Goal: Task Accomplishment & Management: Manage account settings

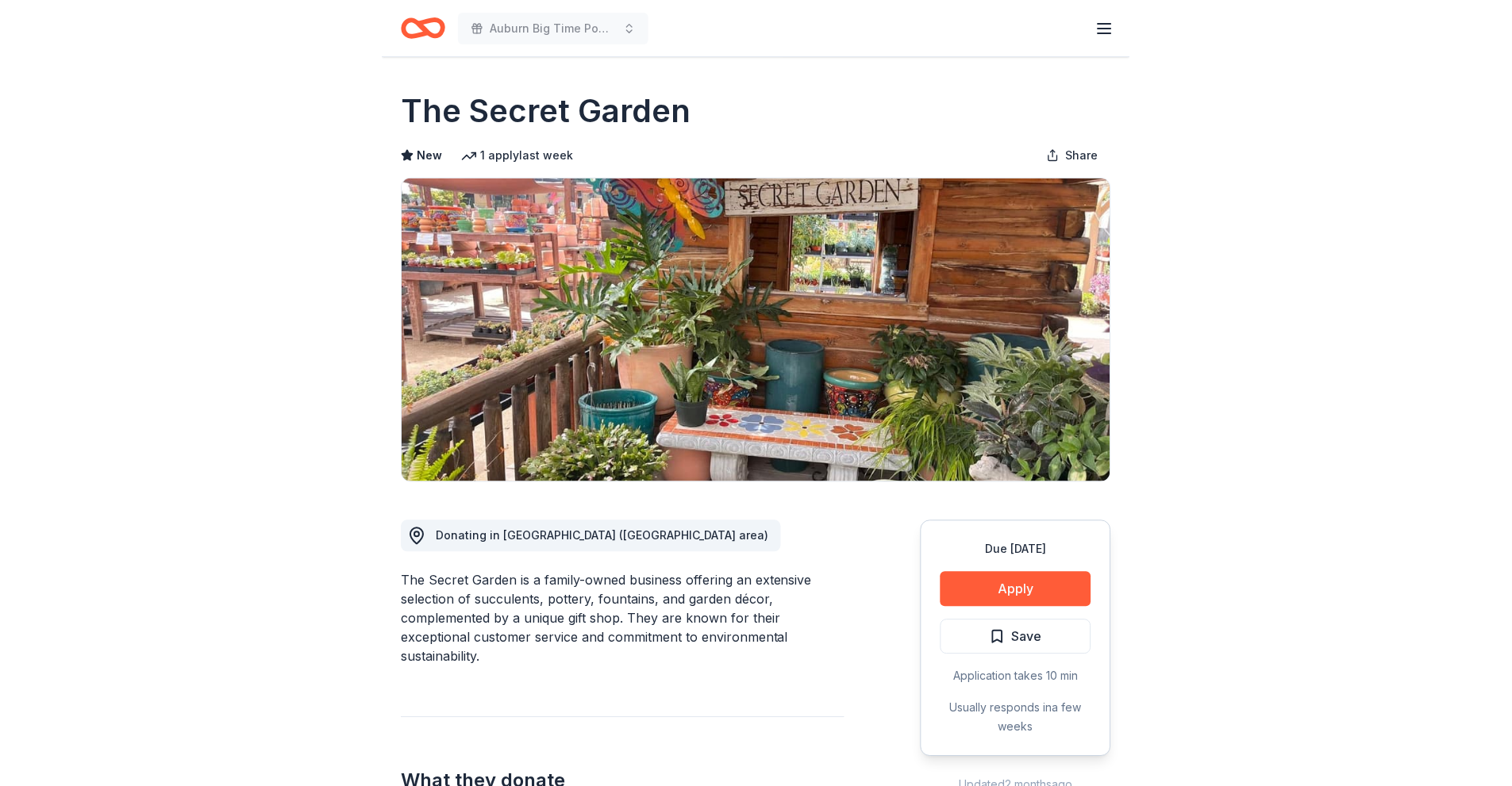
scroll to position [546, 0]
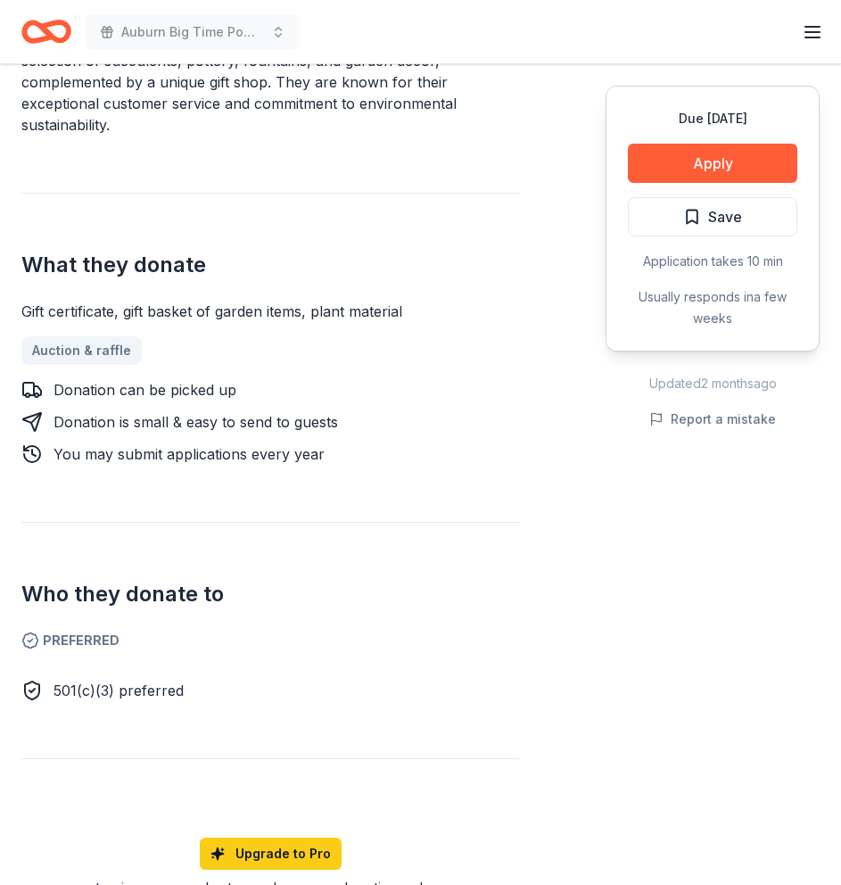
click at [577, 809] on div "Donating in CA (Greater Sacramento area) The Secret Garden is a family-owned bu…" at bounding box center [420, 414] width 799 height 970
click at [42, 484] on div "Donating in CA (Greater Sacramento area) The Secret Garden is a family-owned bu…" at bounding box center [270, 414] width 499 height 970
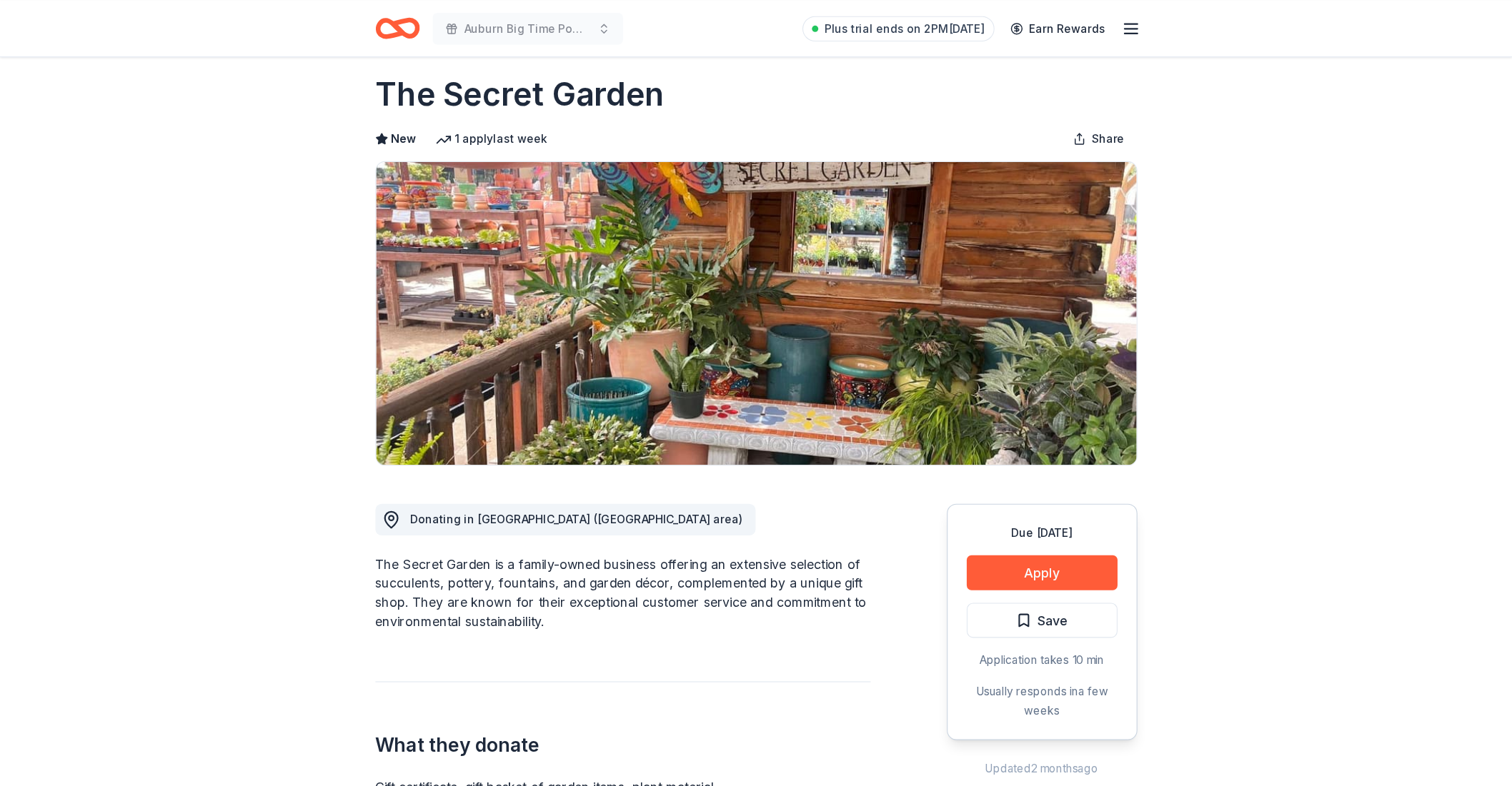
scroll to position [0, 0]
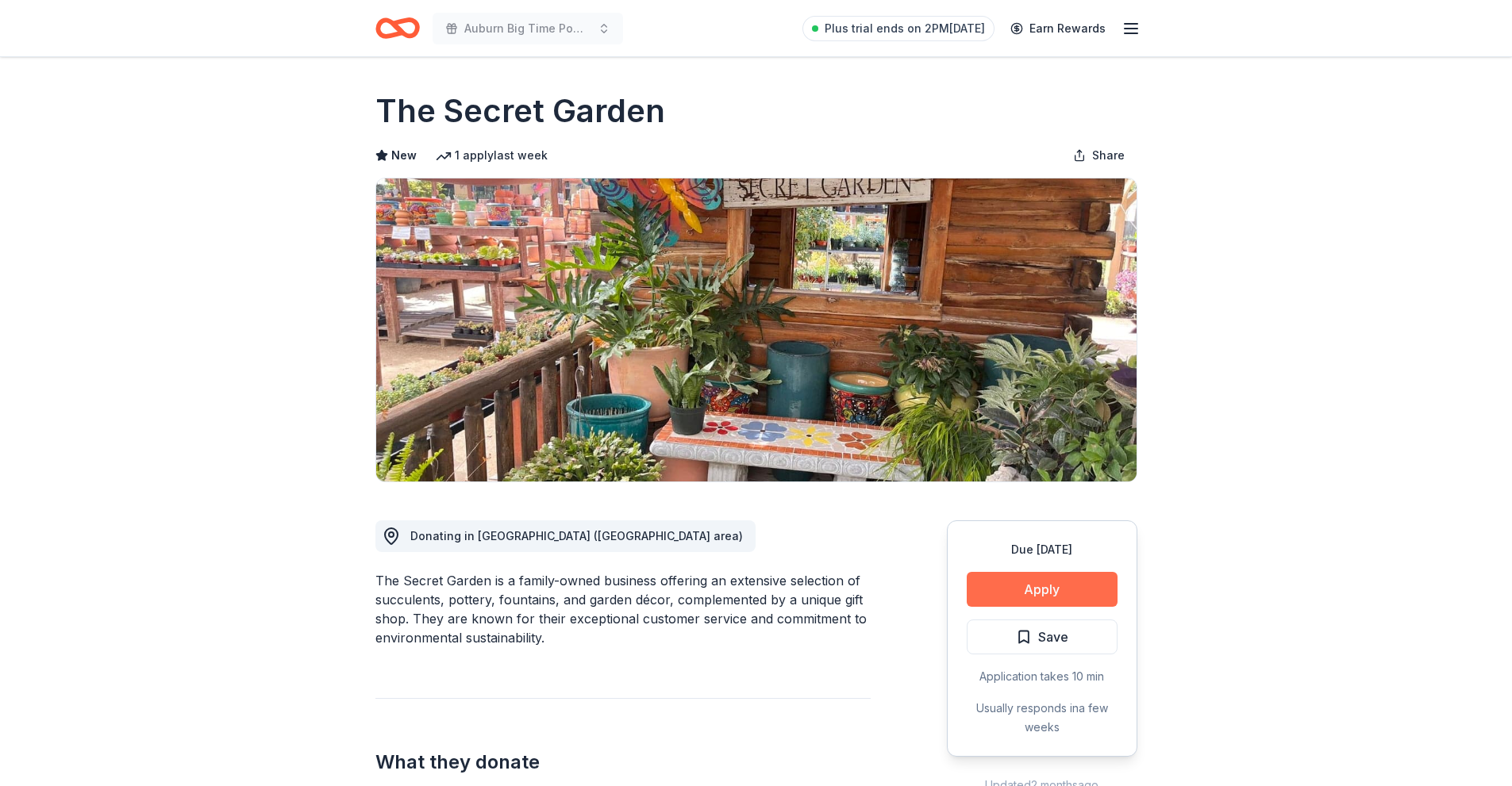
click at [747, 588] on button "Apply" at bounding box center [1042, 589] width 151 height 35
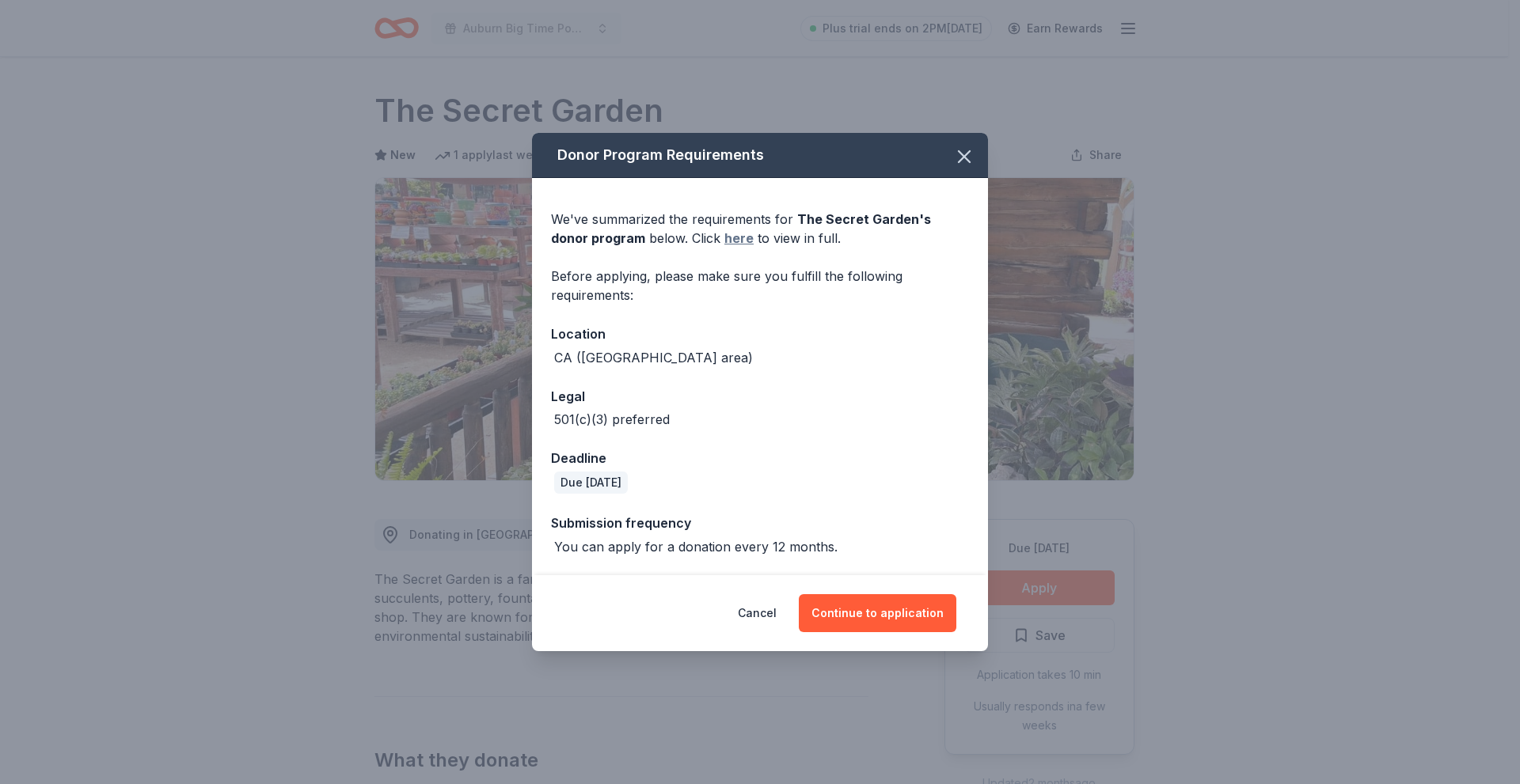
click at [724, 240] on link "here" at bounding box center [738, 238] width 29 height 19
click at [745, 168] on icon "button" at bounding box center [964, 156] width 22 height 22
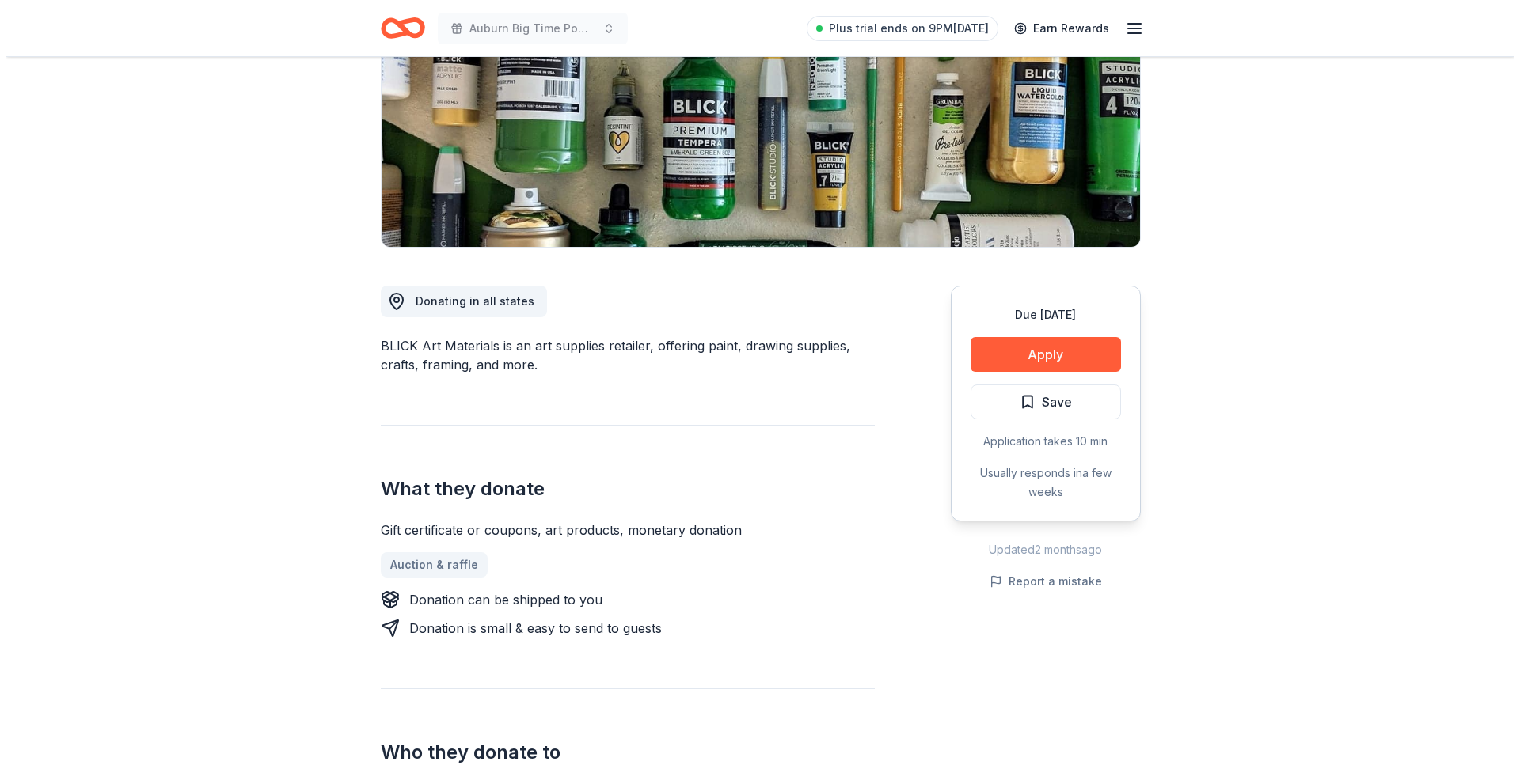
scroll to position [238, 0]
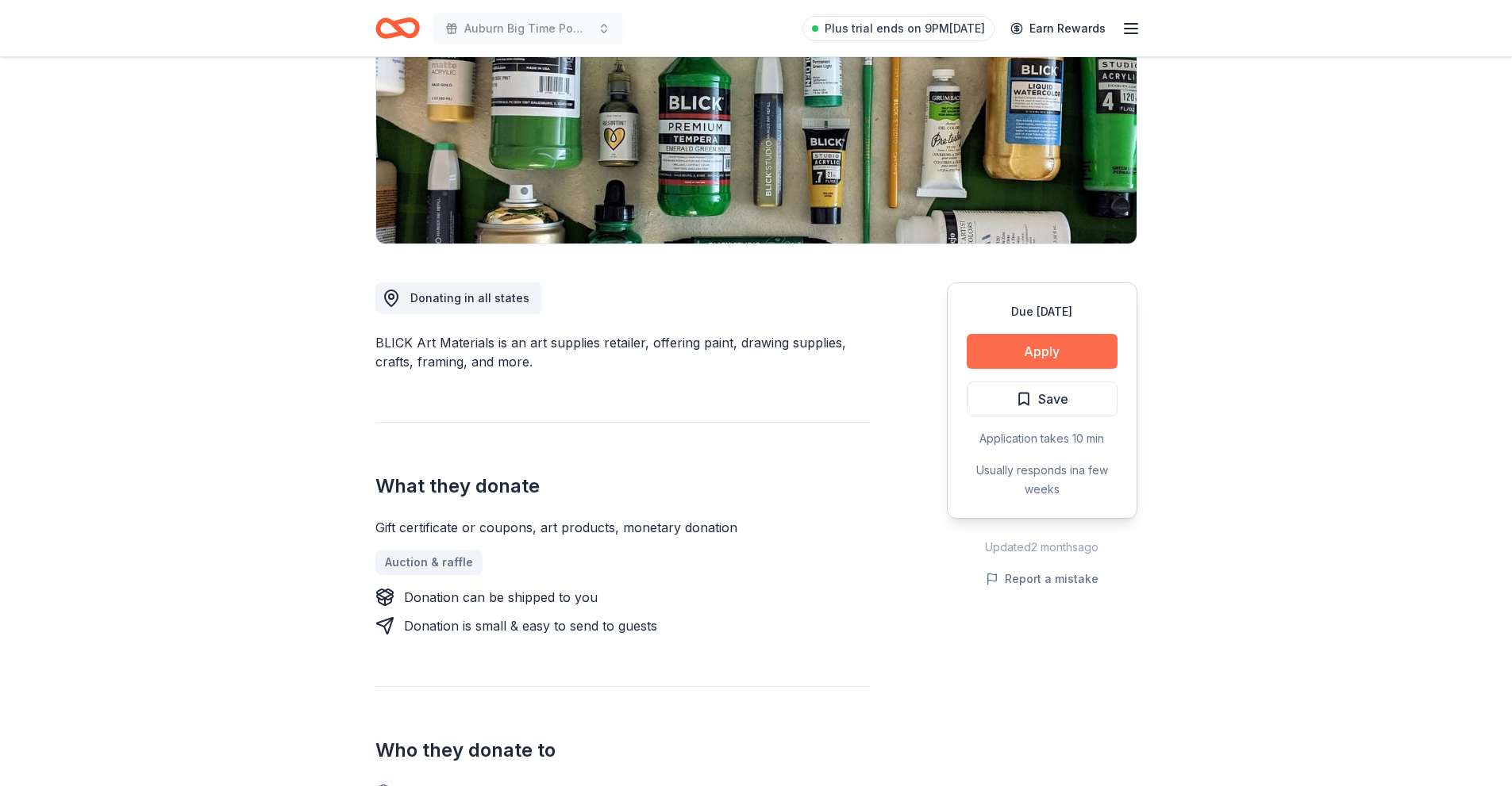
click at [1071, 349] on button "Apply" at bounding box center [1042, 351] width 151 height 35
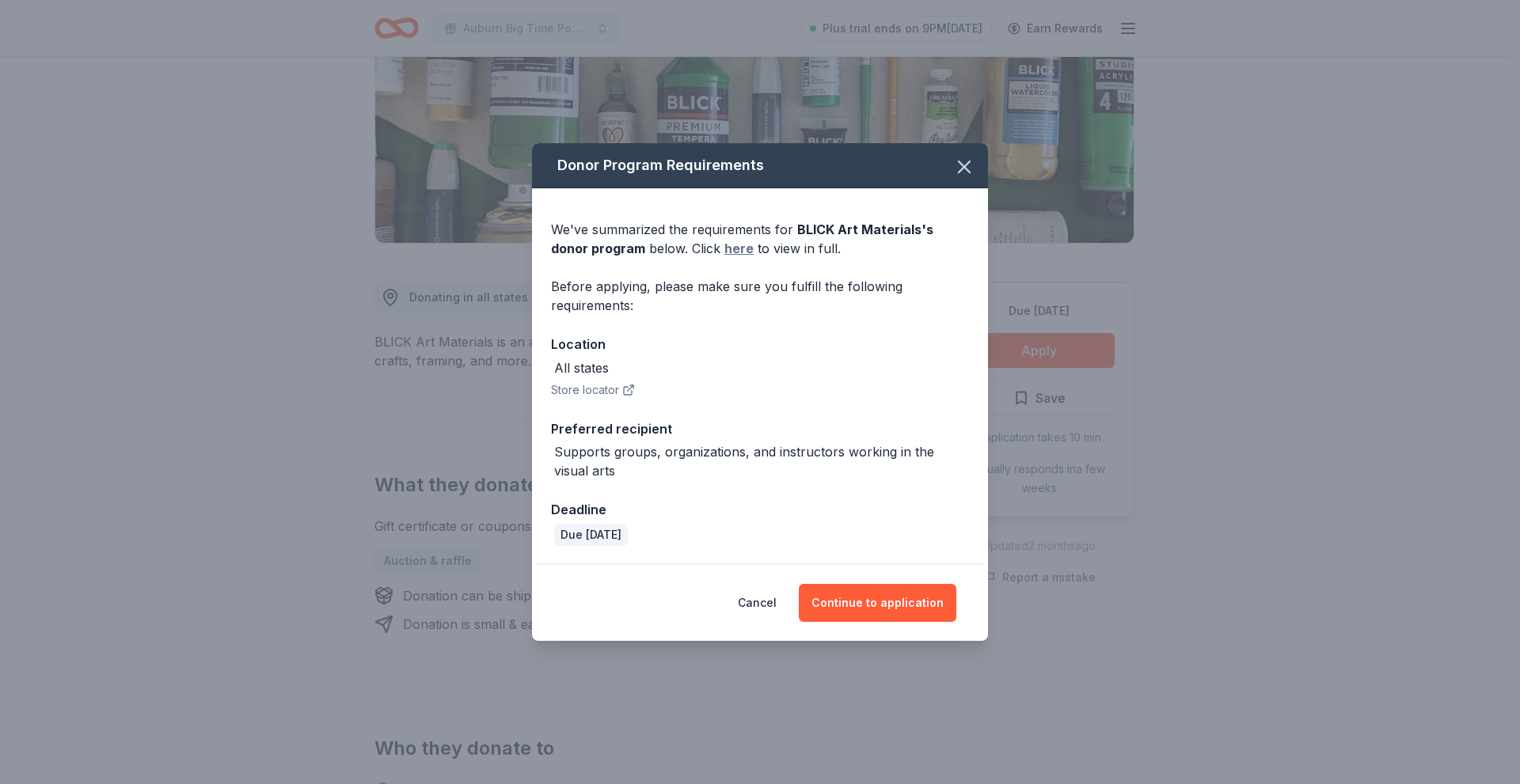
click at [724, 251] on link "here" at bounding box center [738, 247] width 29 height 19
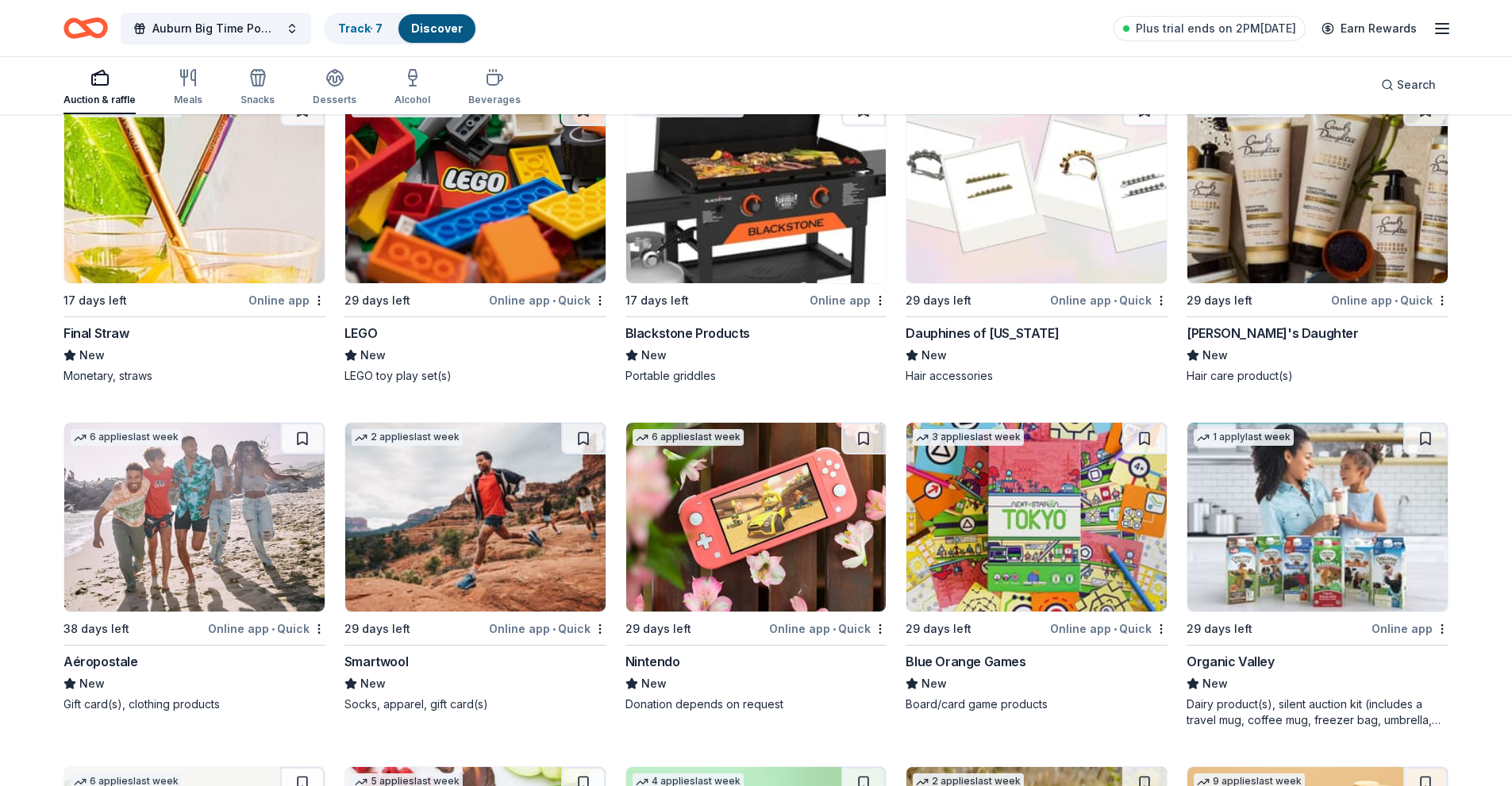
scroll to position [15632, 0]
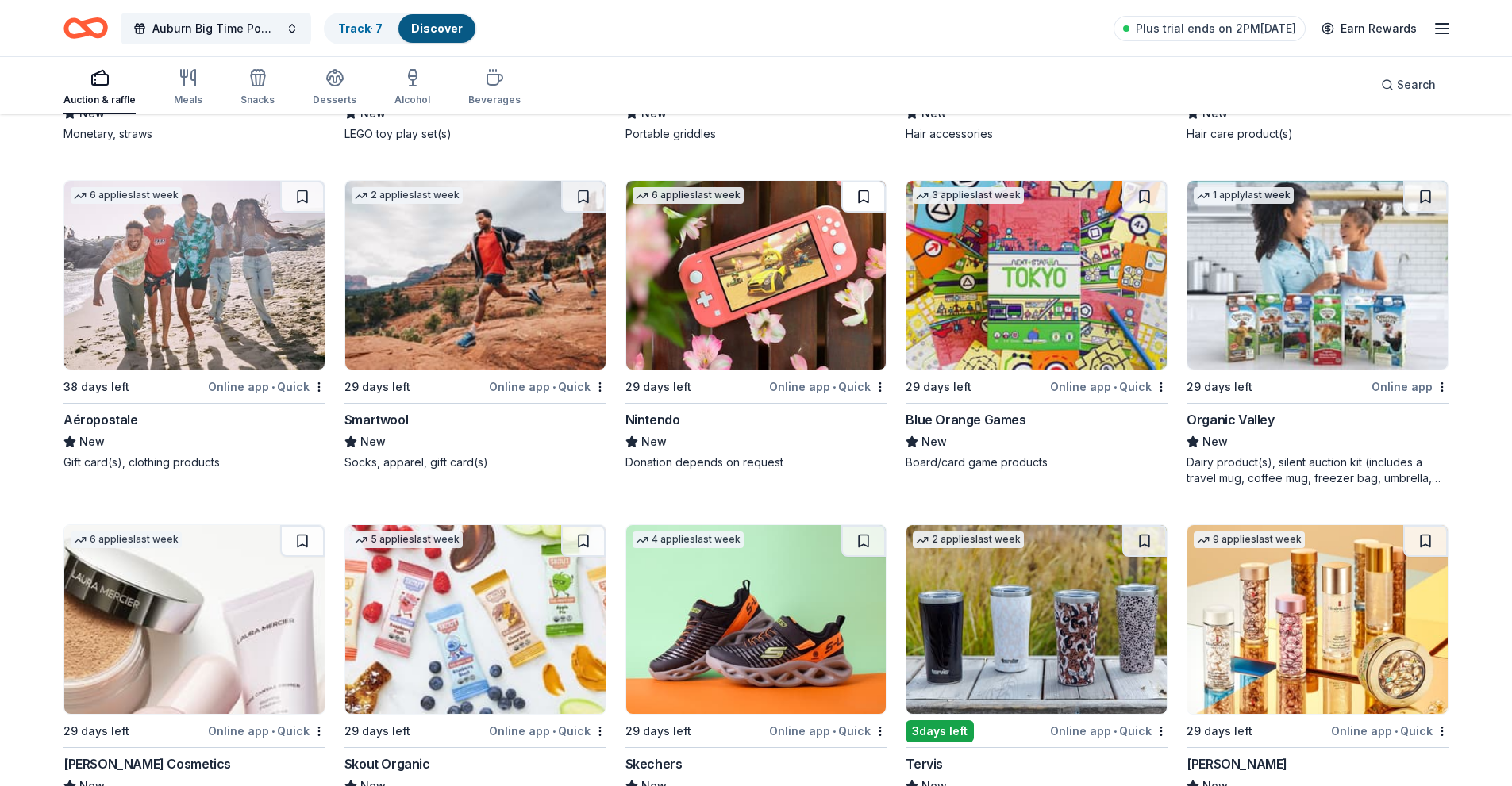
click at [868, 180] on button at bounding box center [864, 196] width 44 height 32
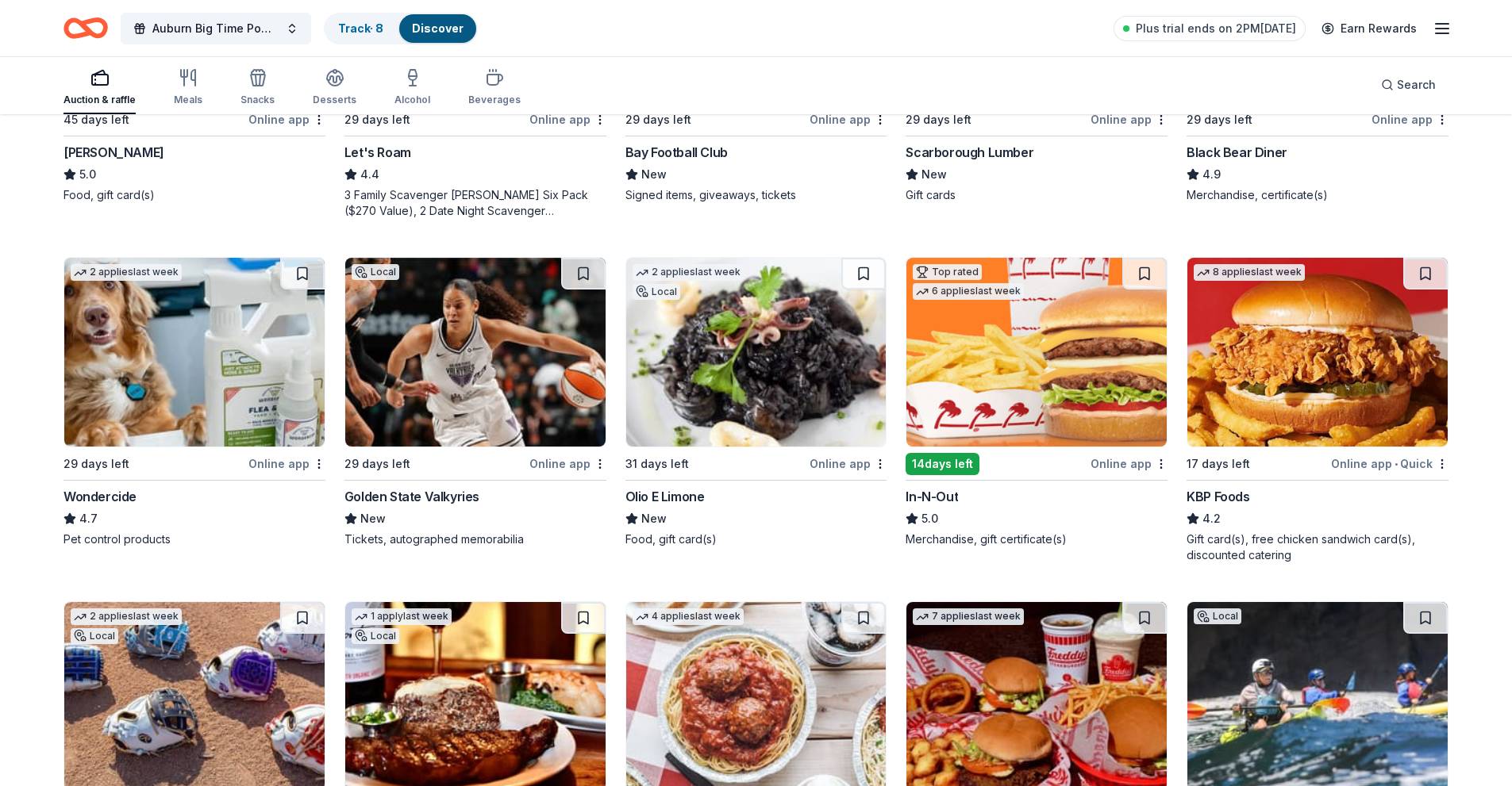
scroll to position [0, 0]
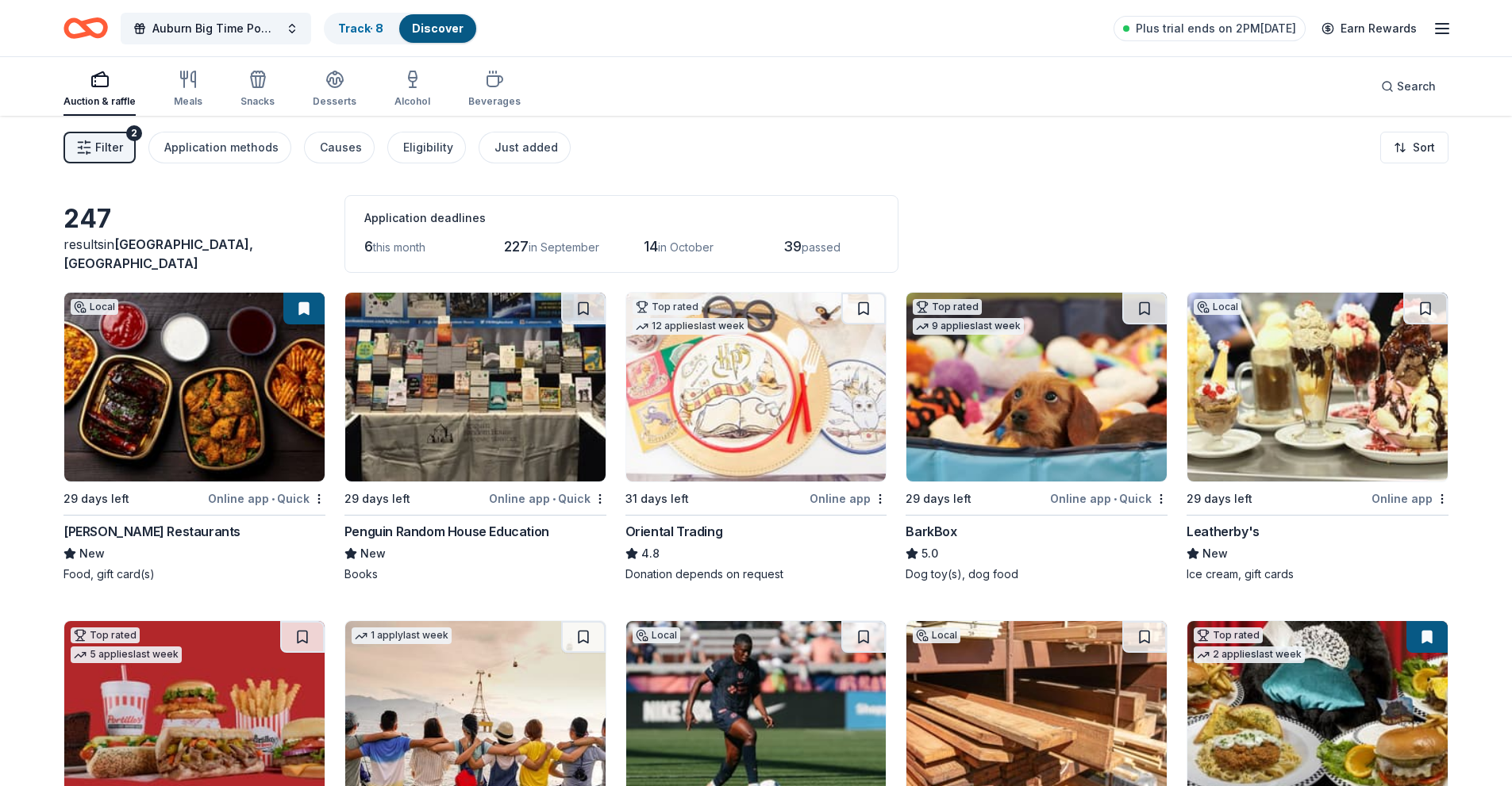
click at [129, 262] on span "Auburn, CA" at bounding box center [157, 253] width 189 height 35
click at [227, 235] on div "247" at bounding box center [194, 219] width 261 height 32
click at [371, 242] on span "6" at bounding box center [369, 246] width 9 height 17
click at [365, 246] on span "6" at bounding box center [369, 246] width 9 height 17
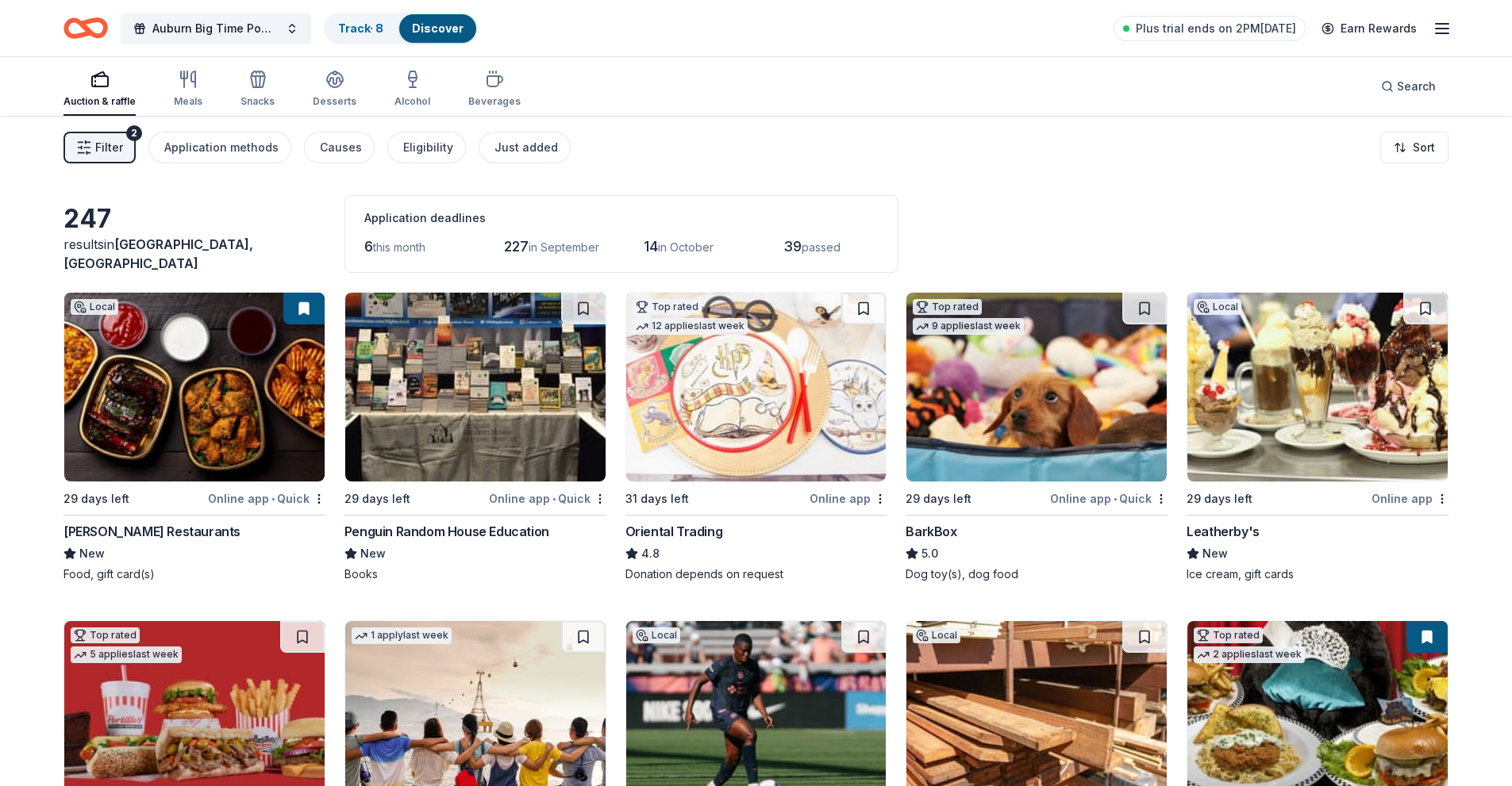
click at [631, 242] on div "6 this month 227 in September 14 in October 39 passed" at bounding box center [622, 246] width 514 height 26
click at [1440, 155] on html "Auburn Big Time Pow Wow Track · 8 Discover Plus trial ends on 2PM, 8/27 Earn Re…" at bounding box center [756, 393] width 1512 height 786
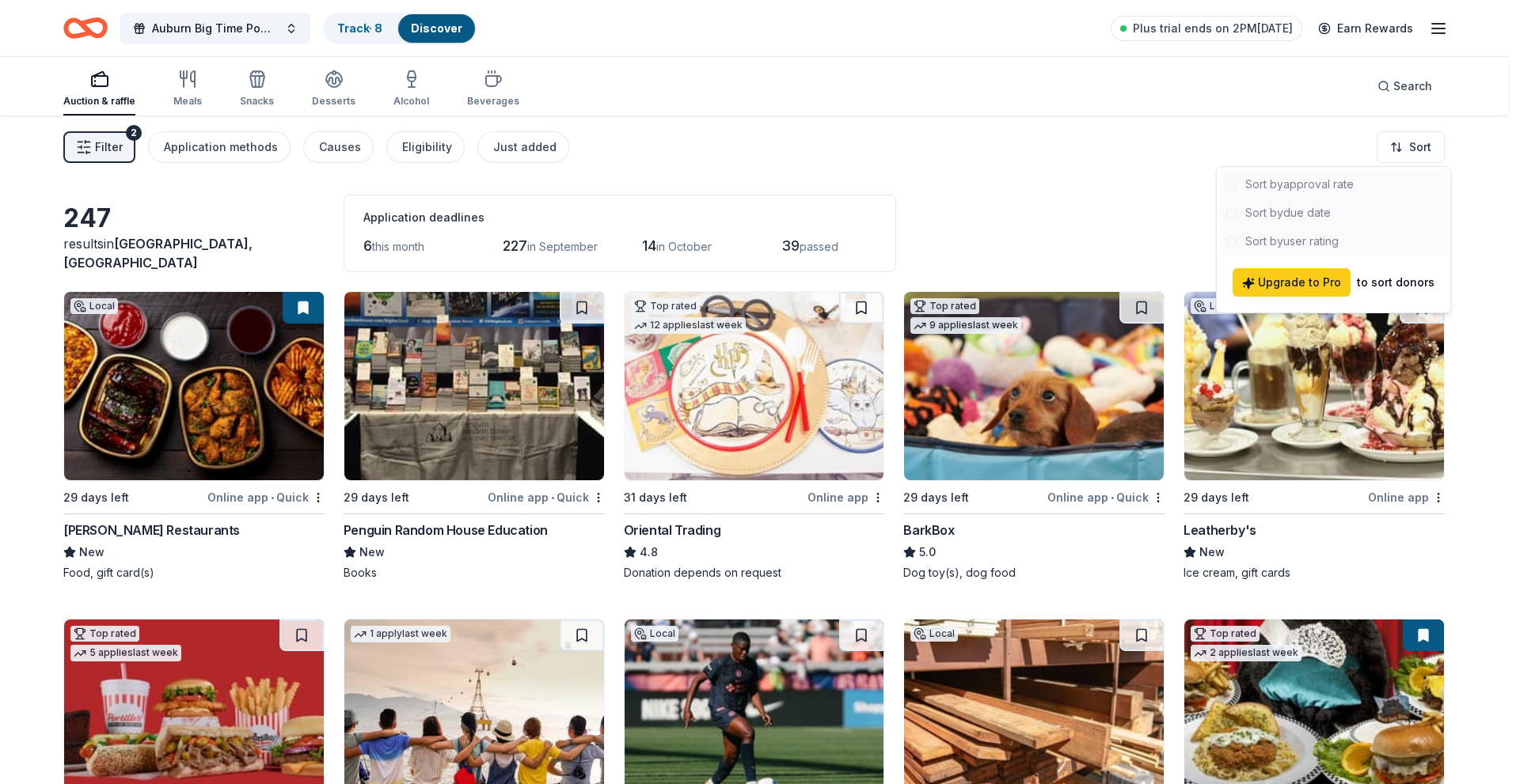
click at [1296, 178] on div at bounding box center [1334, 213] width 227 height 85
click at [755, 134] on html "Auburn Big Time Pow Wow Track · 8 Discover Plus trial ends on 2PM, 8/27 Earn Re…" at bounding box center [760, 392] width 1520 height 784
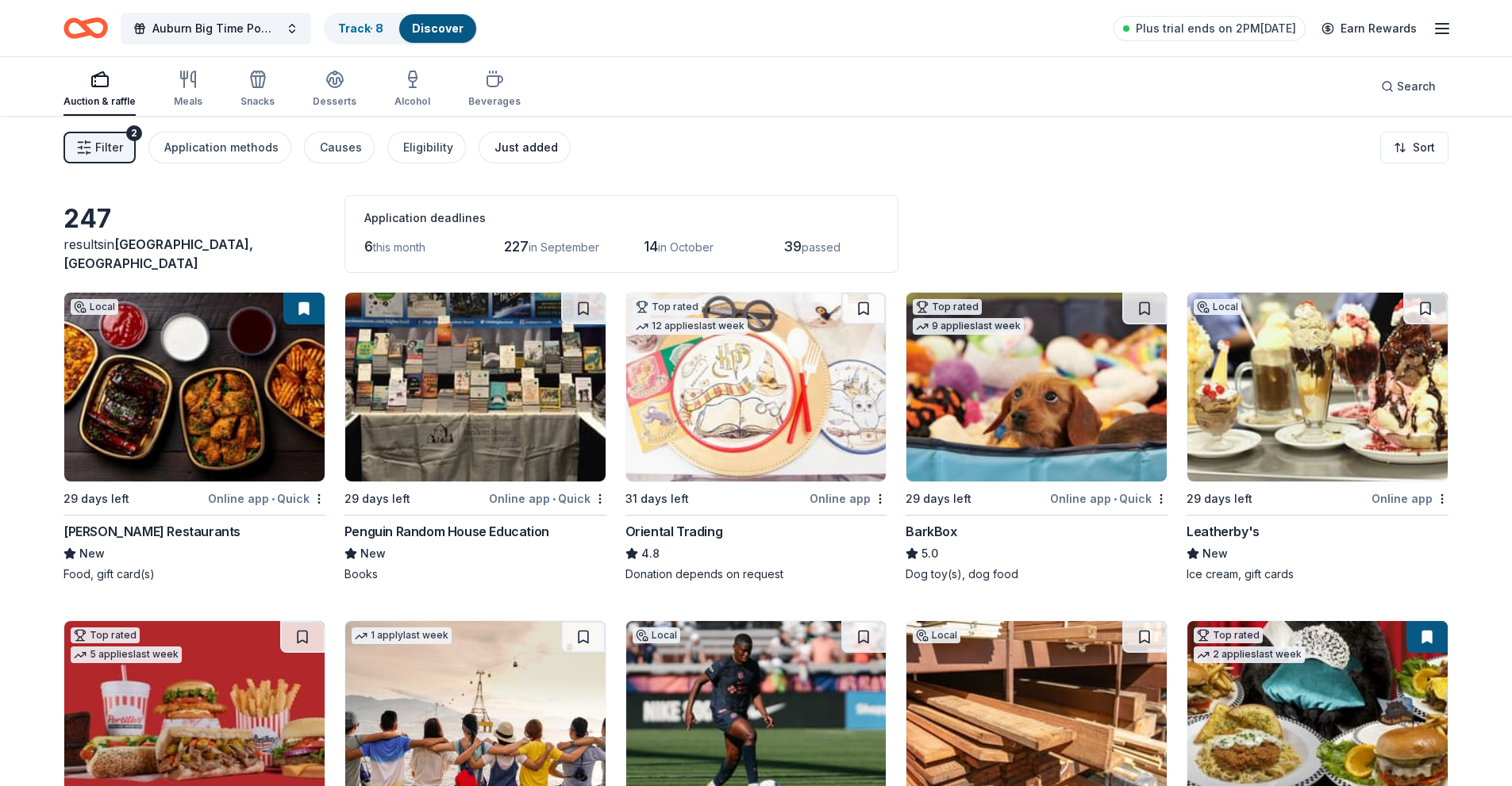
click at [516, 145] on div "Just added" at bounding box center [526, 147] width 63 height 19
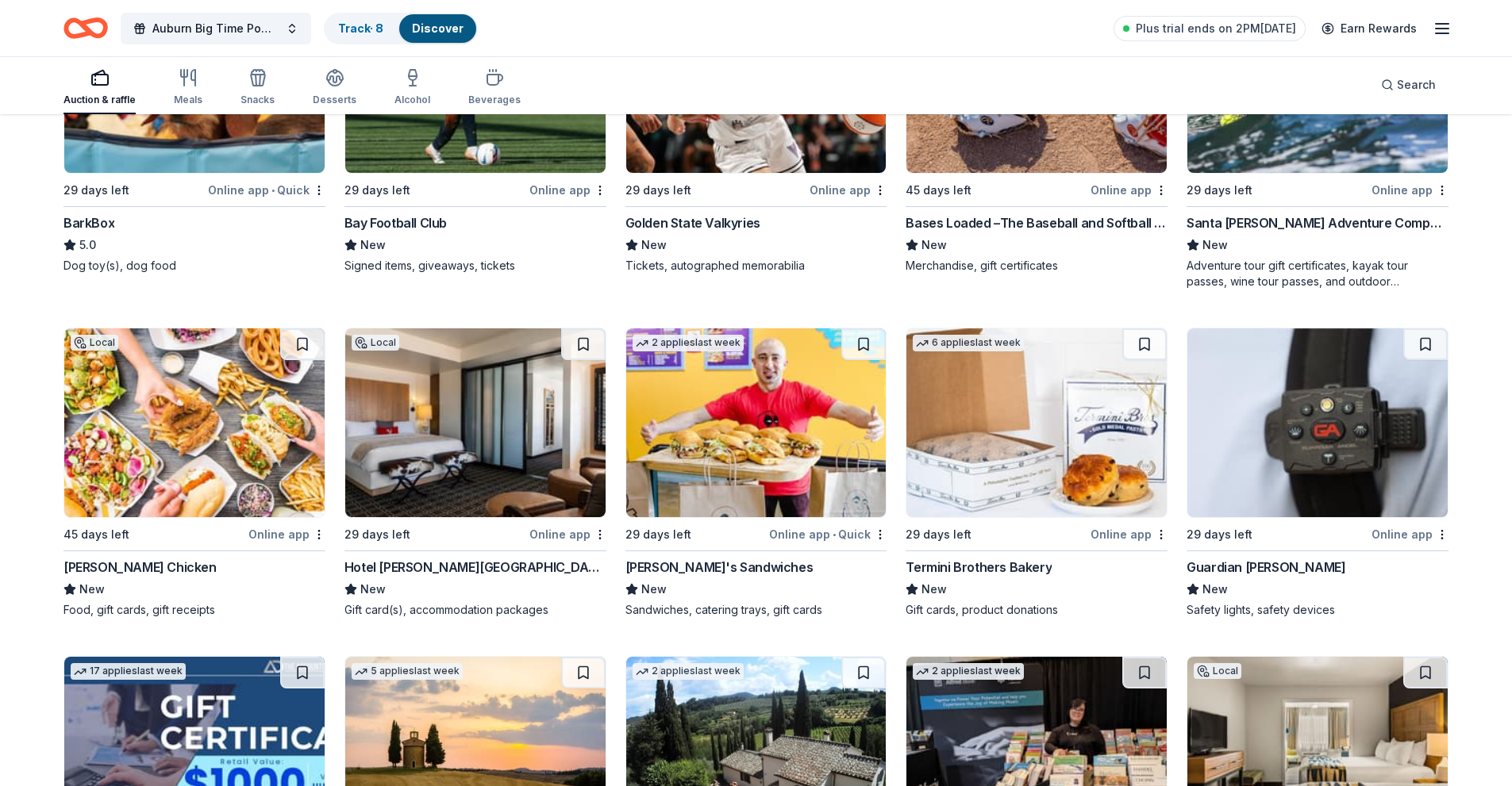
scroll to position [317, 0]
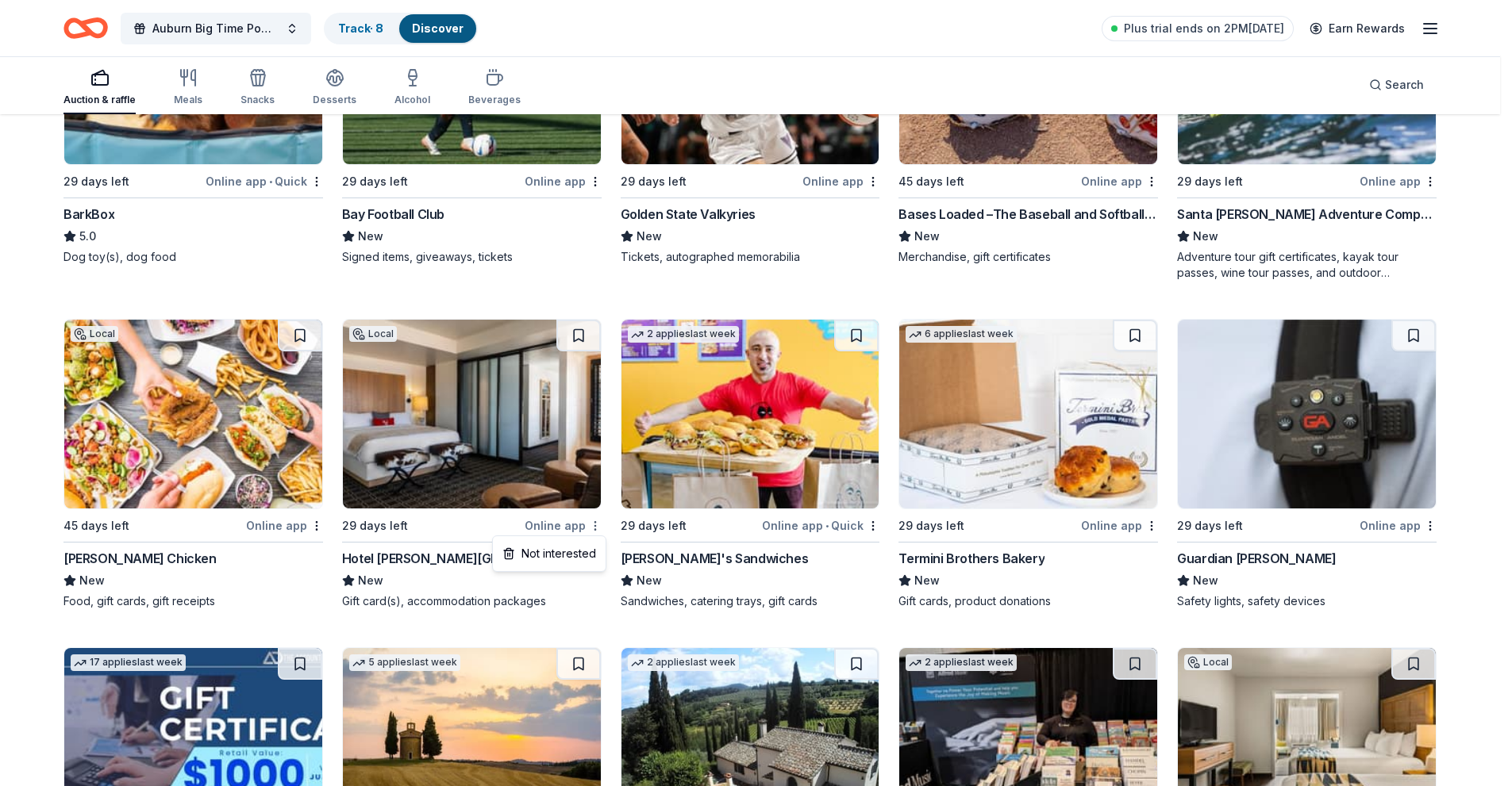
click at [599, 469] on html "Auburn Big Time Pow Wow Track · 8 Discover Plus trial ends on 2PM, 8/27 Earn Re…" at bounding box center [756, 76] width 1512 height 786
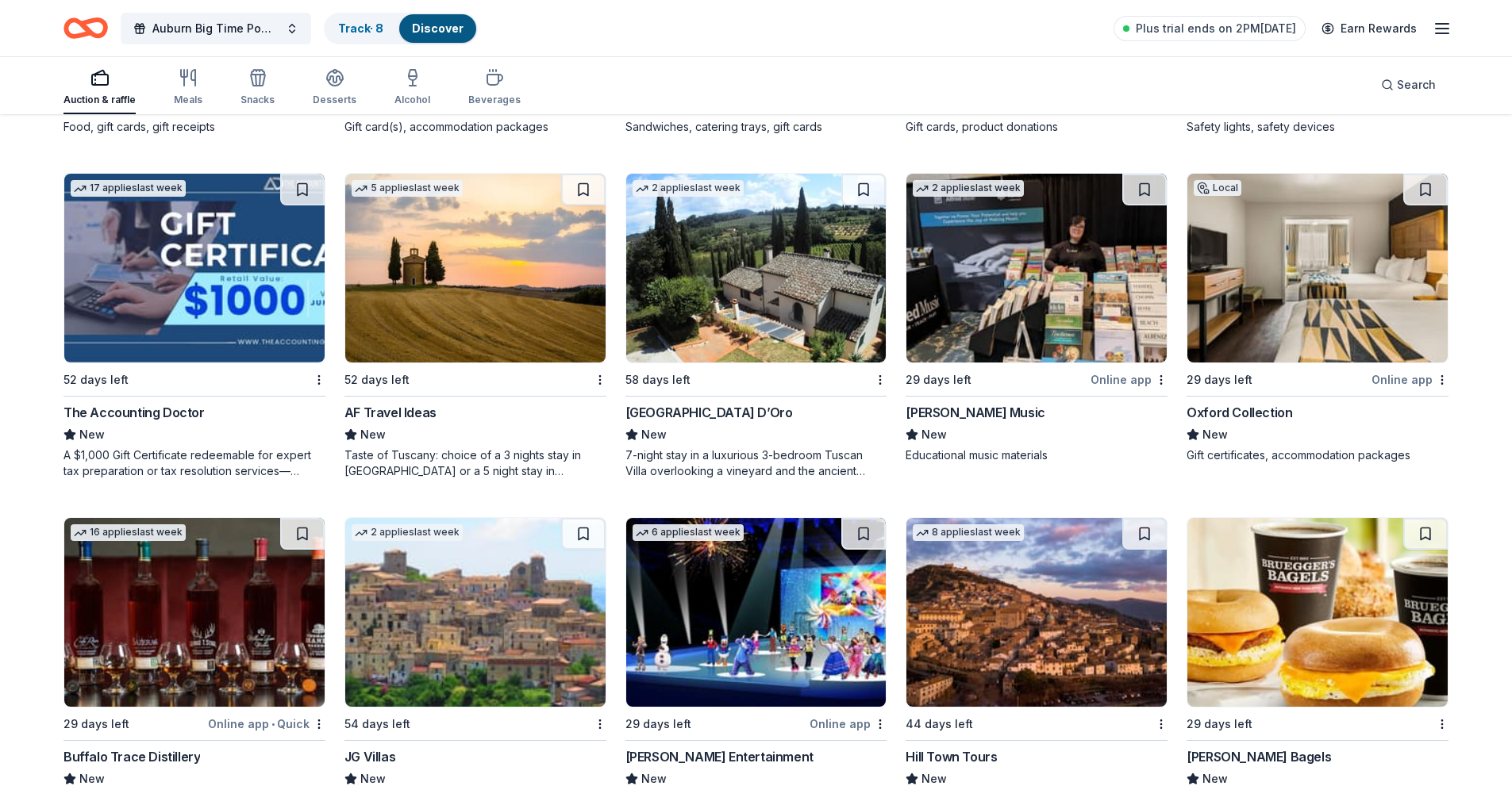
scroll to position [793, 0]
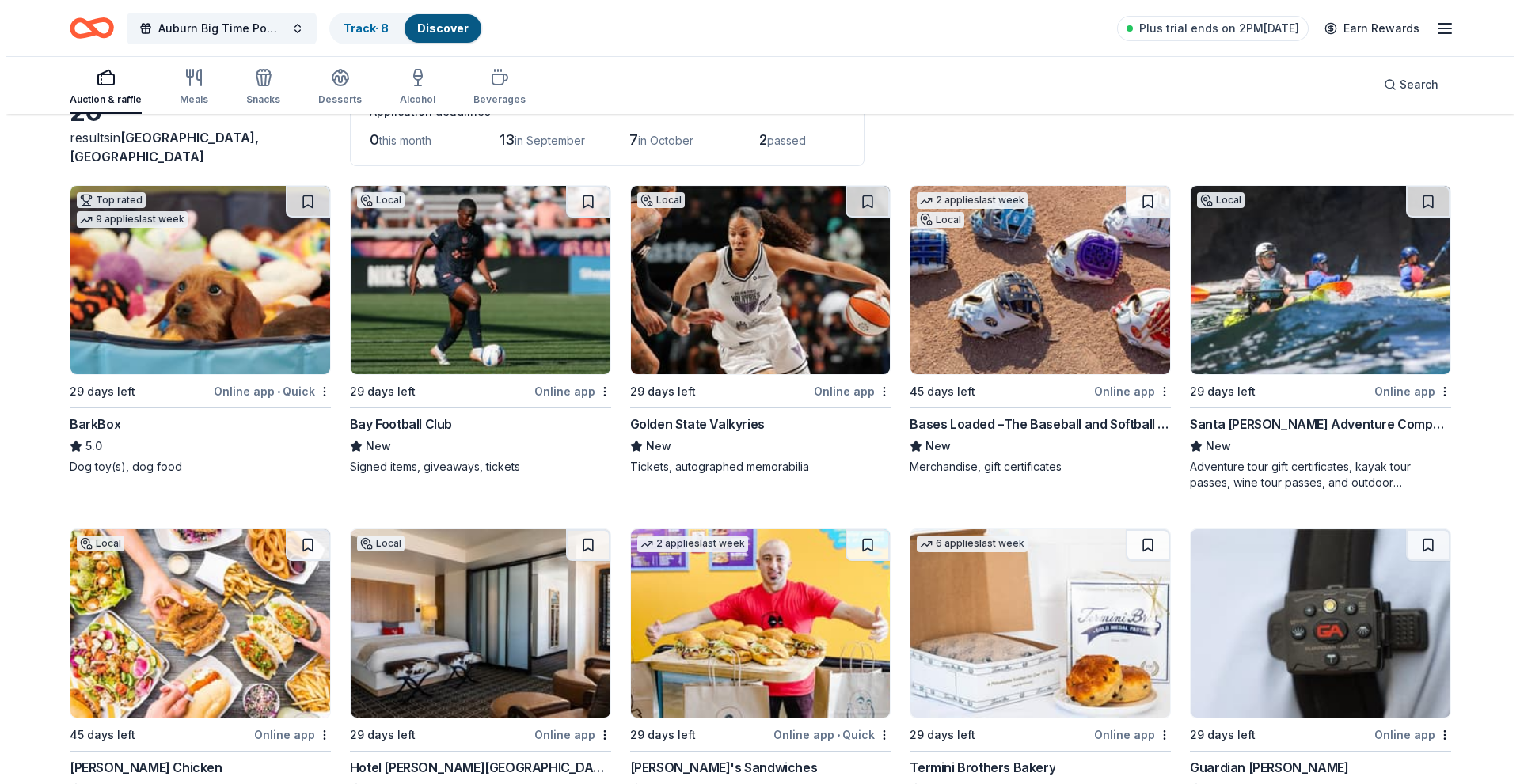
scroll to position [0, 0]
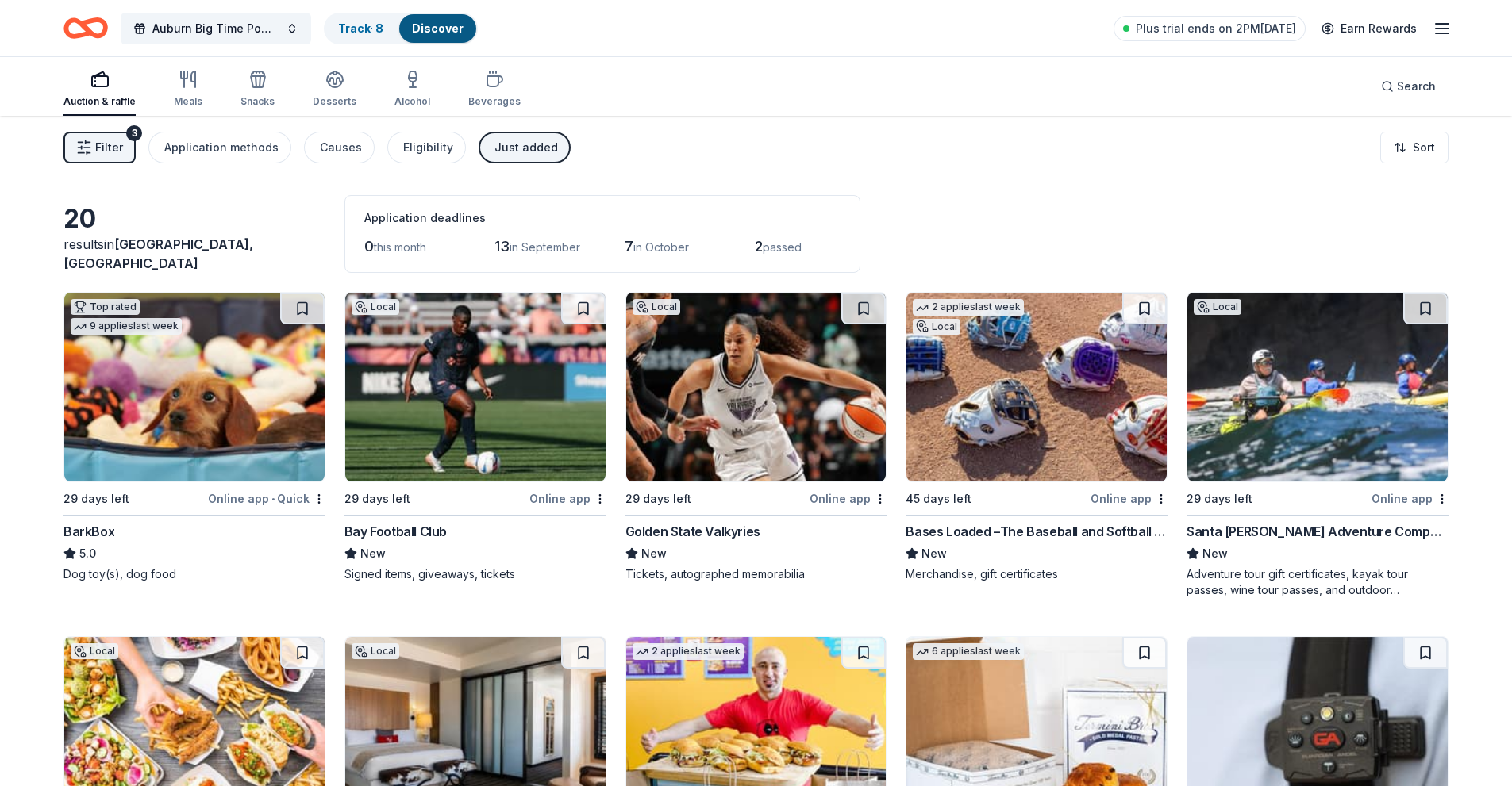
click at [510, 139] on div "Just added" at bounding box center [526, 147] width 63 height 19
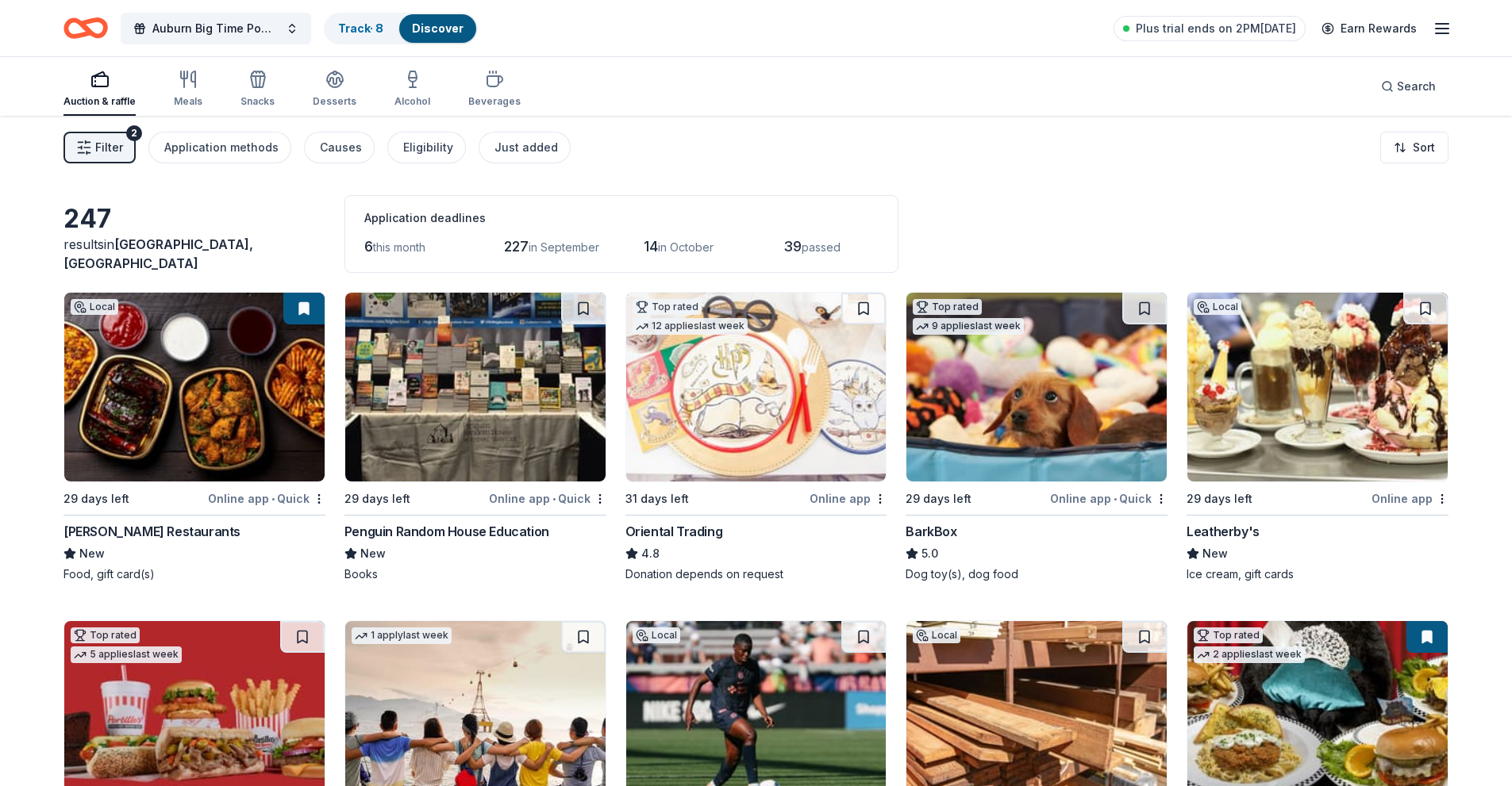
click at [115, 156] on span "Filter" at bounding box center [109, 147] width 28 height 19
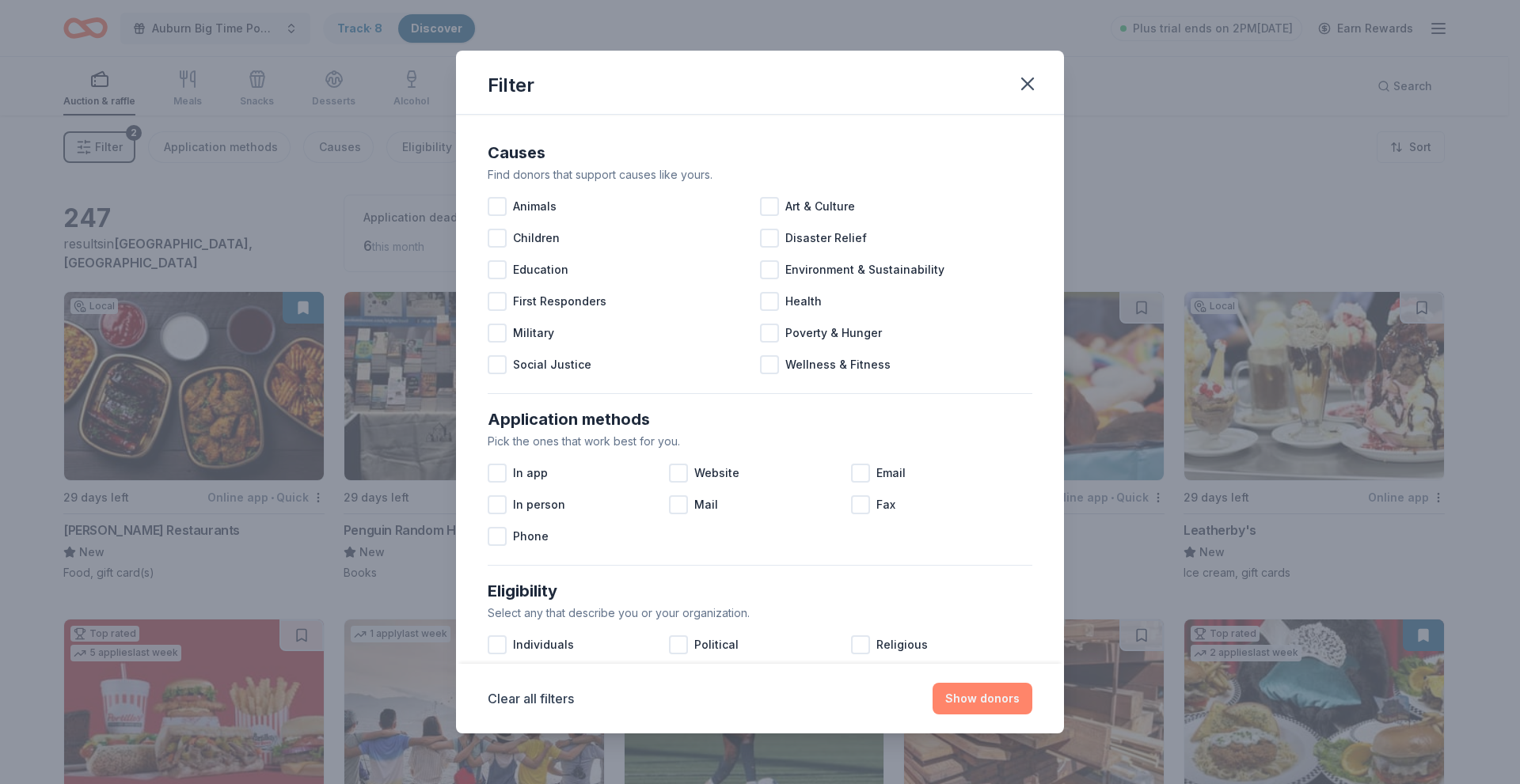
click at [962, 700] on button "Show donors" at bounding box center [982, 699] width 99 height 32
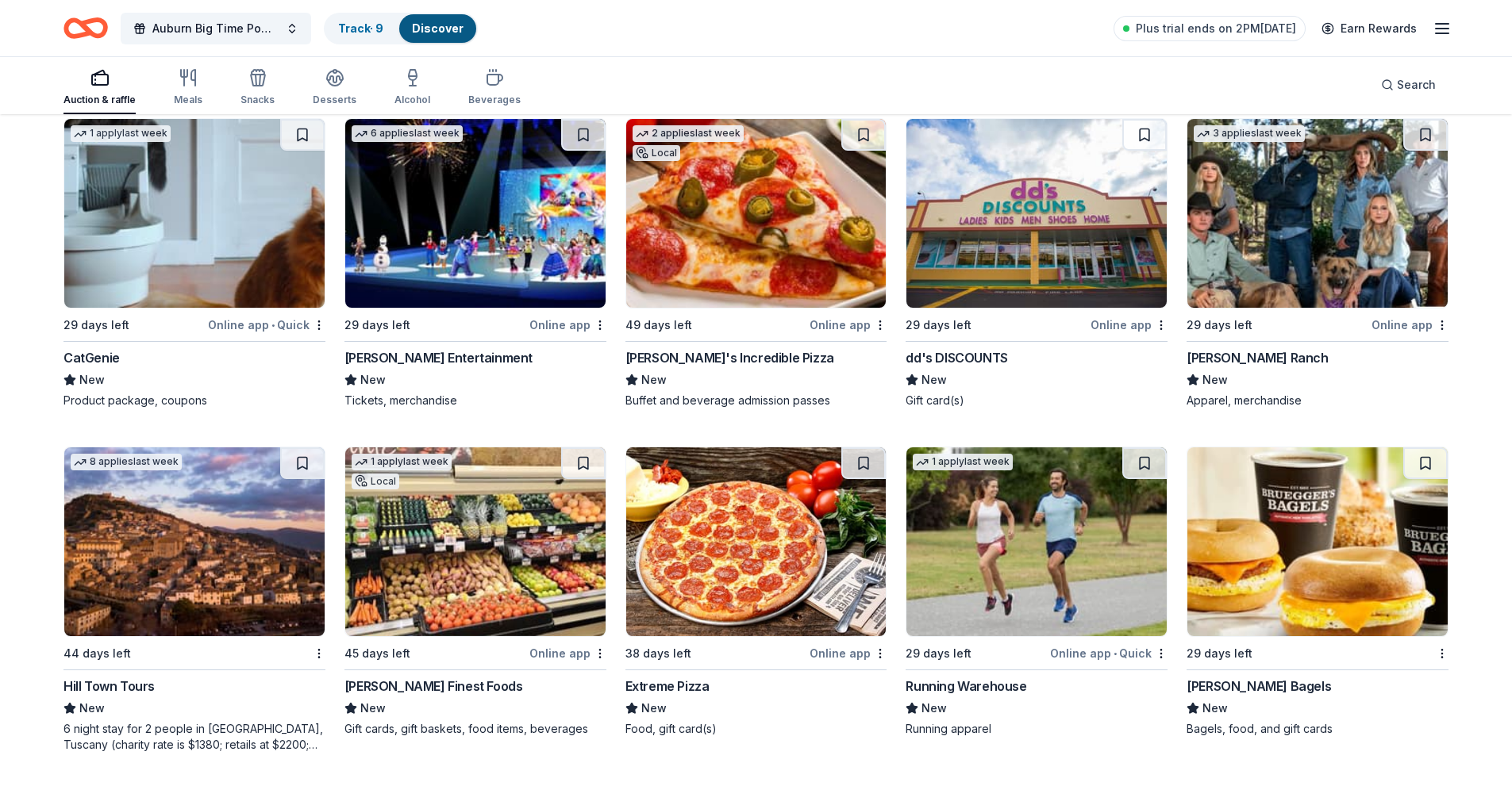
scroll to position [4919, 0]
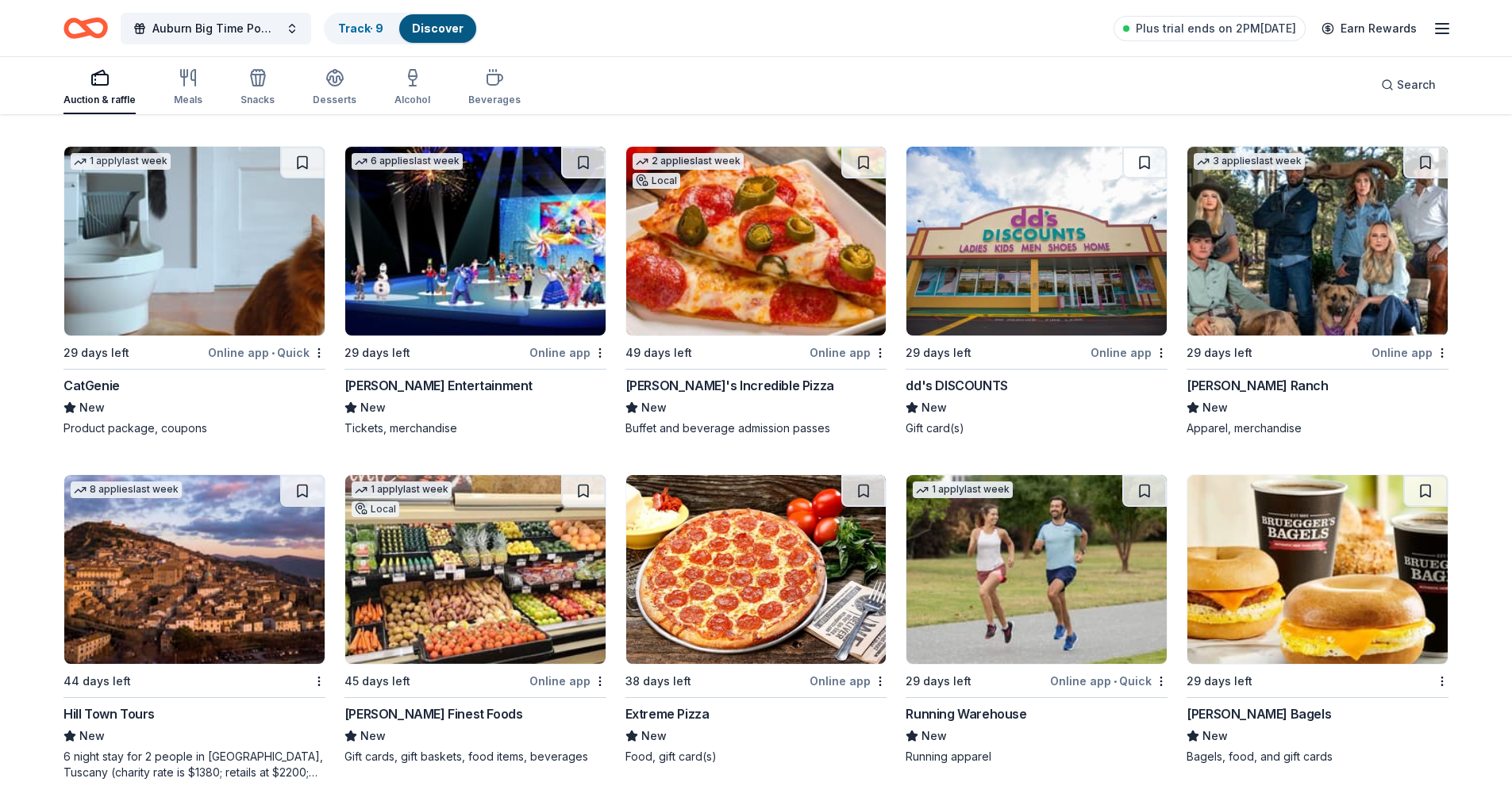
click at [447, 229] on img at bounding box center [475, 241] width 261 height 188
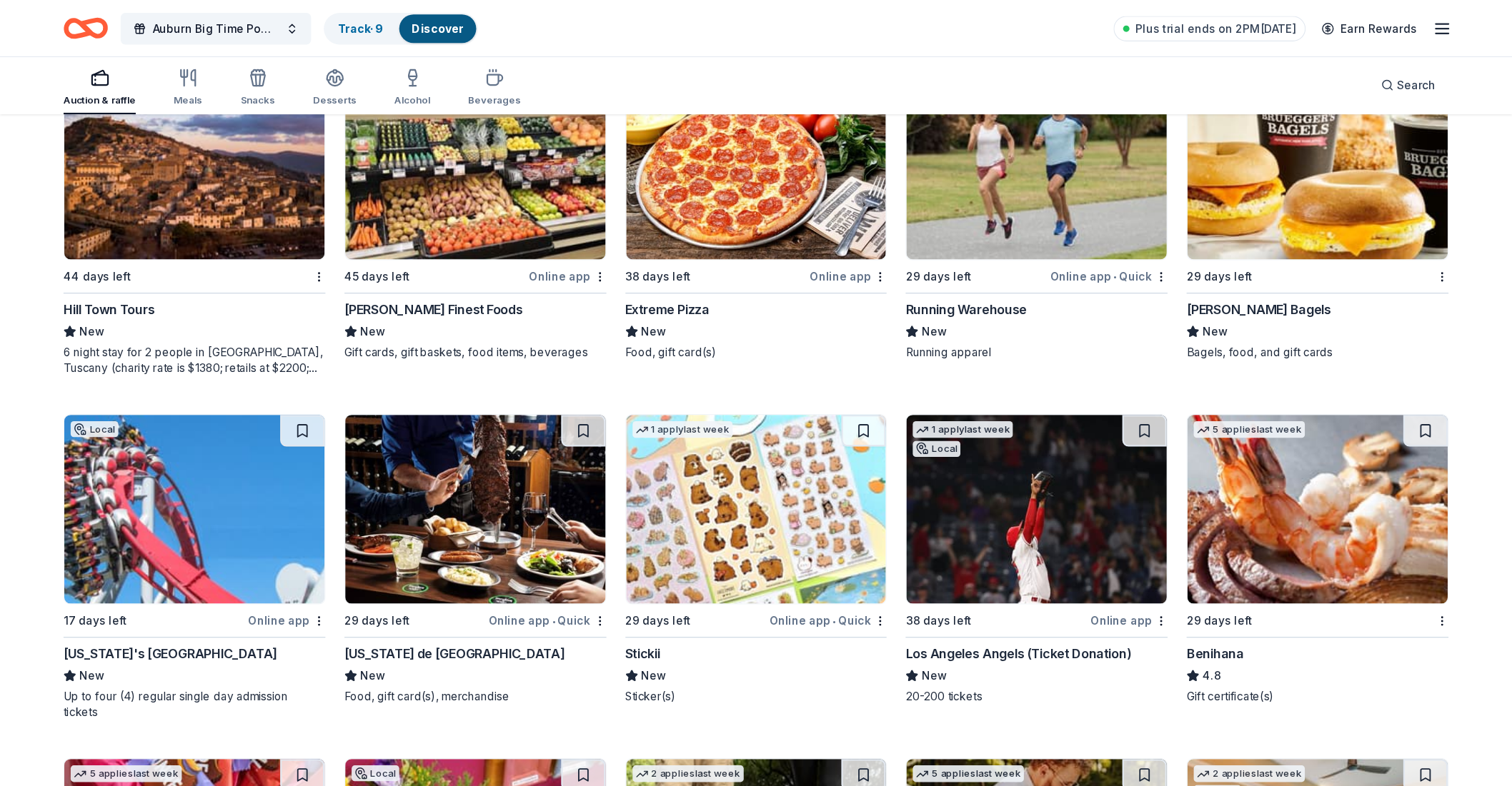
scroll to position [4927, 0]
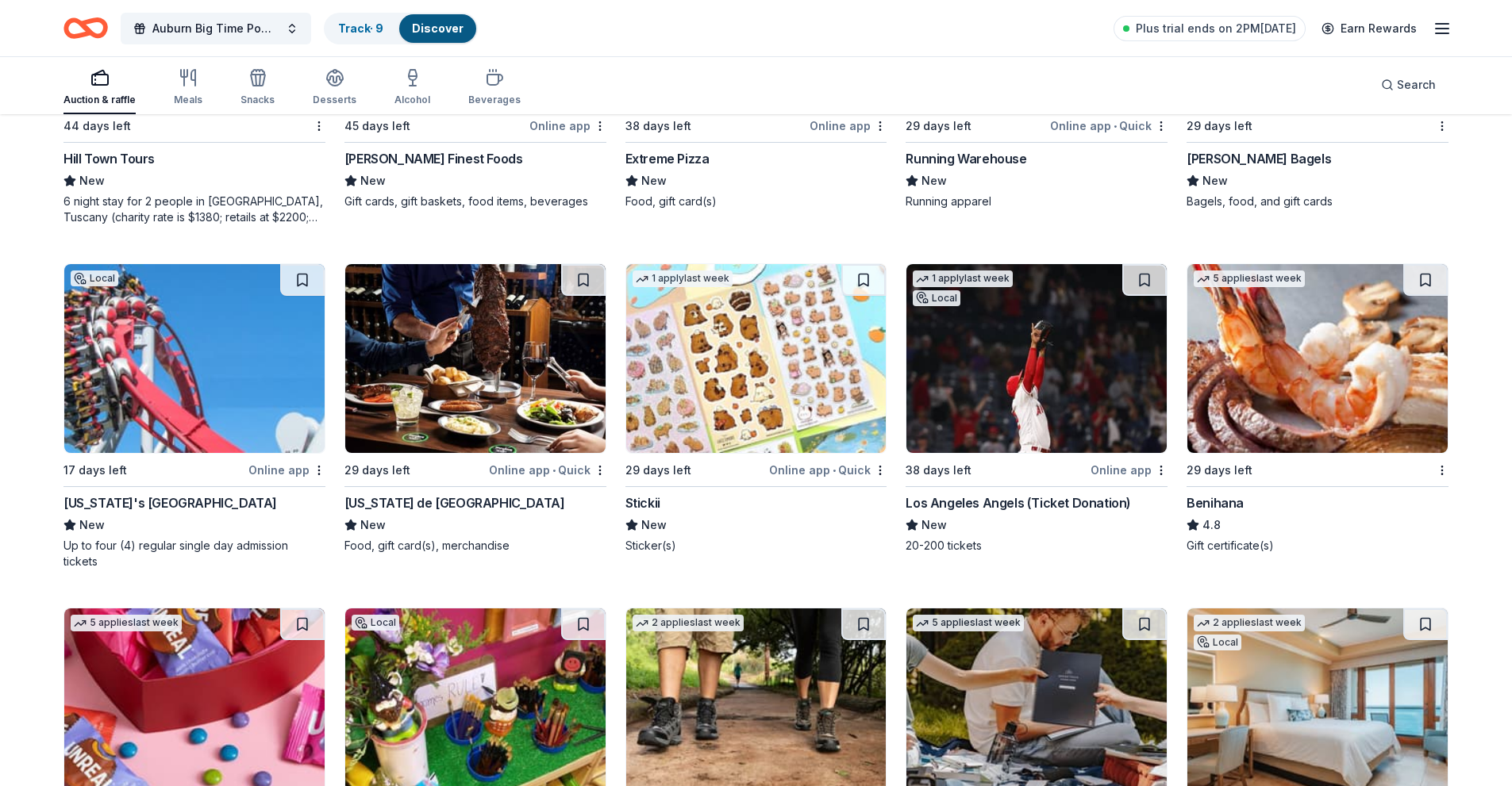
drag, startPoint x: 151, startPoint y: 357, endPoint x: 167, endPoint y: 397, distance: 43.1
click at [167, 397] on img at bounding box center [194, 358] width 261 height 188
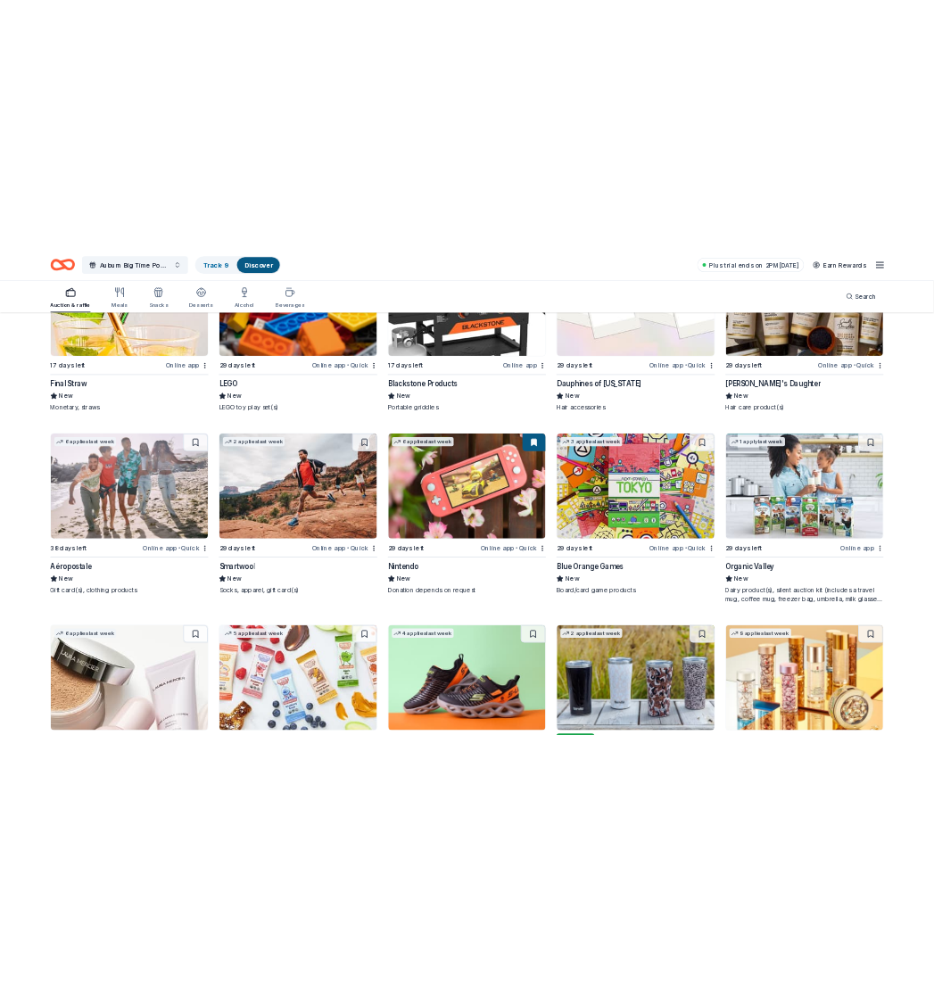
scroll to position [16965, 0]
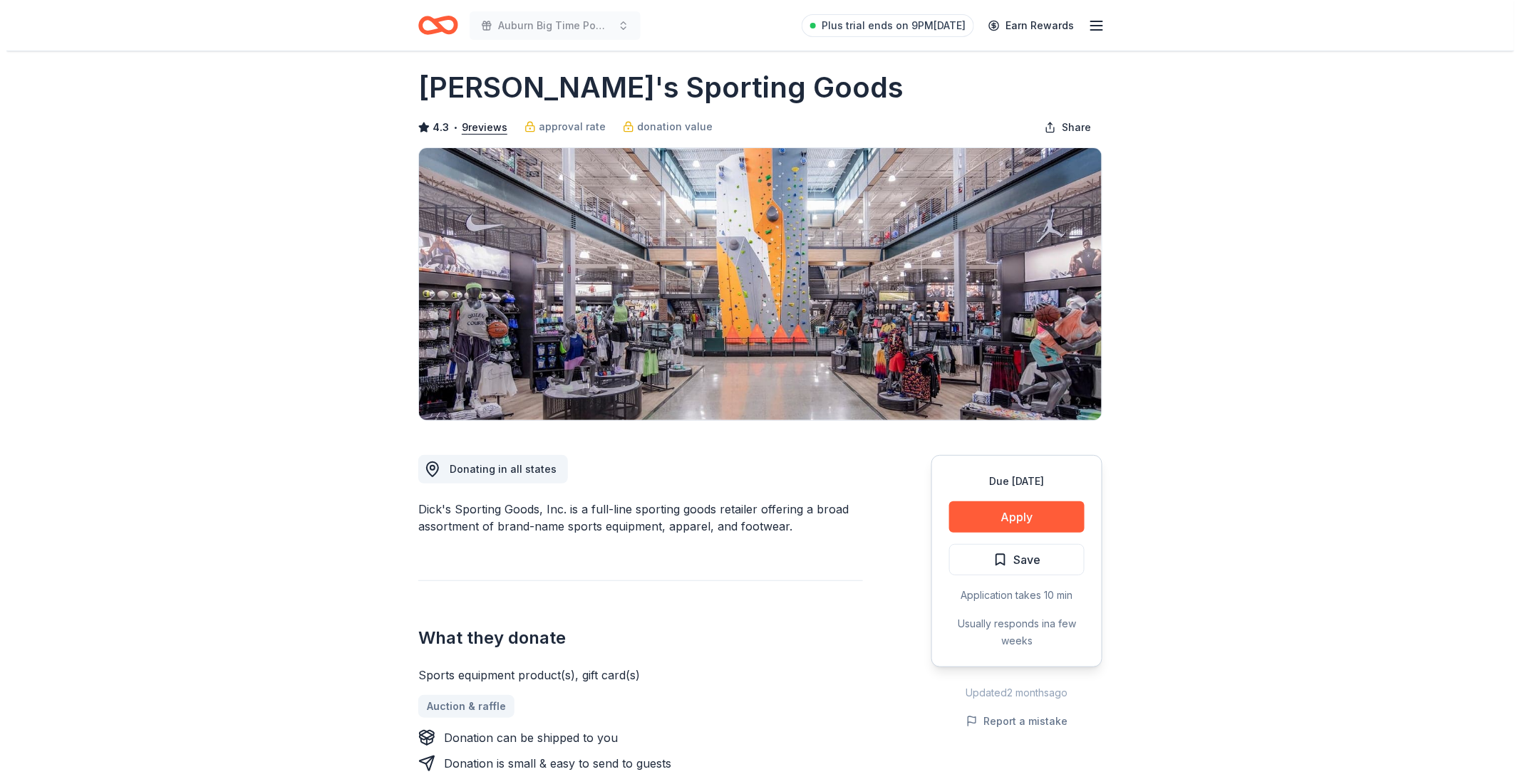
scroll to position [158, 0]
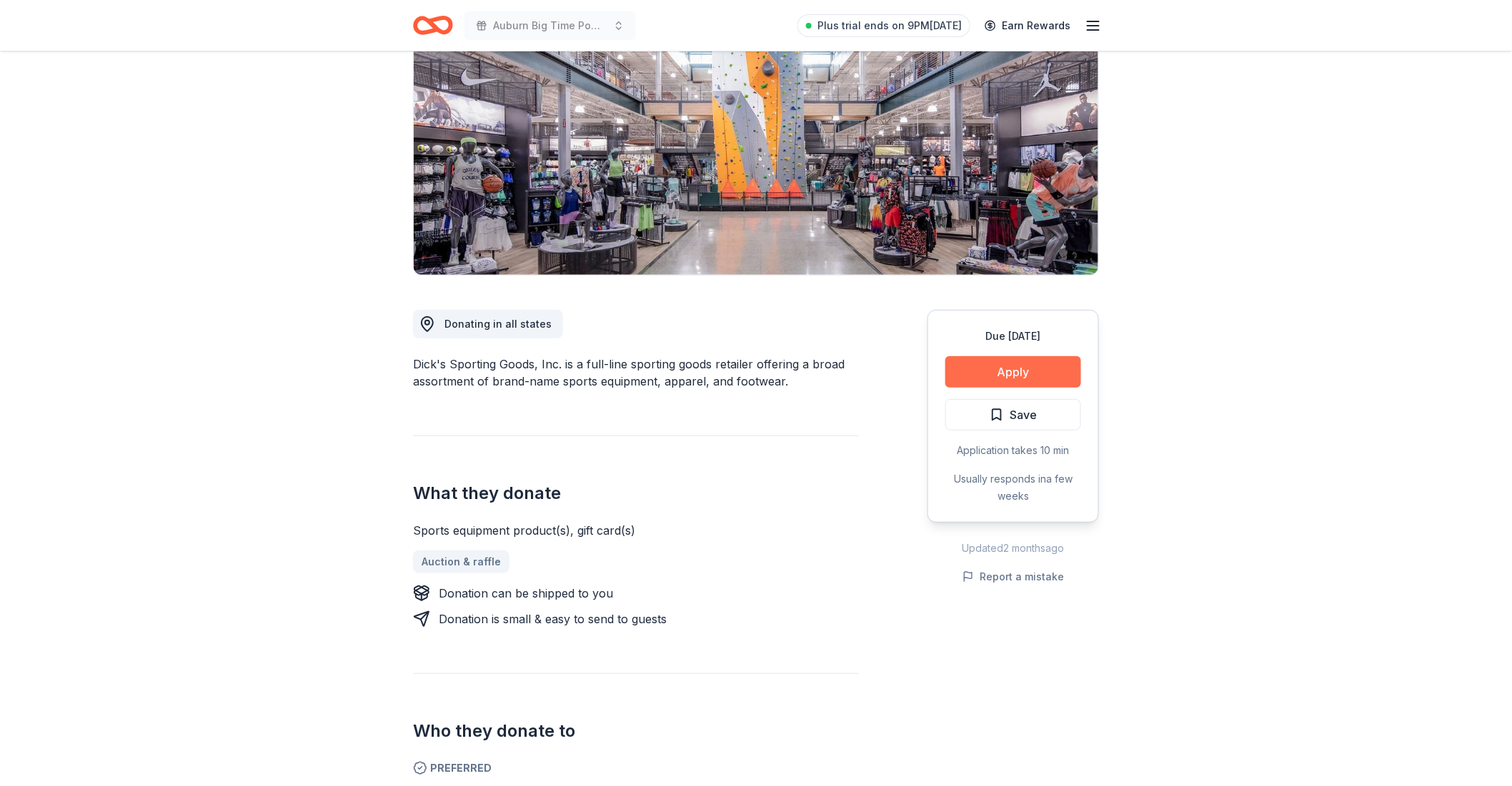
click at [1015, 370] on button "Apply" at bounding box center [1013, 371] width 136 height 31
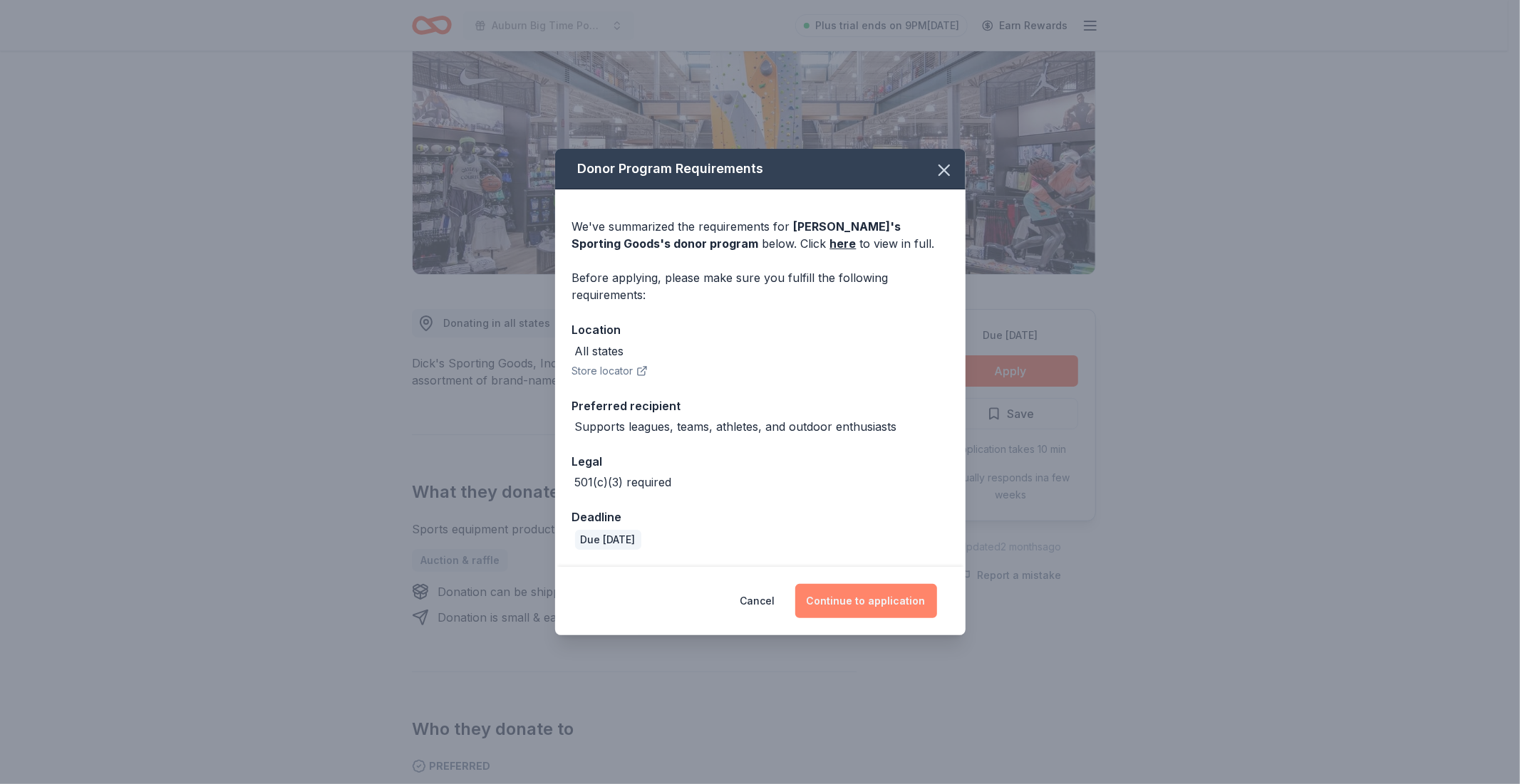
click at [894, 600] on button "Continue to application" at bounding box center [867, 601] width 142 height 34
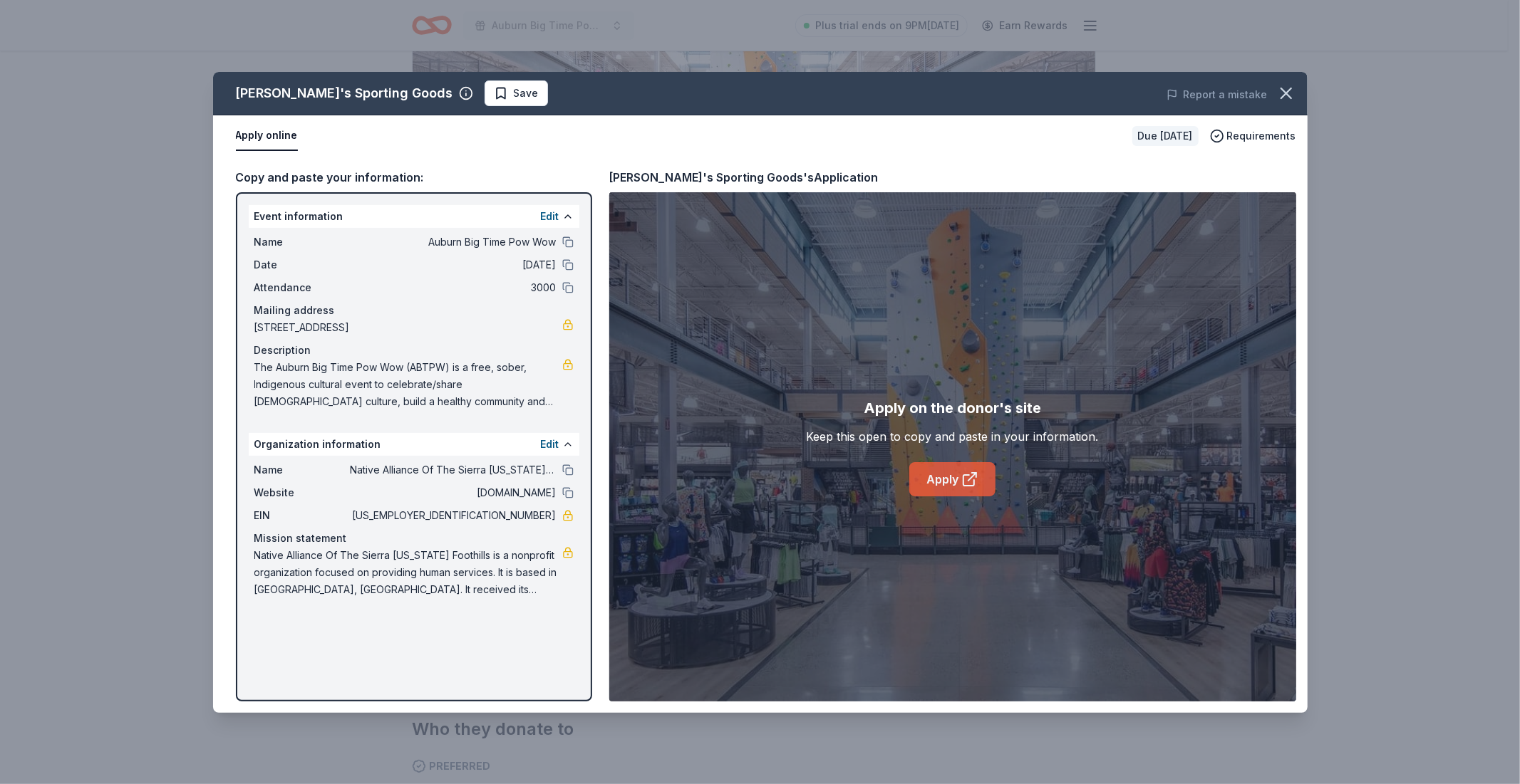
click at [922, 481] on link "Apply" at bounding box center [952, 479] width 86 height 34
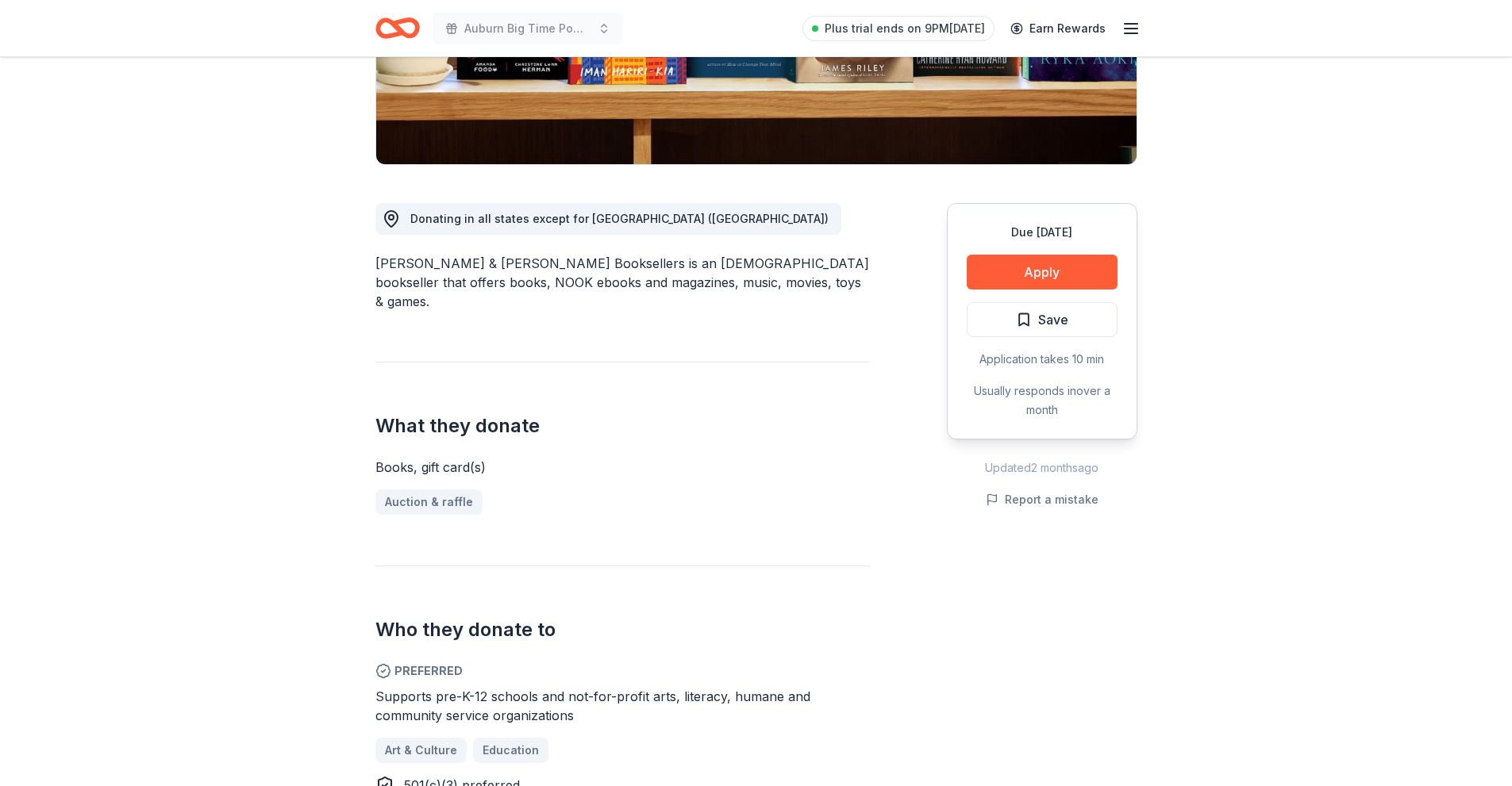
scroll to position [397, 0]
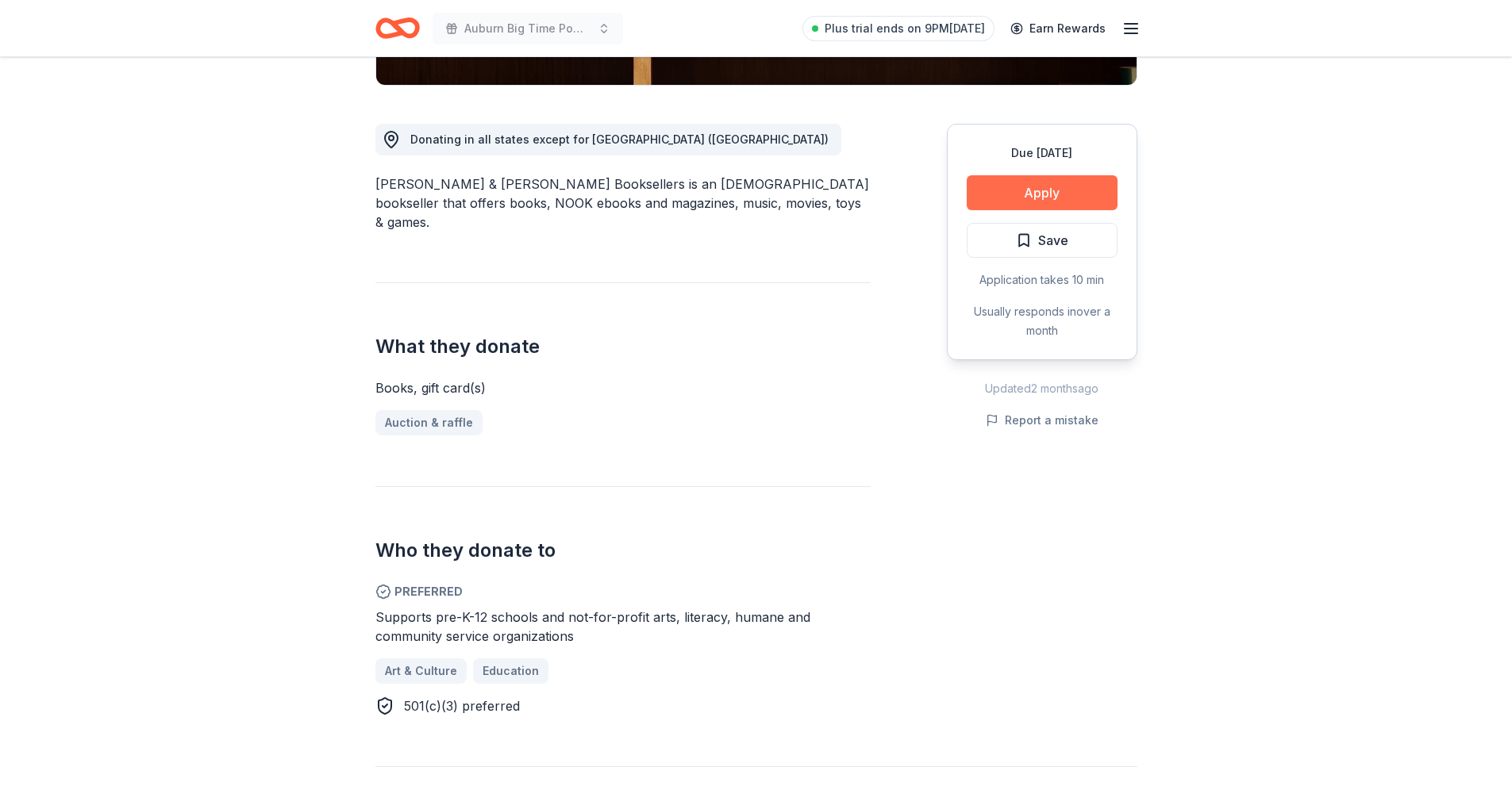
click at [1027, 198] on button "Apply" at bounding box center [1042, 192] width 151 height 35
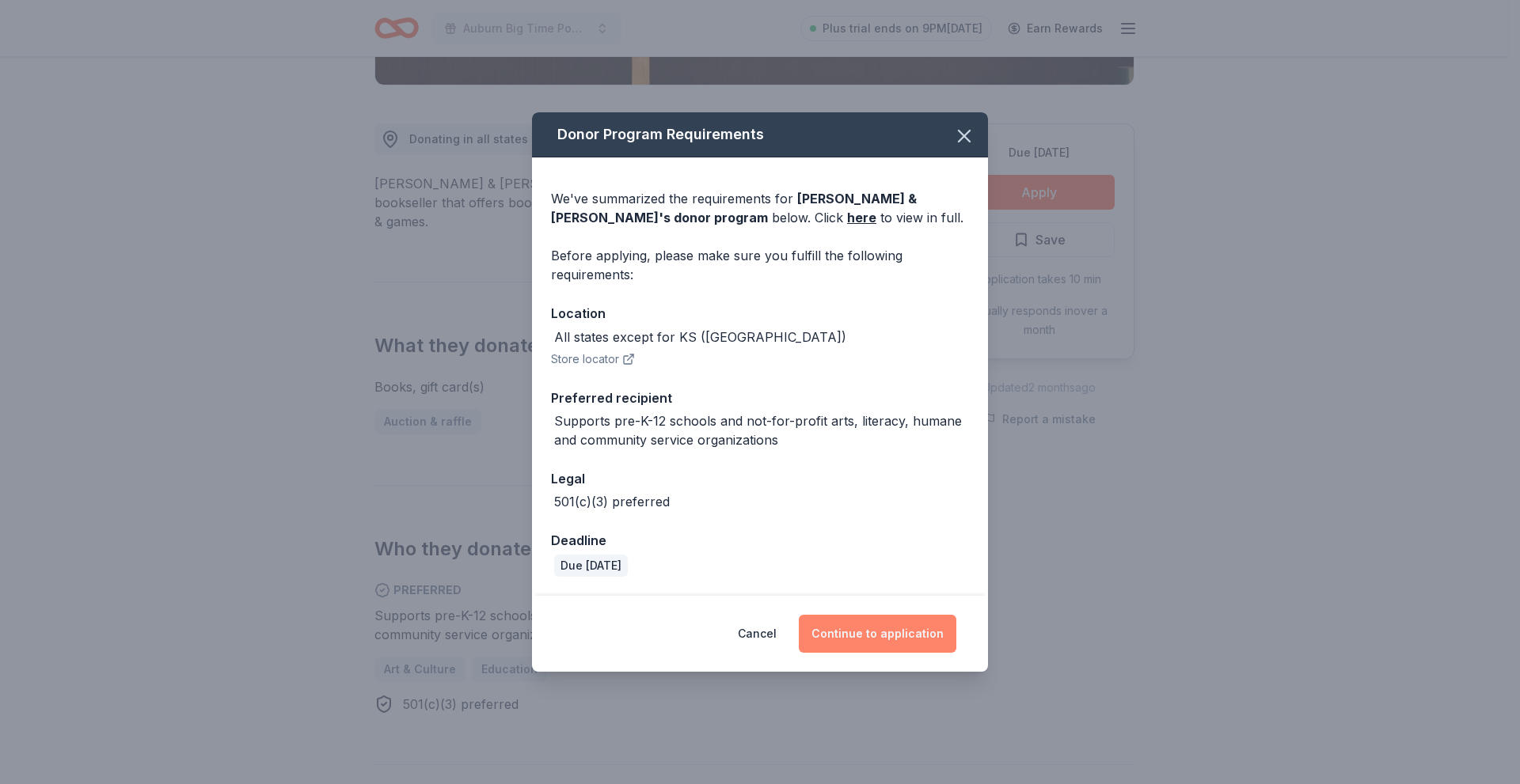
click at [878, 634] on button "Continue to application" at bounding box center [878, 633] width 158 height 38
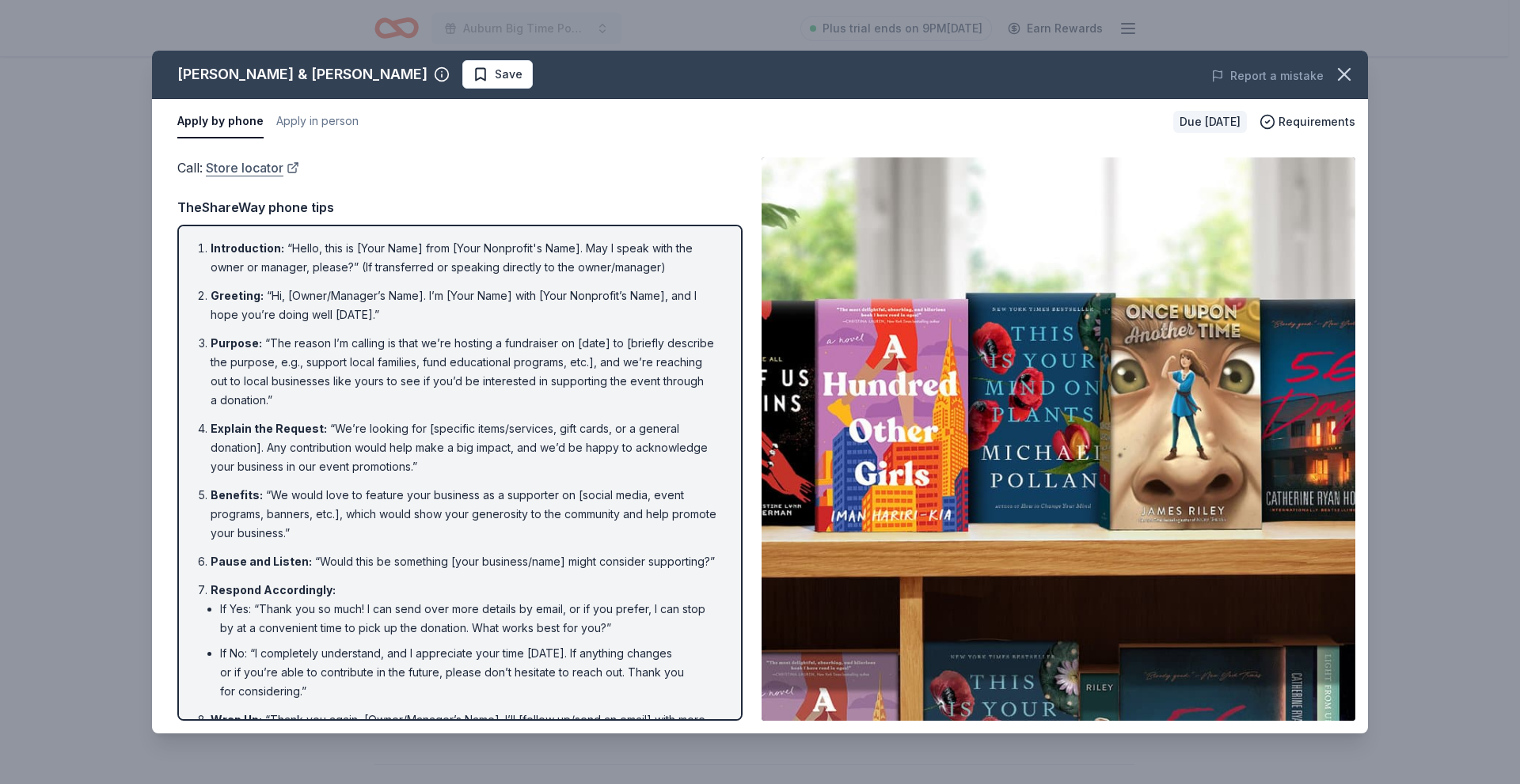
click at [234, 172] on link "Store locator" at bounding box center [252, 168] width 93 height 20
click at [0, 455] on div "Barnes & Noble Save Report a mistake Apply by phone Apply in person Due in 29 d…" at bounding box center [760, 392] width 1520 height 784
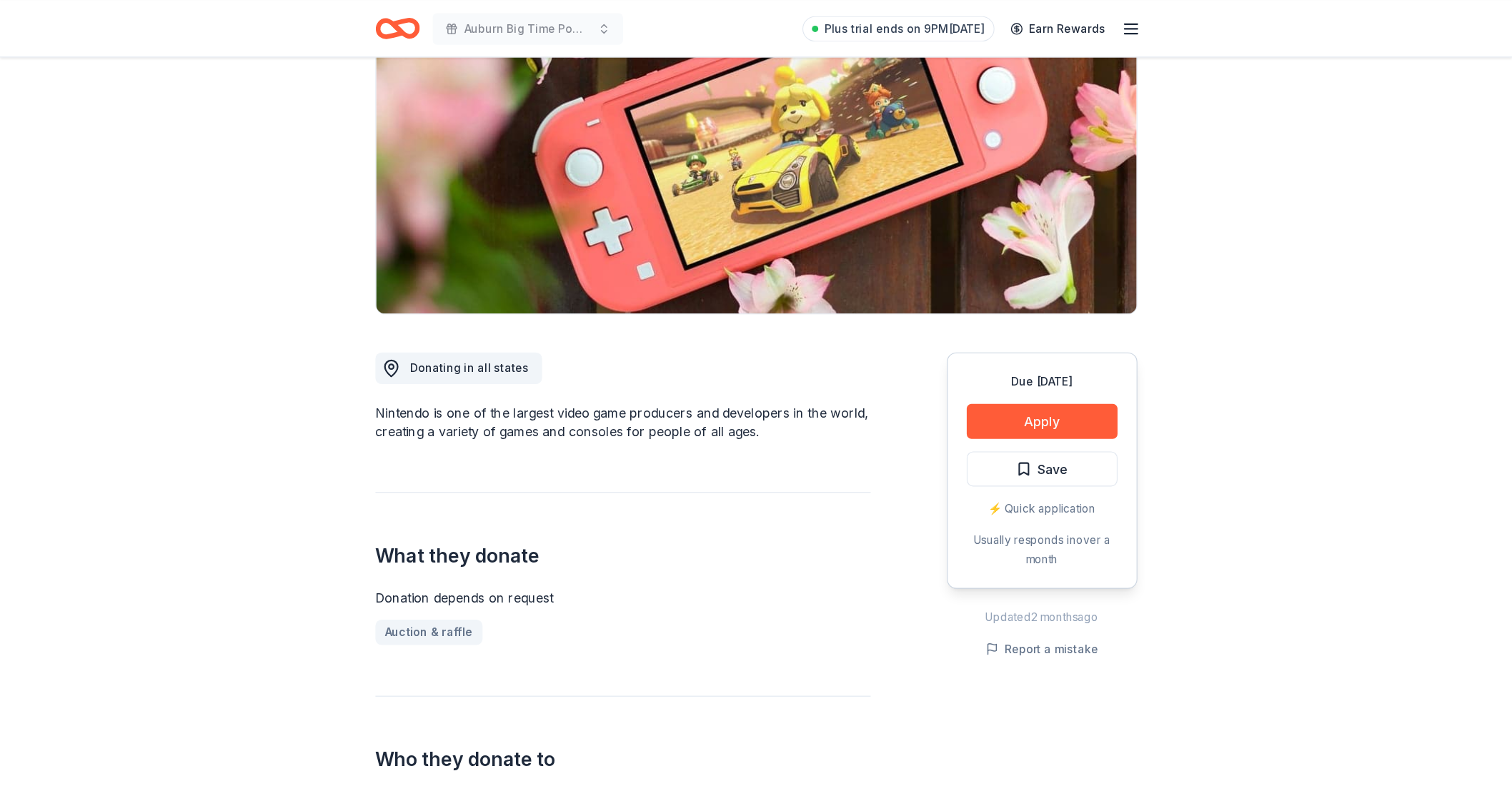
scroll to position [71, 0]
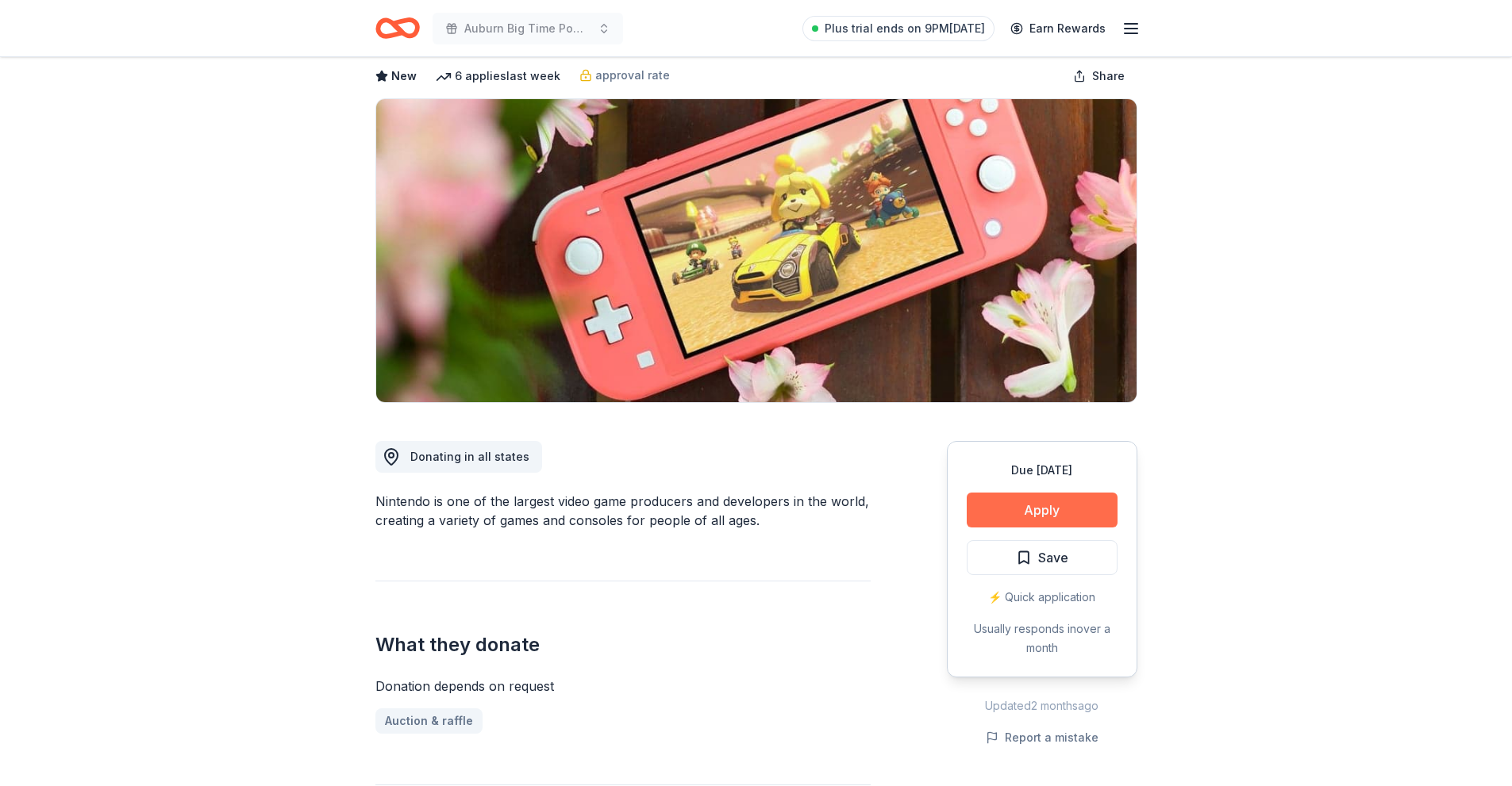
click at [1008, 509] on button "Apply" at bounding box center [1042, 509] width 151 height 35
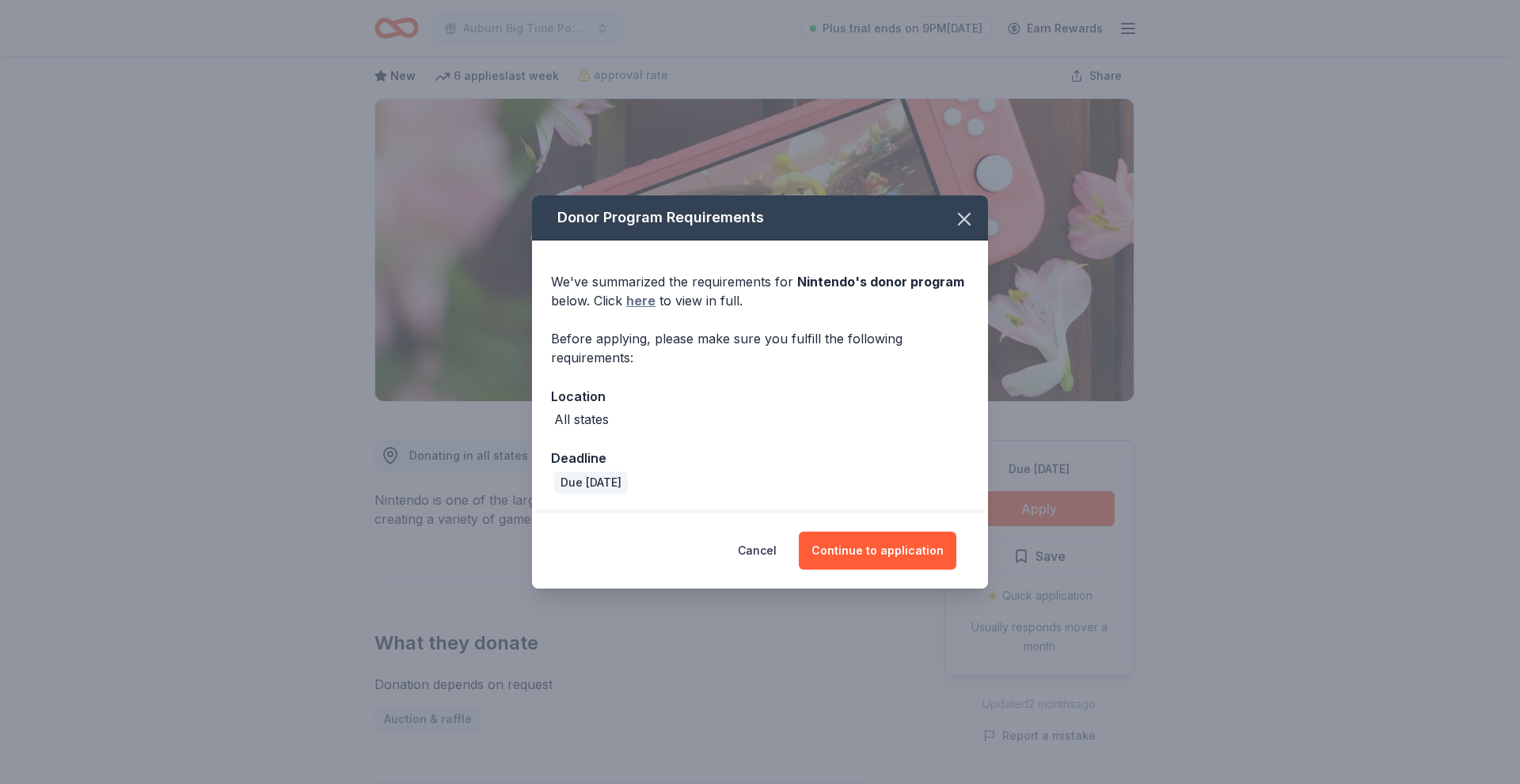
click at [646, 304] on link "here" at bounding box center [641, 300] width 29 height 19
click at [883, 553] on button "Continue to application" at bounding box center [878, 551] width 158 height 38
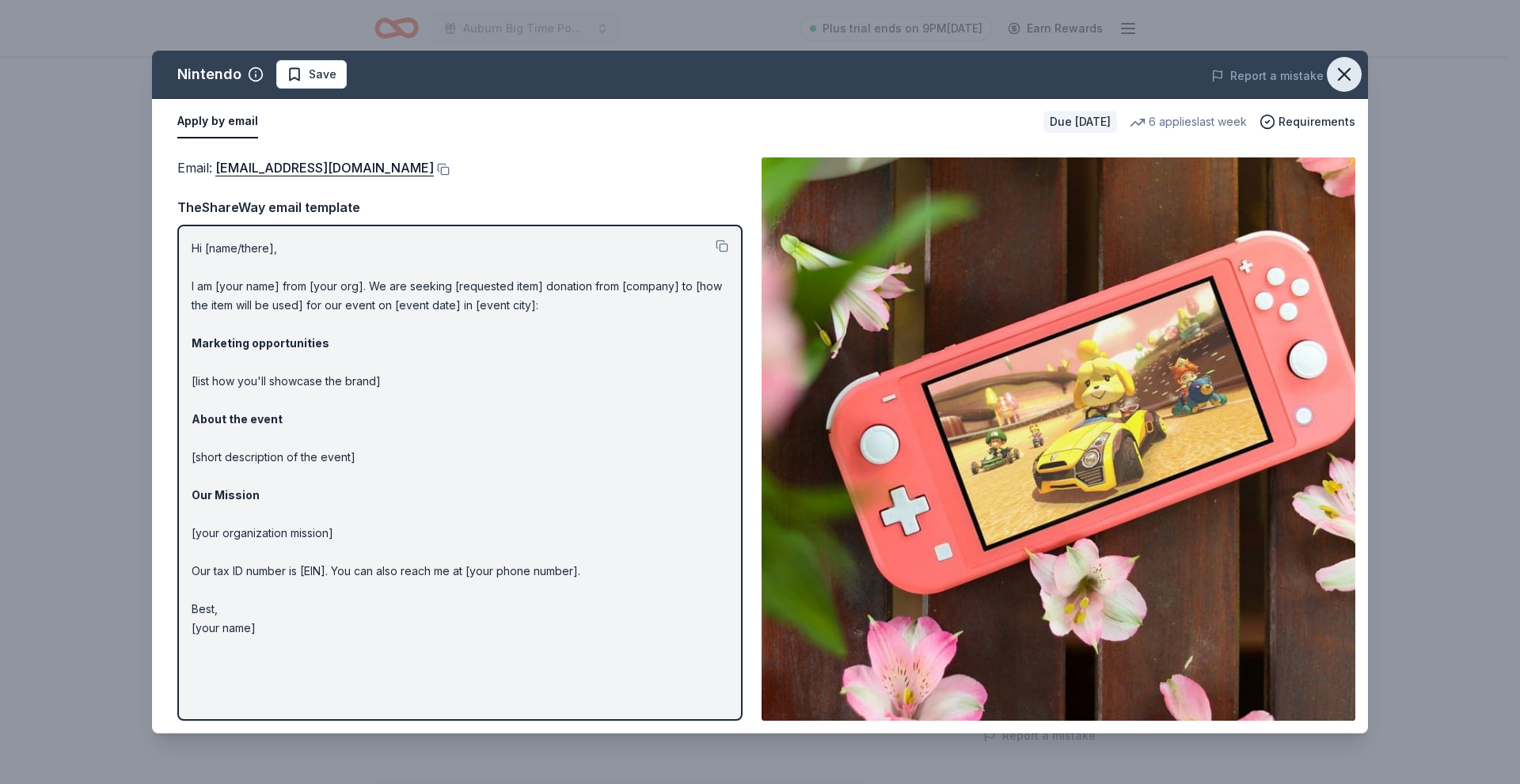
click at [1340, 74] on icon "button" at bounding box center [1343, 74] width 22 height 22
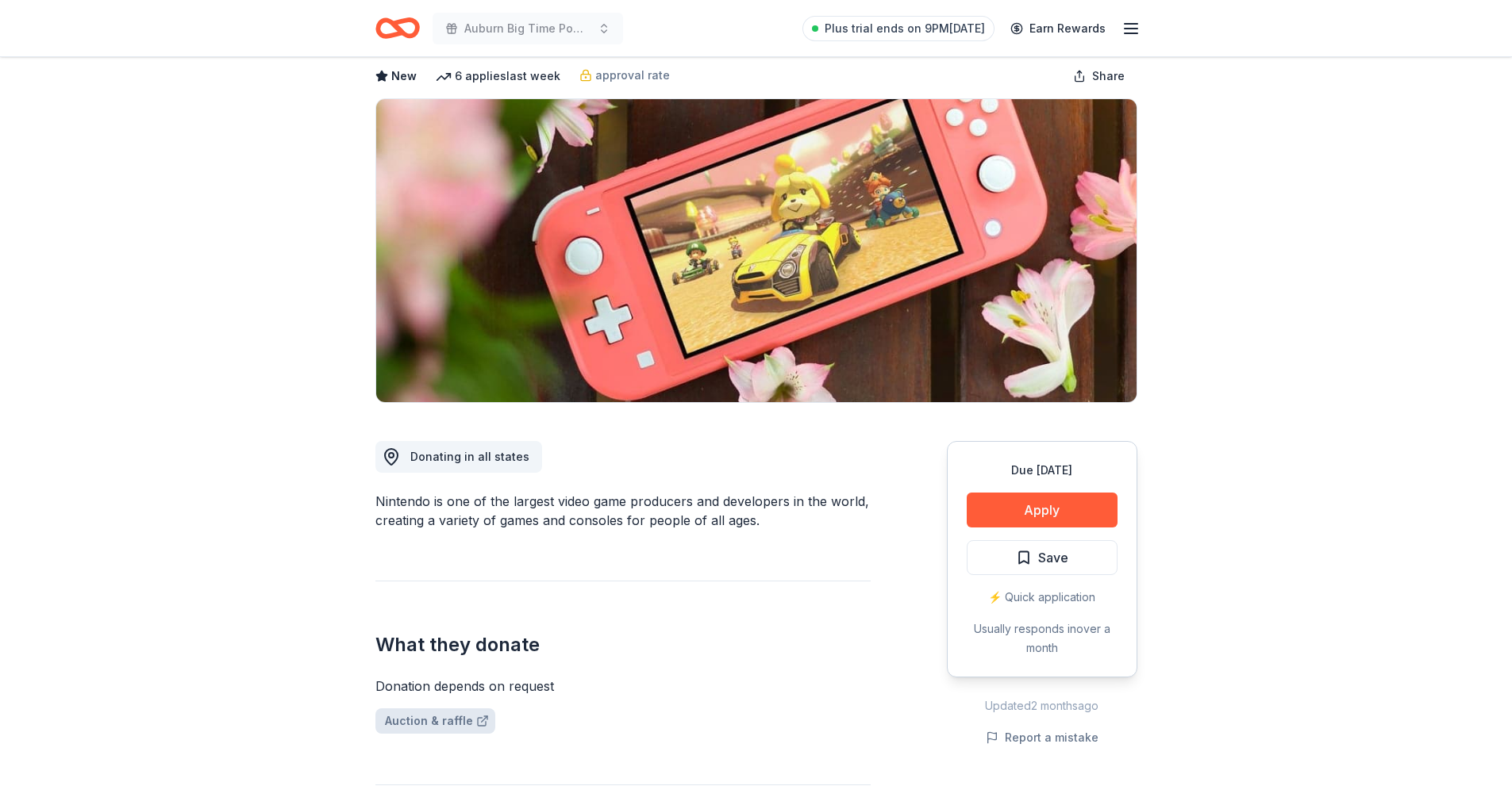
click at [437, 725] on link "Auction & raffle" at bounding box center [435, 721] width 120 height 26
click at [1030, 511] on button "Apply" at bounding box center [1042, 509] width 151 height 35
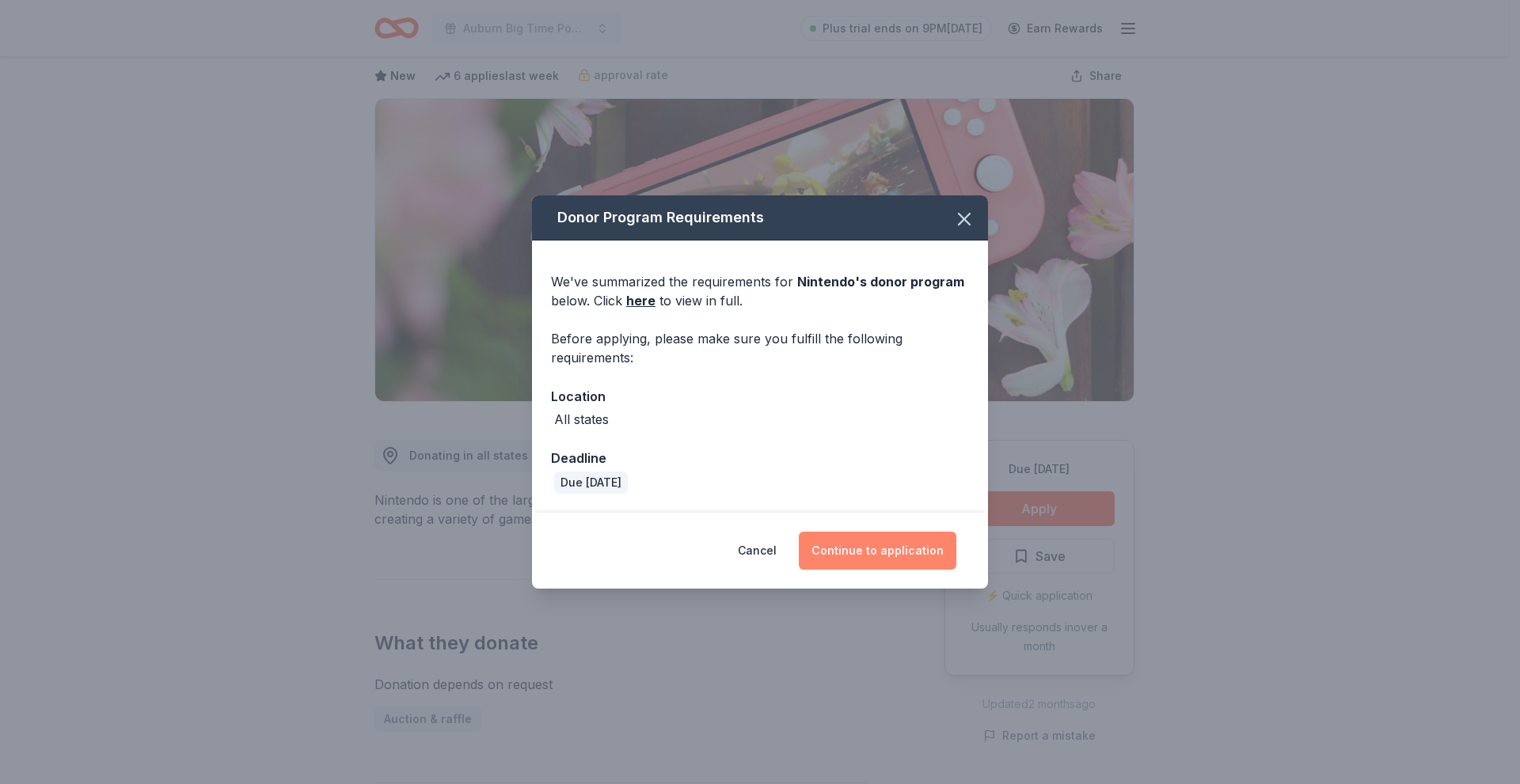
click at [878, 544] on button "Continue to application" at bounding box center [878, 551] width 158 height 38
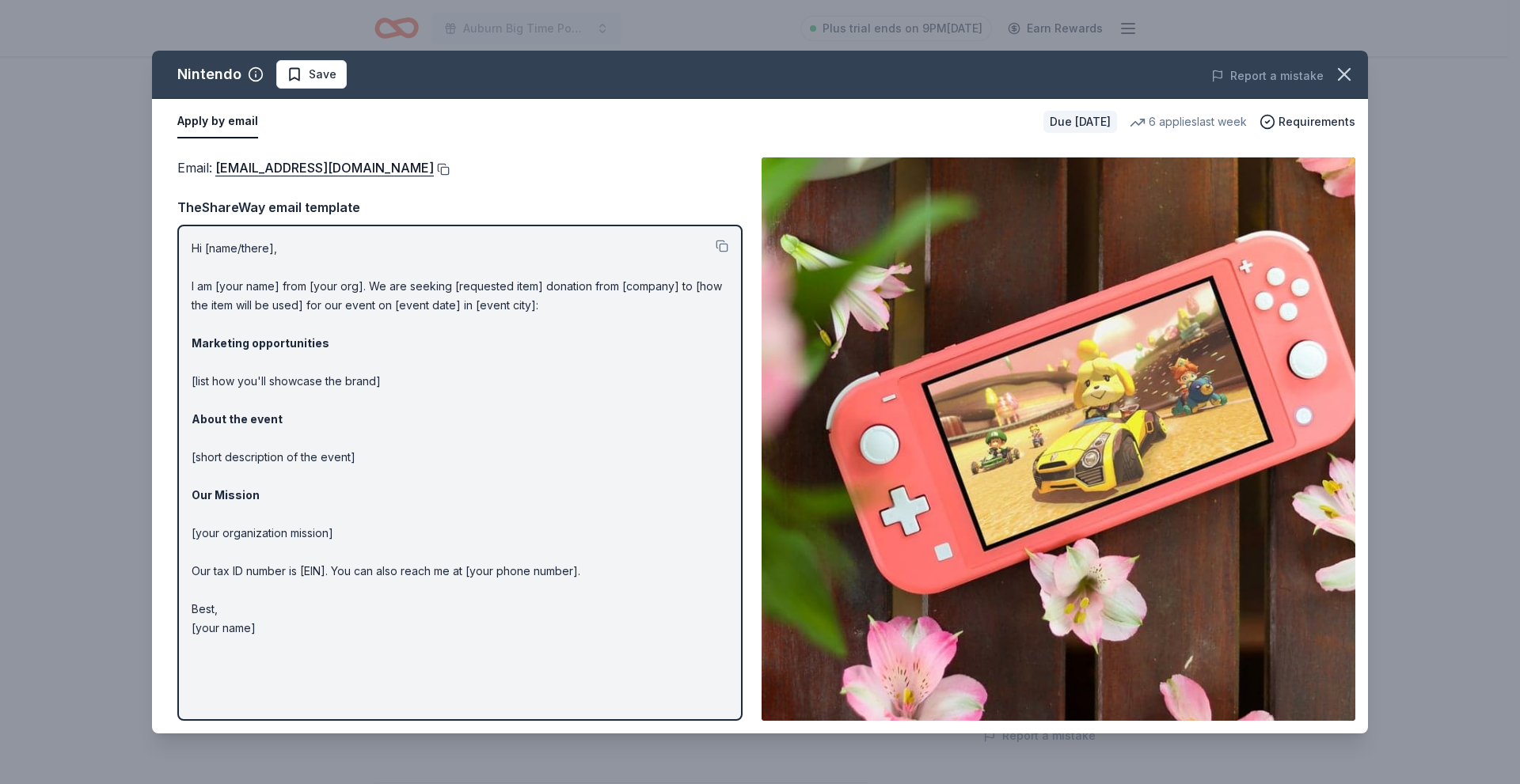
click at [450, 165] on button at bounding box center [442, 169] width 16 height 12
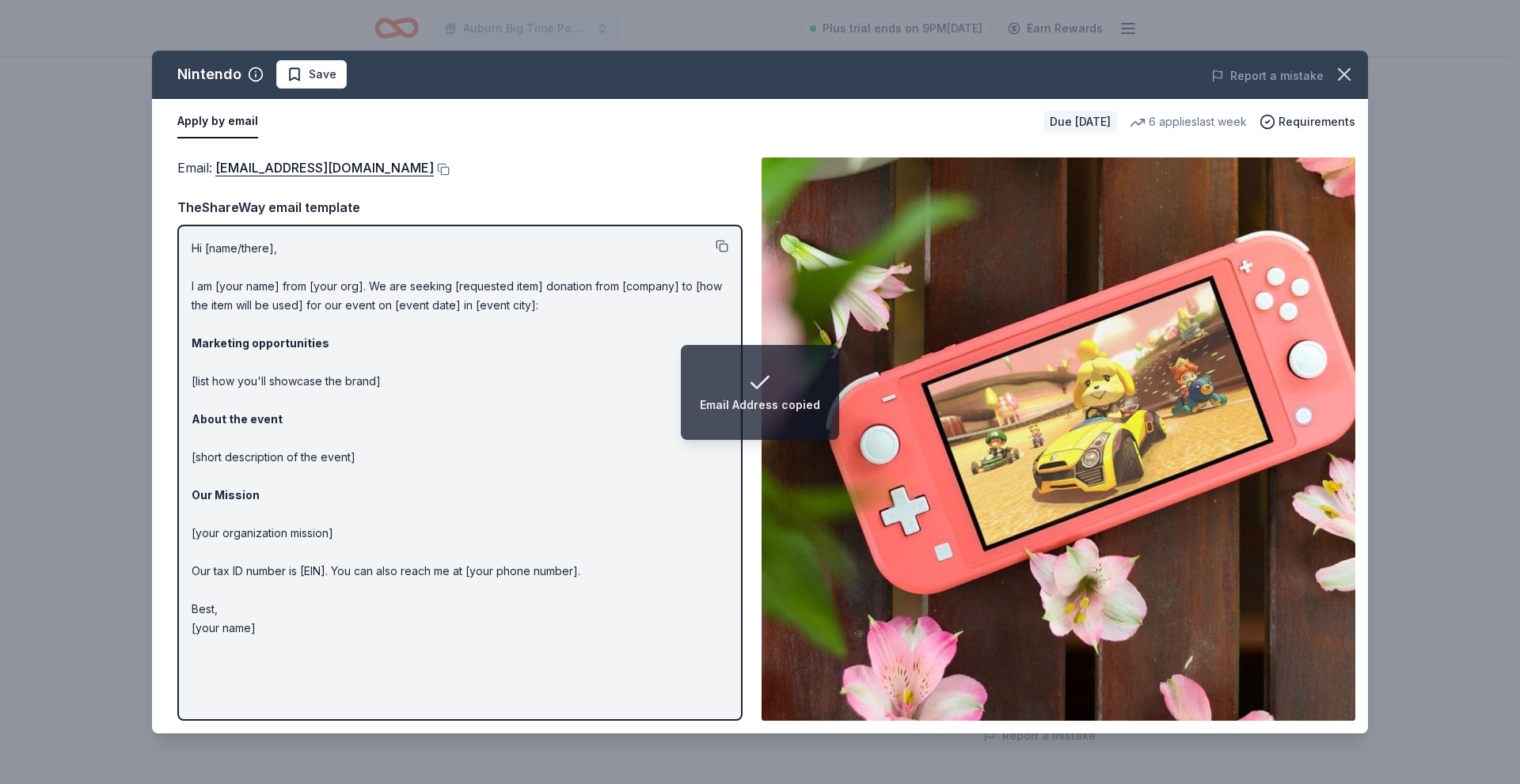
click at [723, 245] on button at bounding box center [722, 246] width 12 height 12
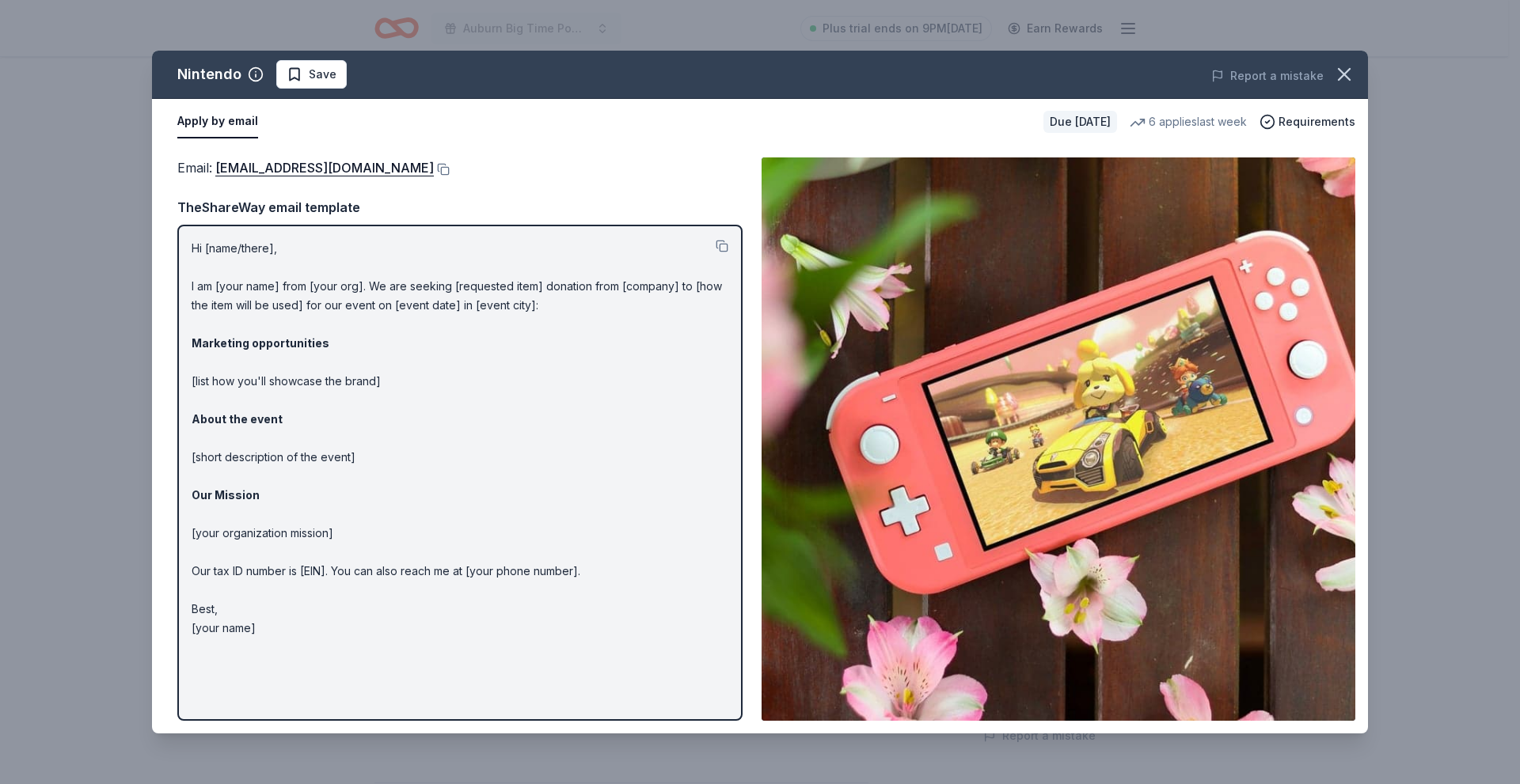
click at [224, 127] on button "Apply by email" at bounding box center [217, 122] width 81 height 33
click at [340, 164] on link "charitablecontributionrequest@noa.nintendo.com" at bounding box center [325, 168] width 218 height 20
click at [1337, 120] on span "Requirements" at bounding box center [1317, 122] width 77 height 19
click at [1341, 80] on icon "button" at bounding box center [1343, 74] width 22 height 22
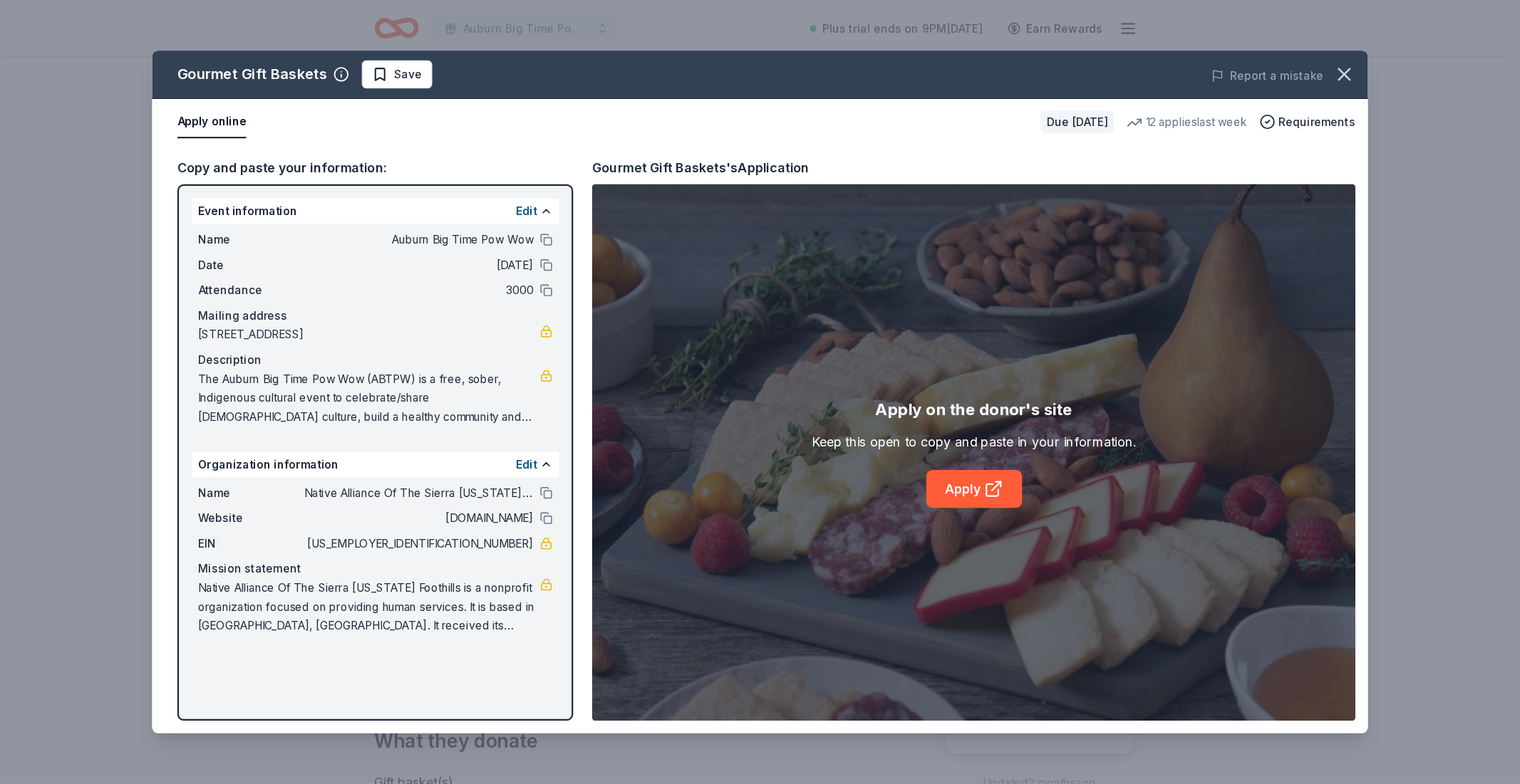
scroll to position [142, 0]
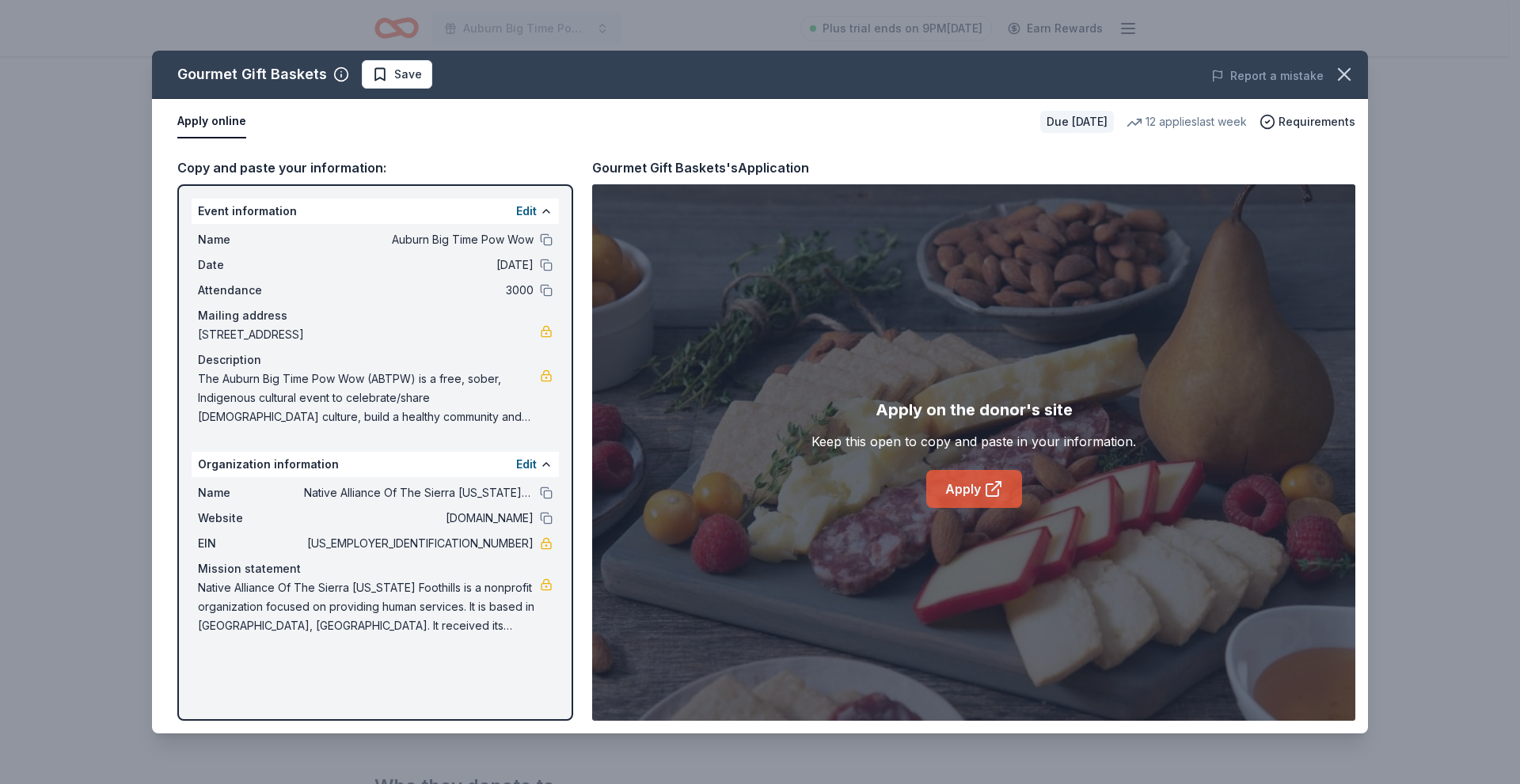
click at [965, 487] on link "Apply" at bounding box center [974, 489] width 96 height 38
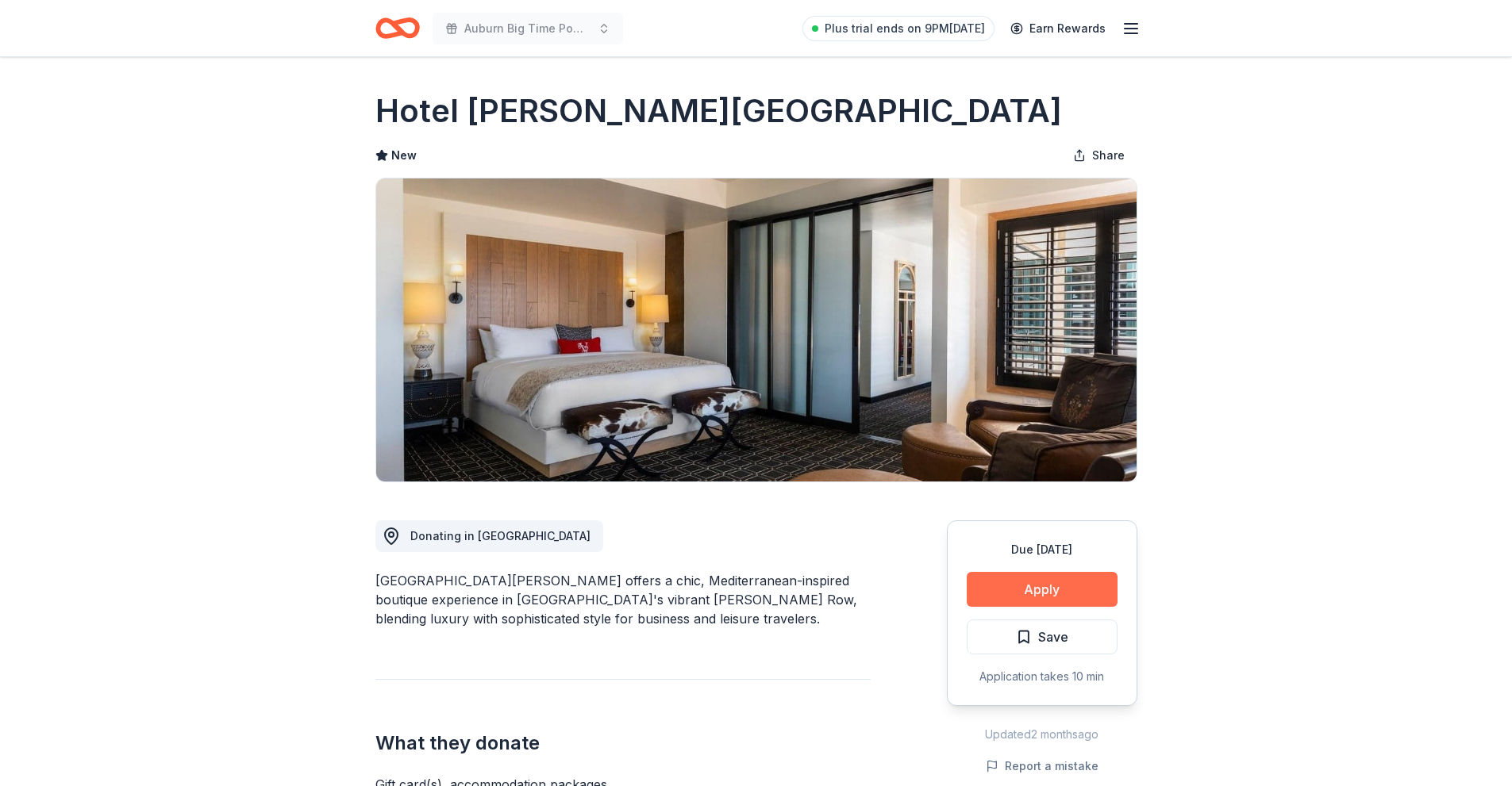
click at [997, 585] on button "Apply" at bounding box center [1042, 589] width 151 height 35
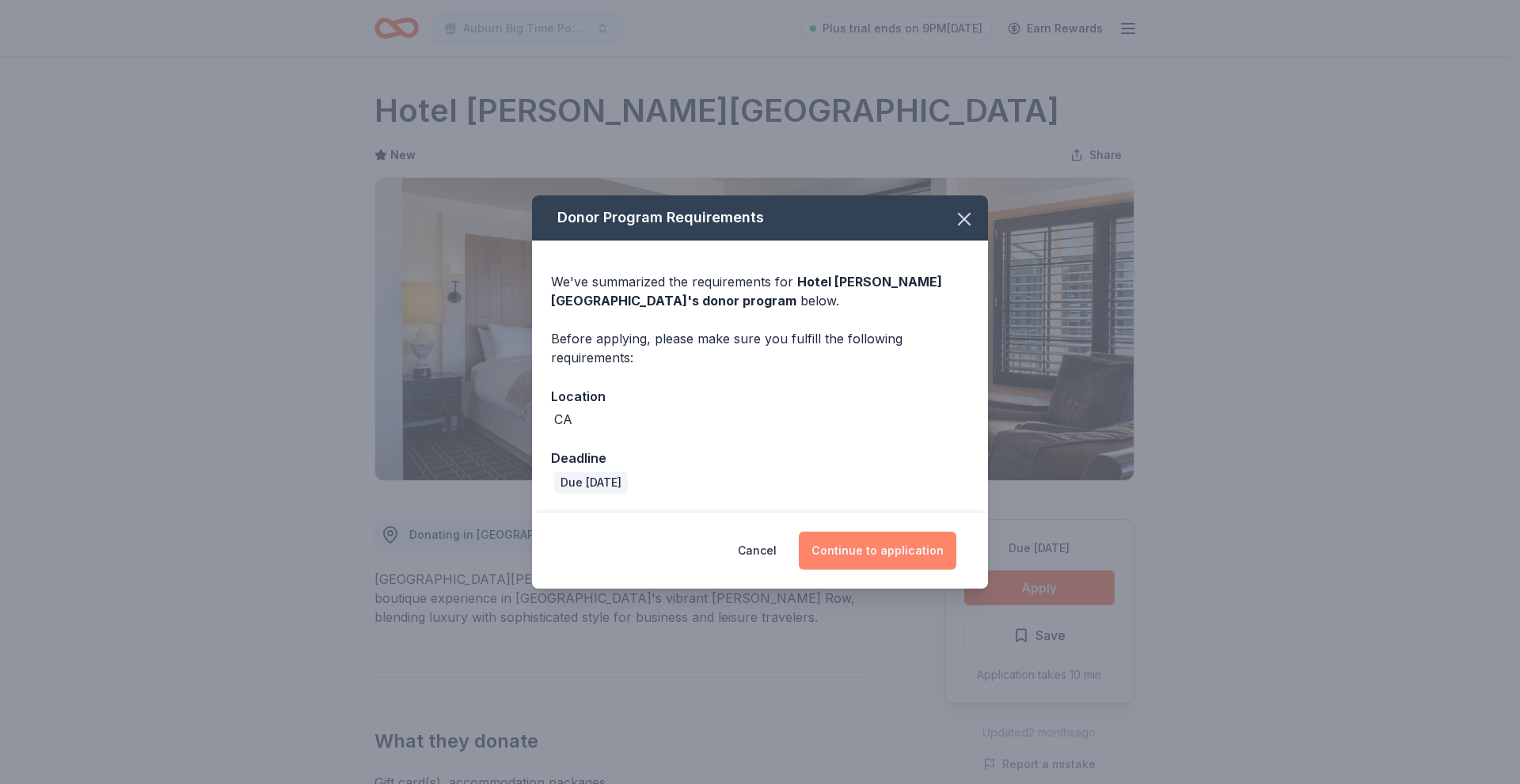
click at [855, 551] on button "Continue to application" at bounding box center [878, 551] width 158 height 38
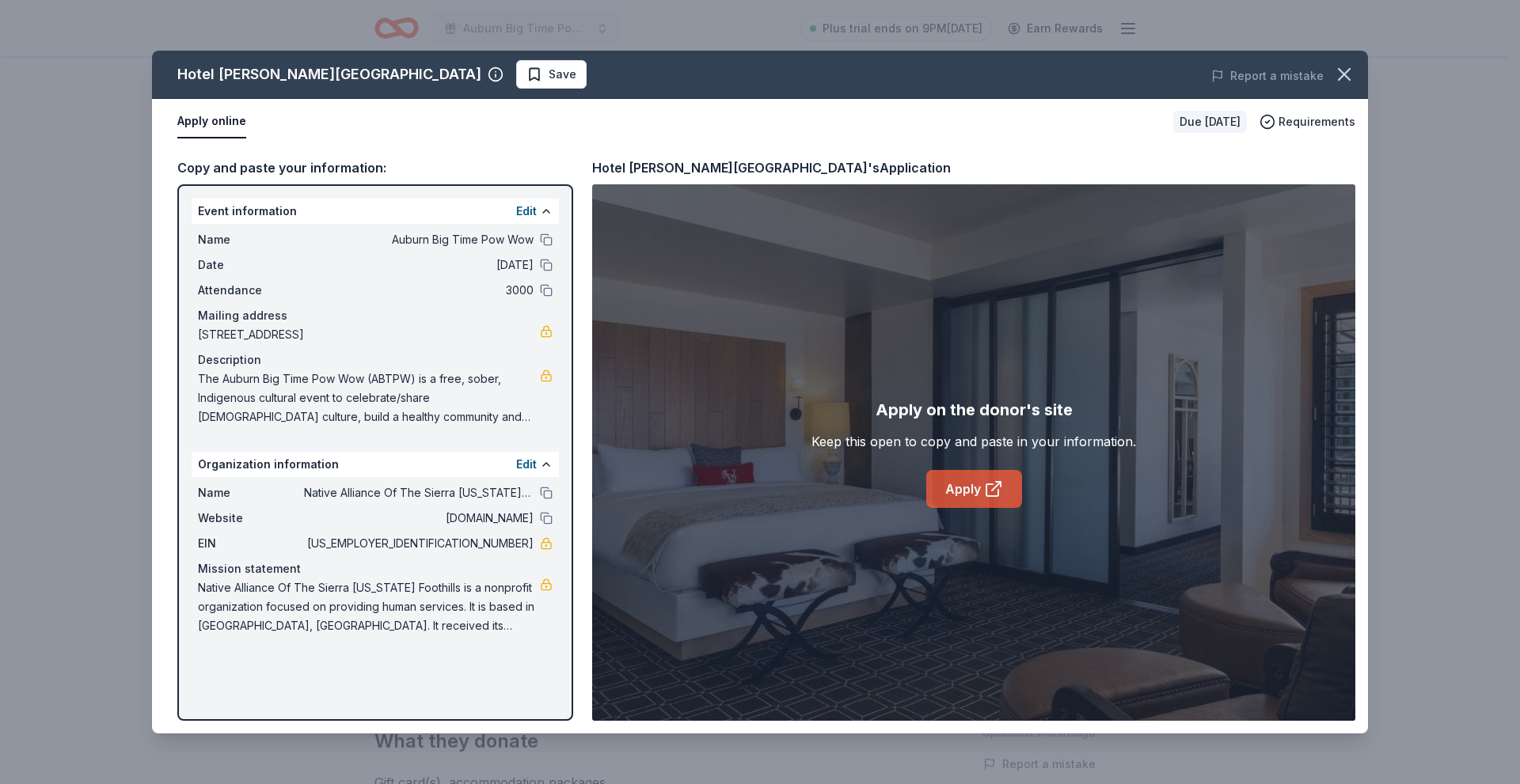
click at [962, 499] on link "Apply" at bounding box center [974, 489] width 96 height 38
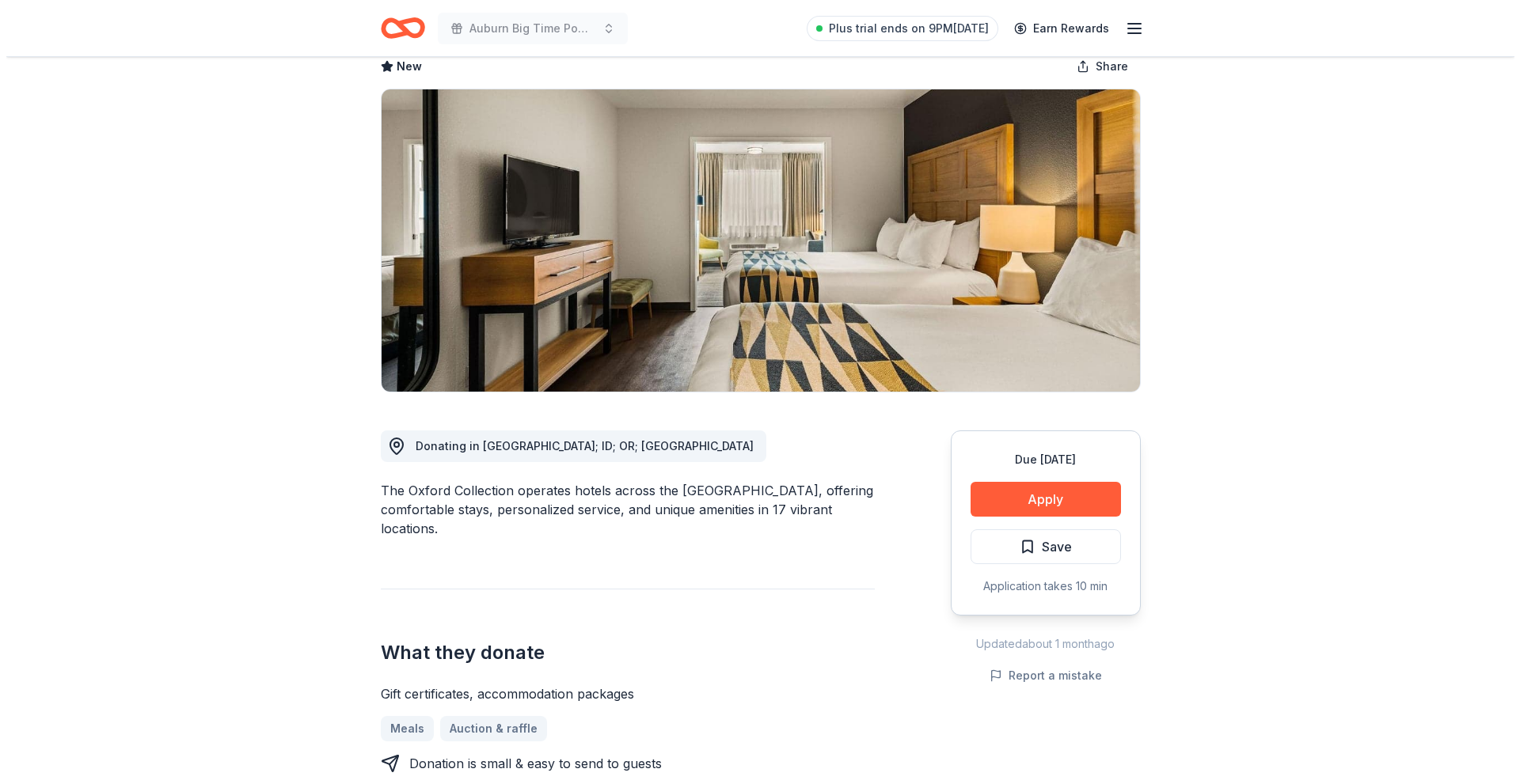
scroll to position [79, 0]
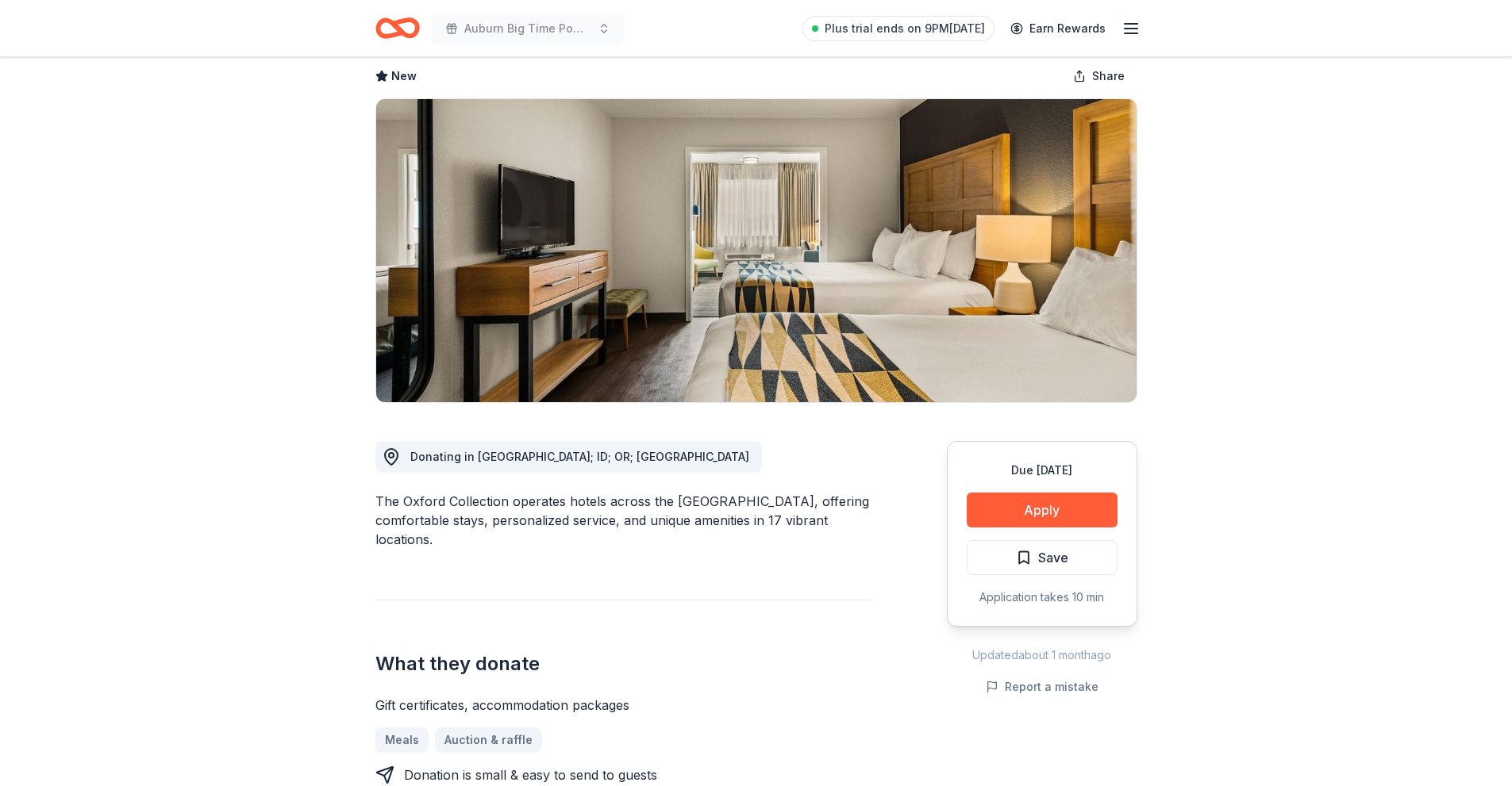
drag, startPoint x: 1033, startPoint y: 508, endPoint x: 761, endPoint y: 469, distance: 274.8
click at [761, 469] on div "Donating in CA; ID; OR; WA The Oxford Collection operates hotels across the Wes…" at bounding box center [623, 786] width 495 height 767
click at [983, 503] on button "Apply" at bounding box center [1042, 509] width 151 height 35
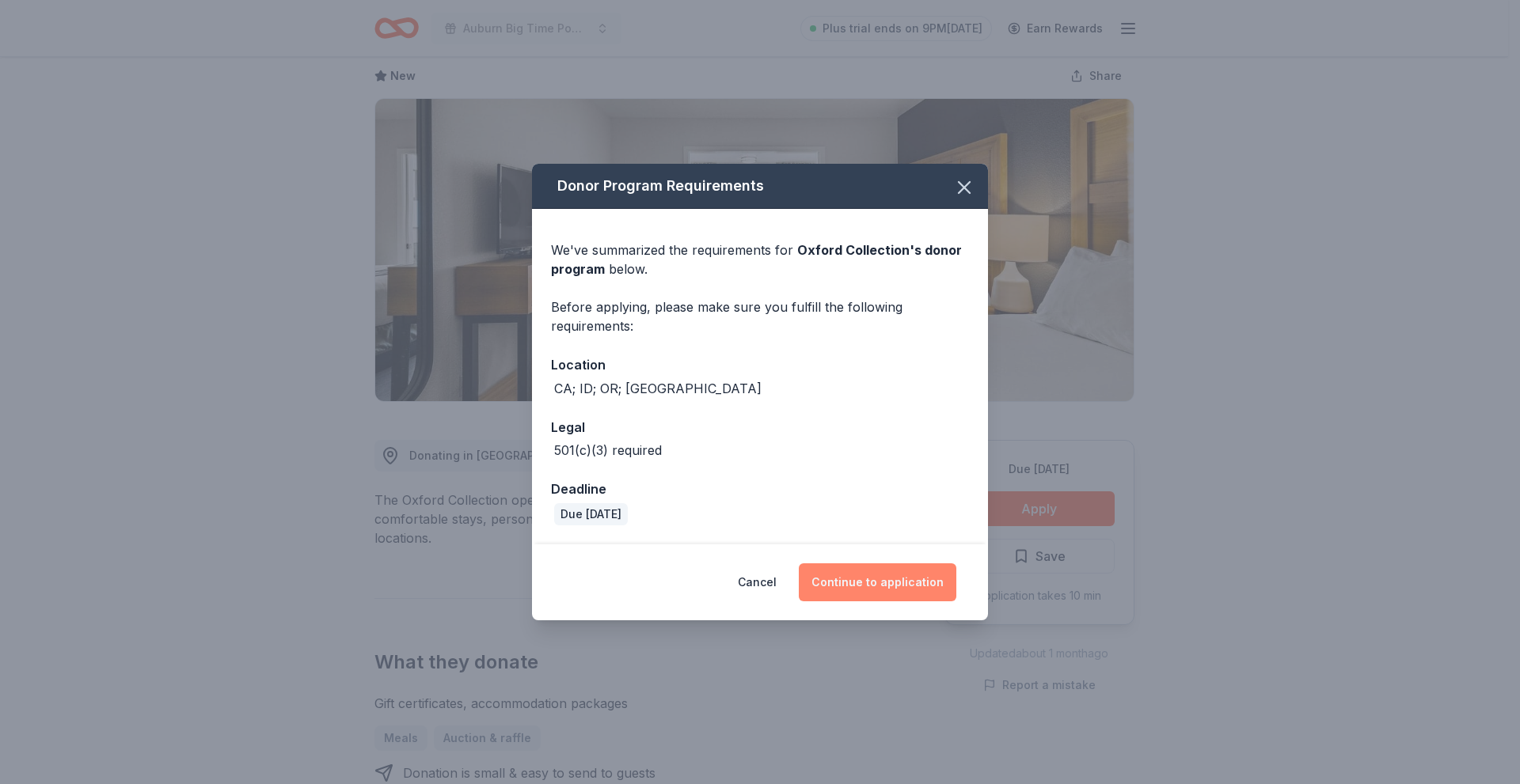
click at [878, 592] on button "Continue to application" at bounding box center [878, 582] width 158 height 38
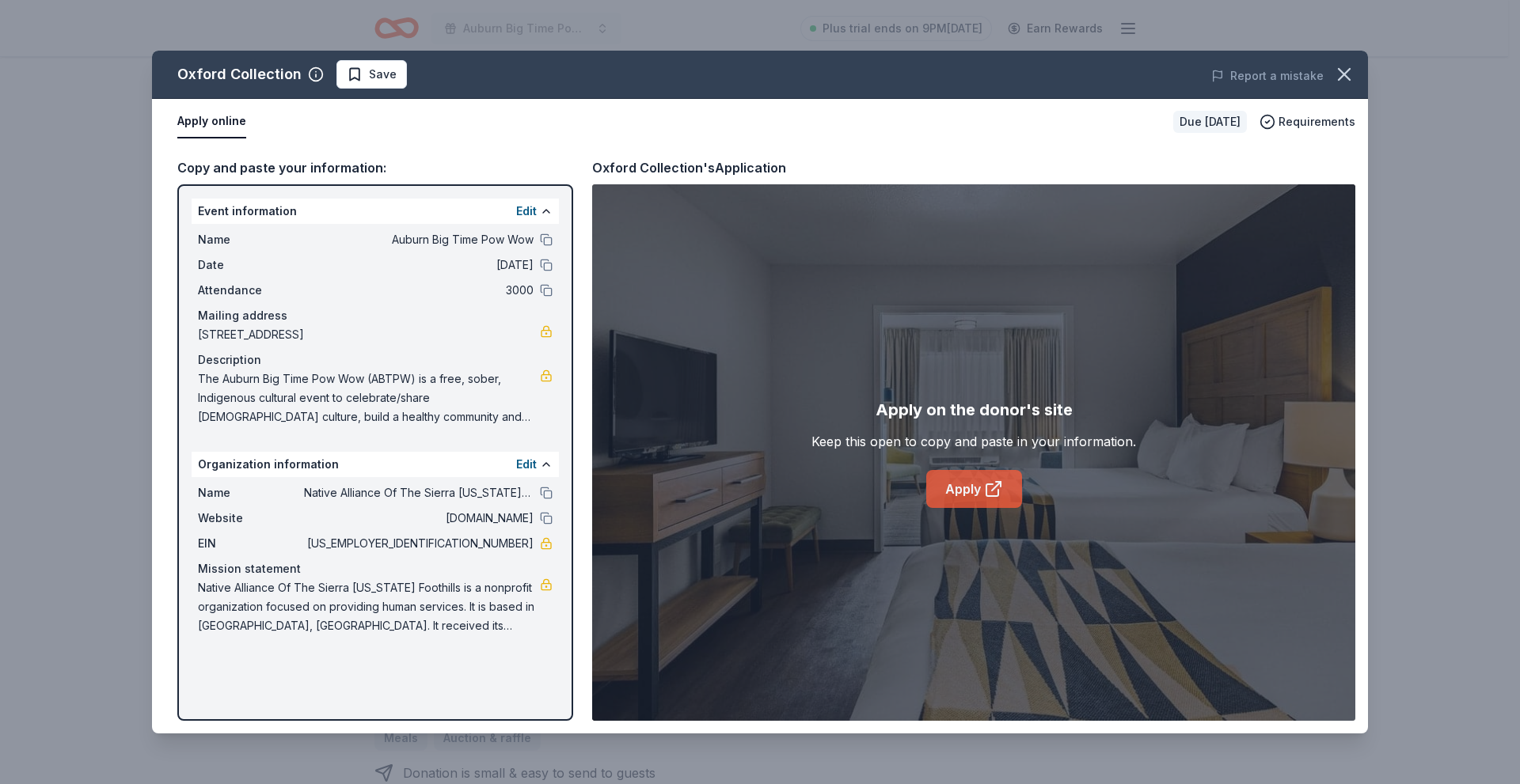
click at [971, 490] on link "Apply" at bounding box center [974, 489] width 96 height 38
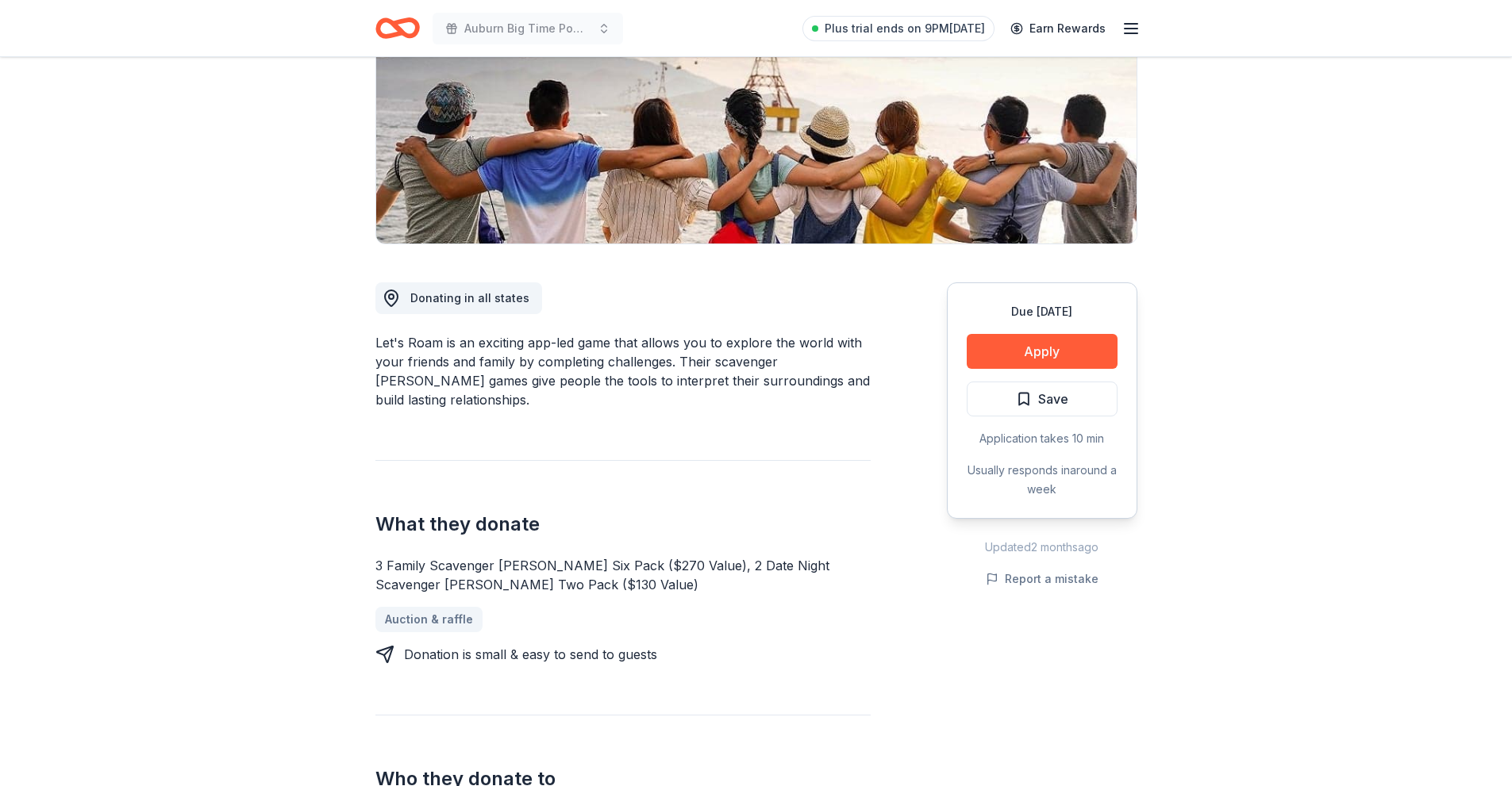
scroll to position [317, 0]
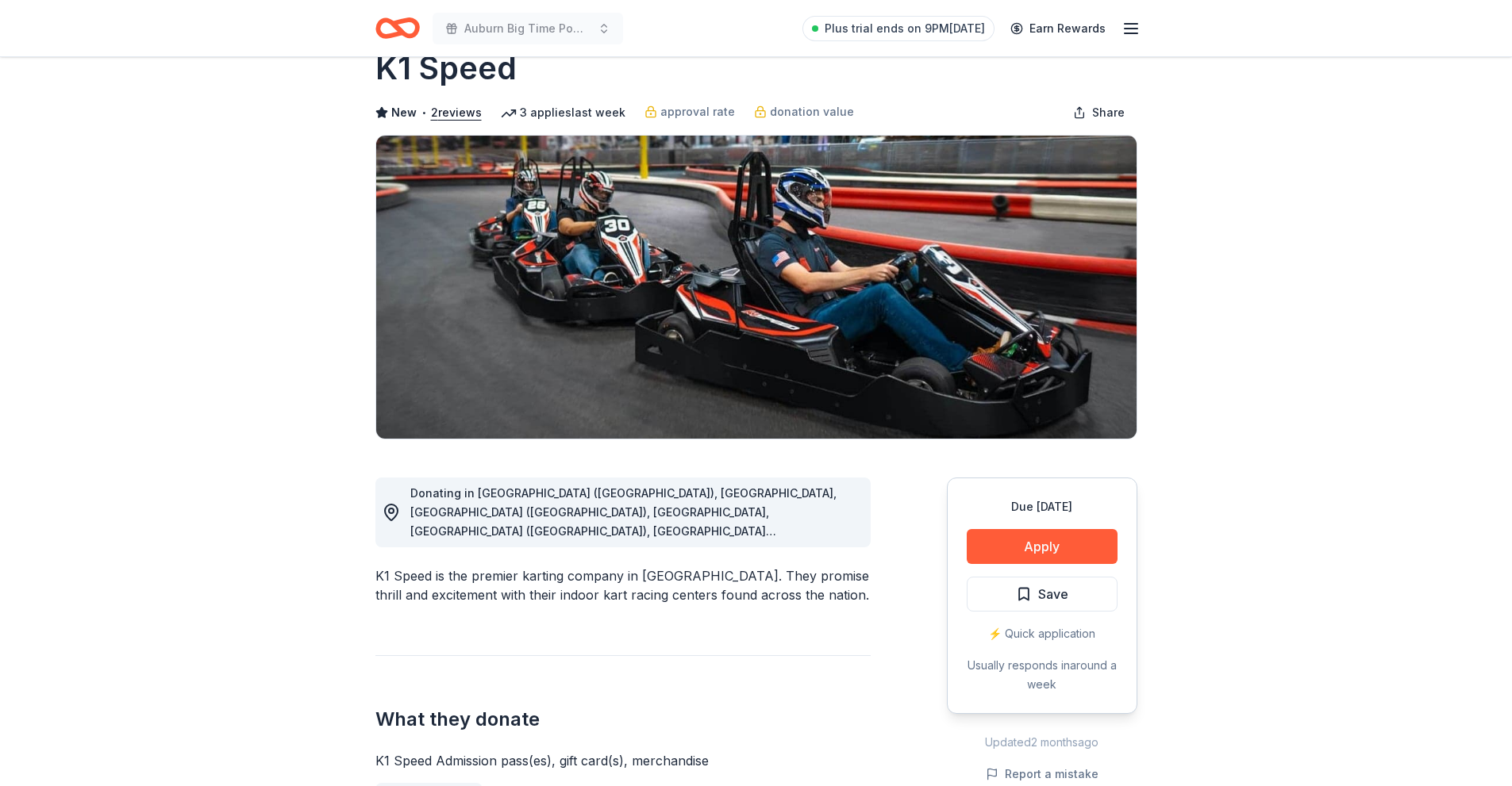
scroll to position [158, 0]
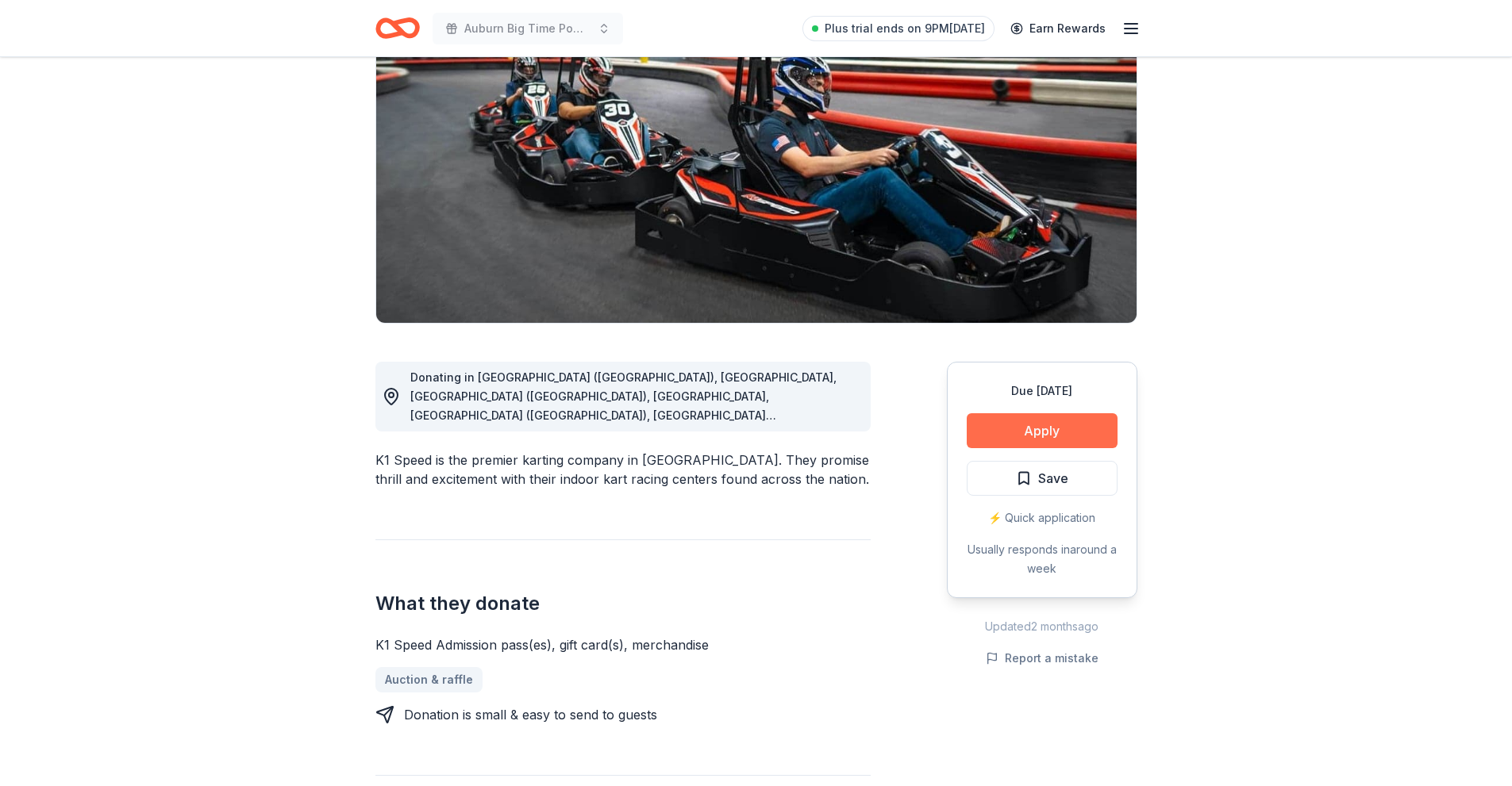
click at [1045, 436] on button "Apply" at bounding box center [1042, 430] width 151 height 35
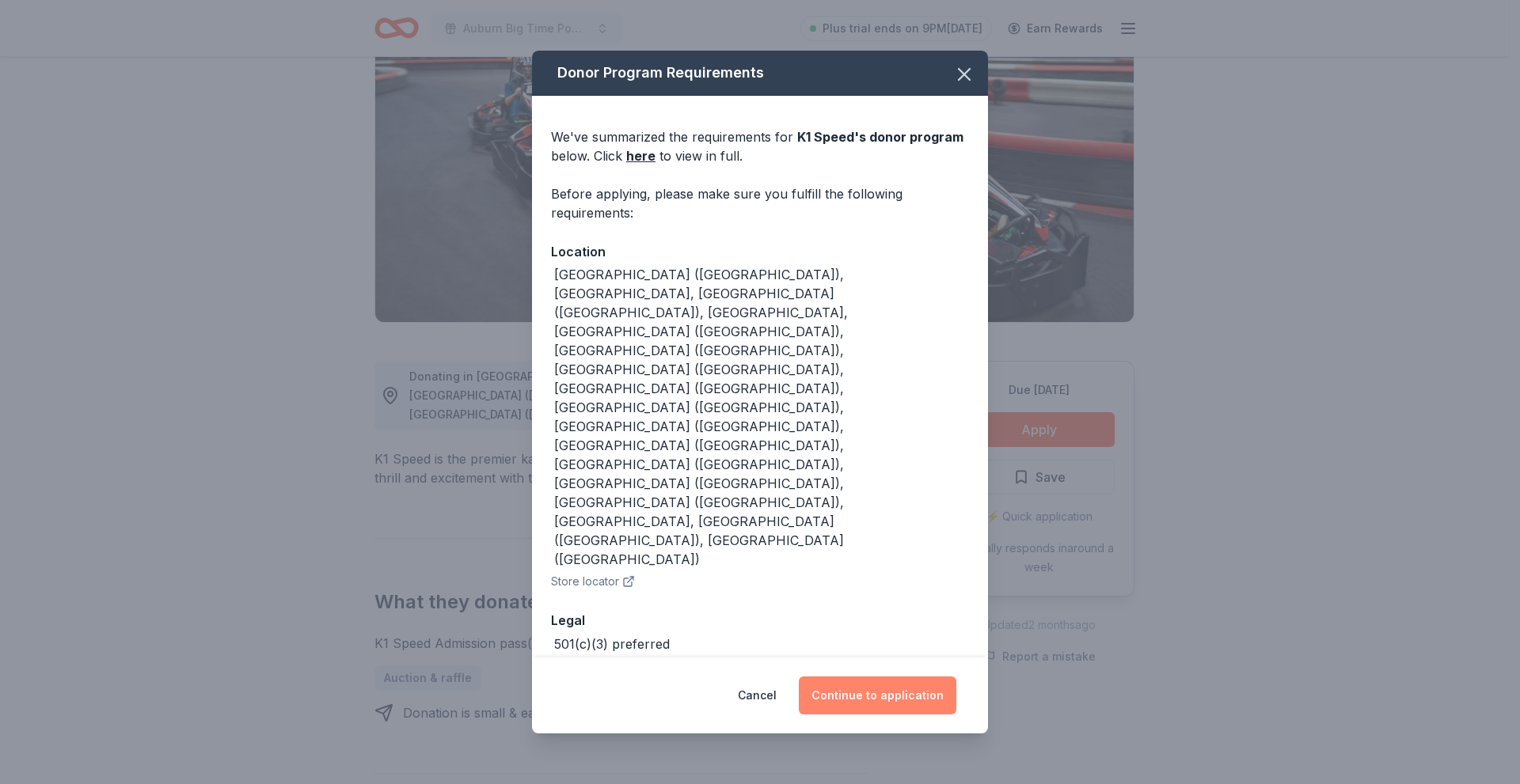
click at [864, 677] on button "Continue to application" at bounding box center [878, 695] width 158 height 38
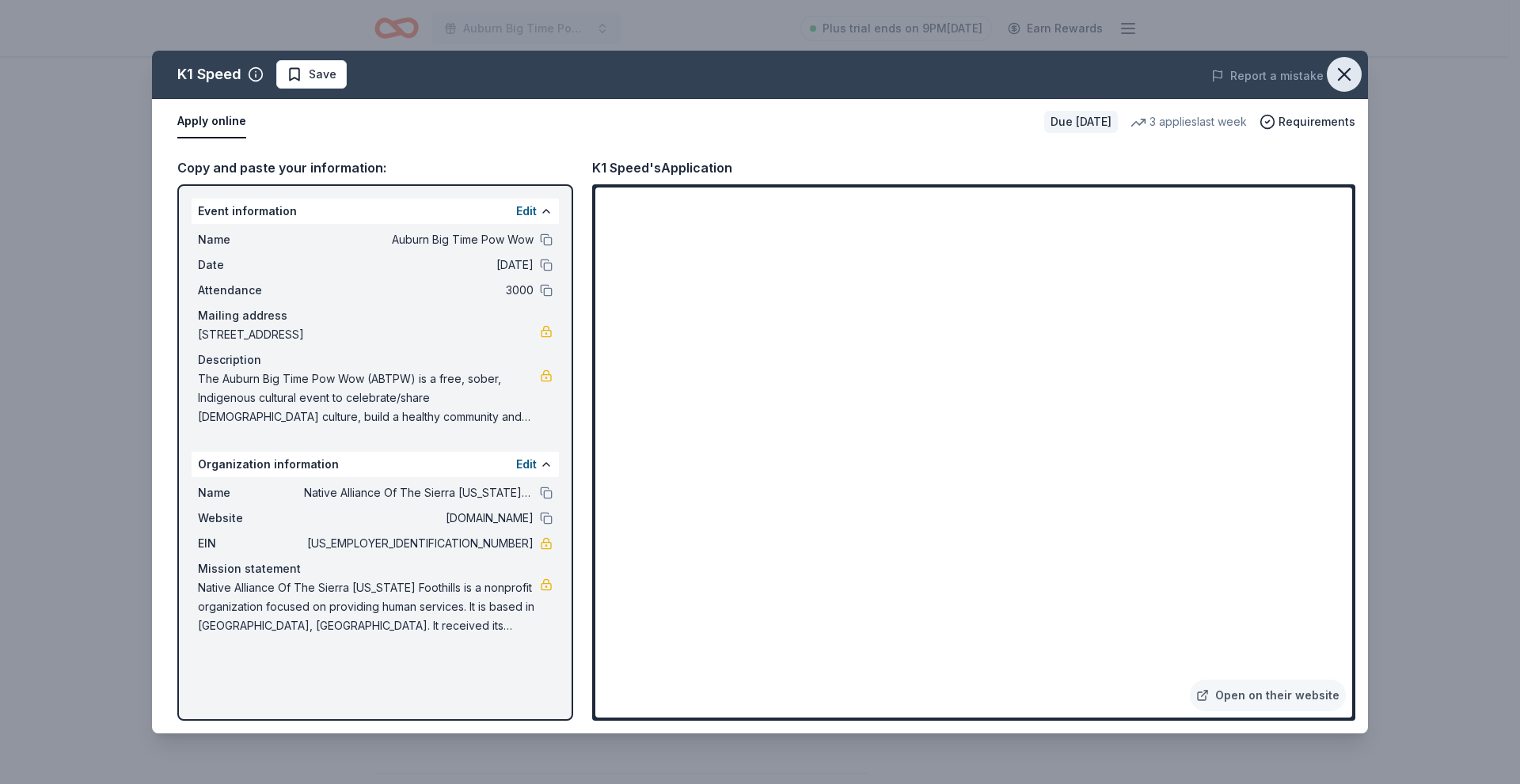
click at [1327, 69] on div "K1 Speed Save Report a mistake Apply online Due [DATE] 3 applies last week Requ…" at bounding box center [760, 392] width 1216 height 683
click at [1333, 59] on span at bounding box center [1343, 74] width 35 height 35
click at [1339, 74] on icon "button" at bounding box center [1343, 74] width 22 height 22
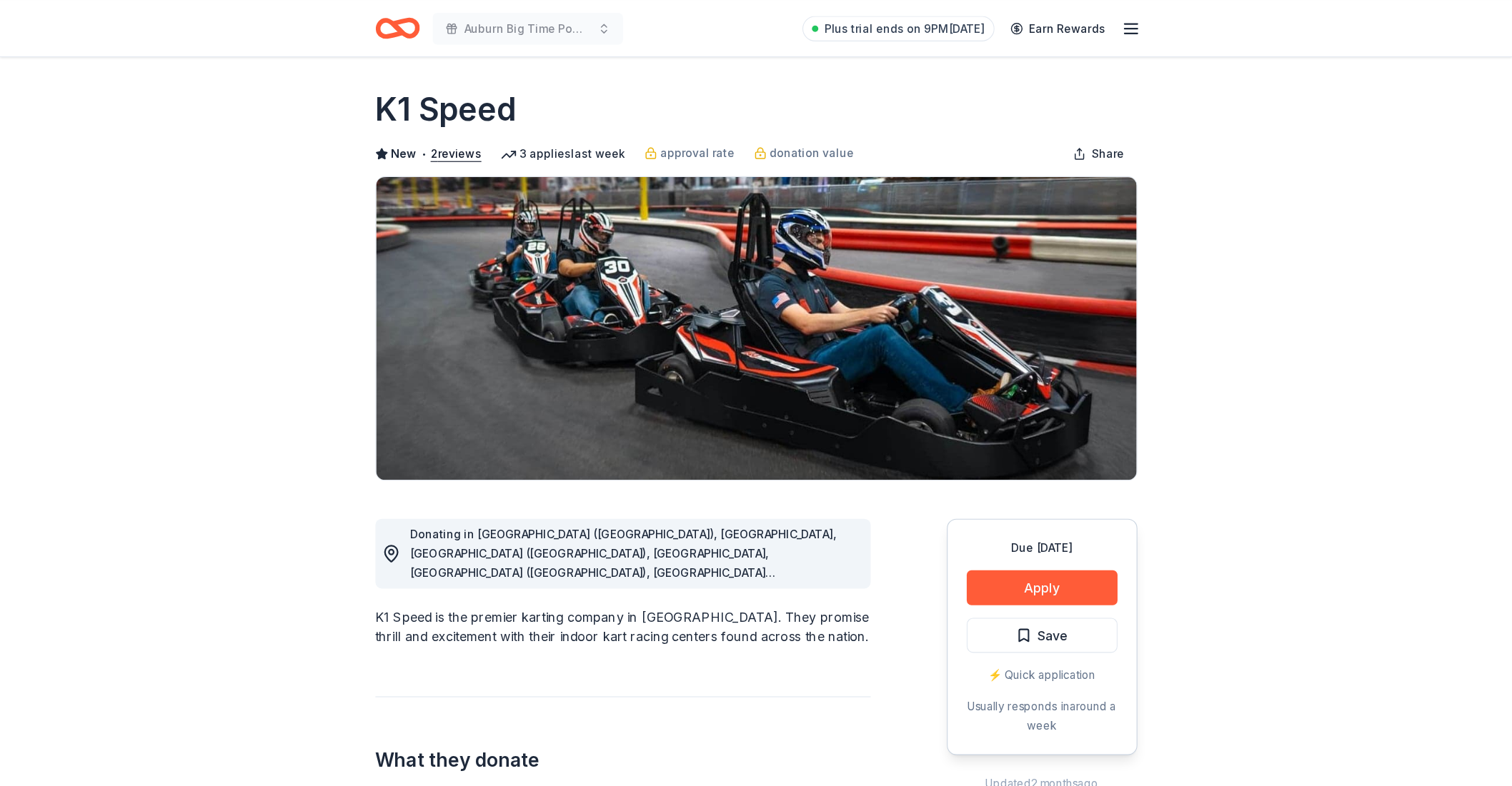
scroll to position [0, 0]
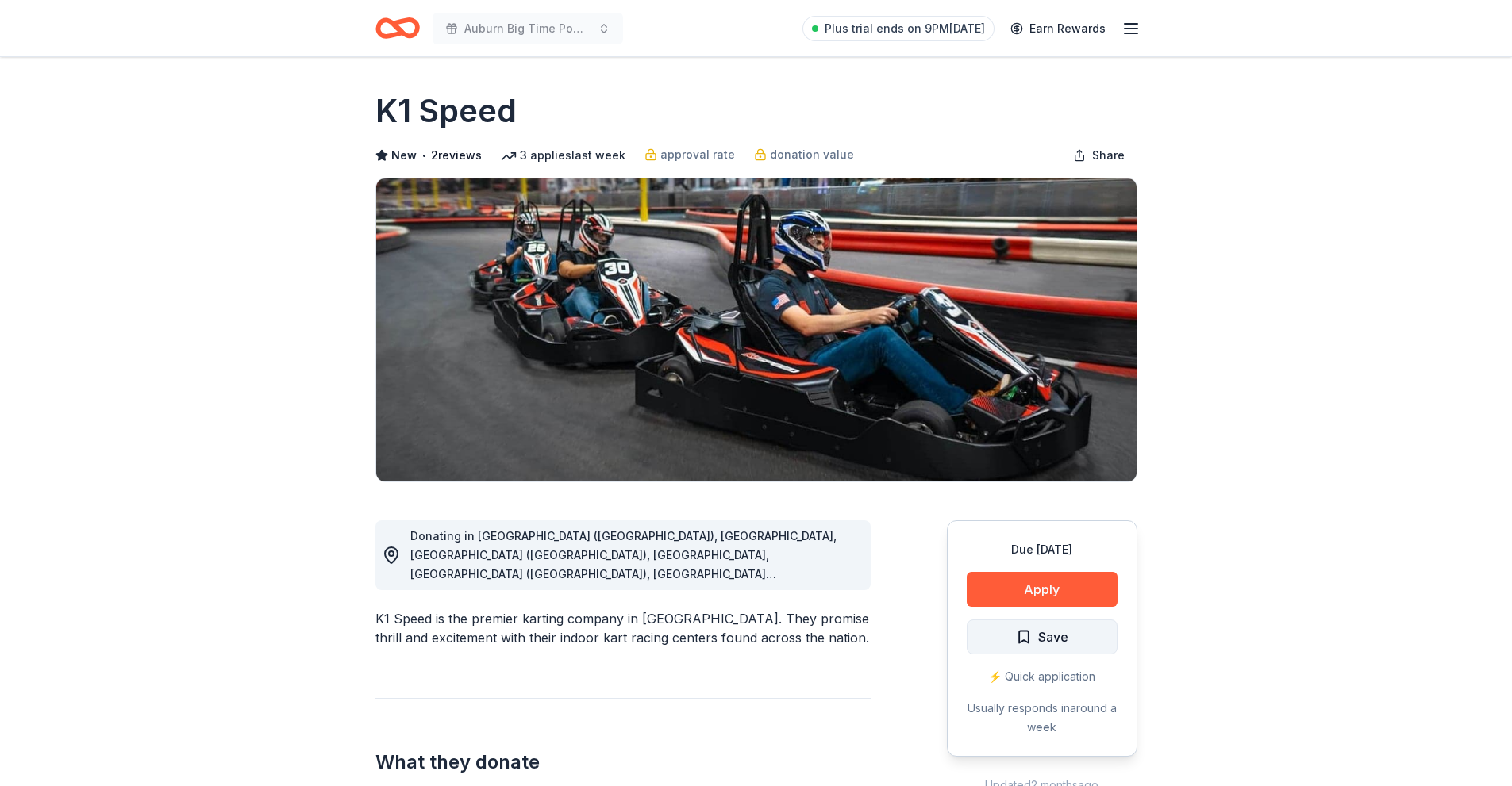
click at [1028, 646] on span "Save" at bounding box center [1042, 637] width 52 height 20
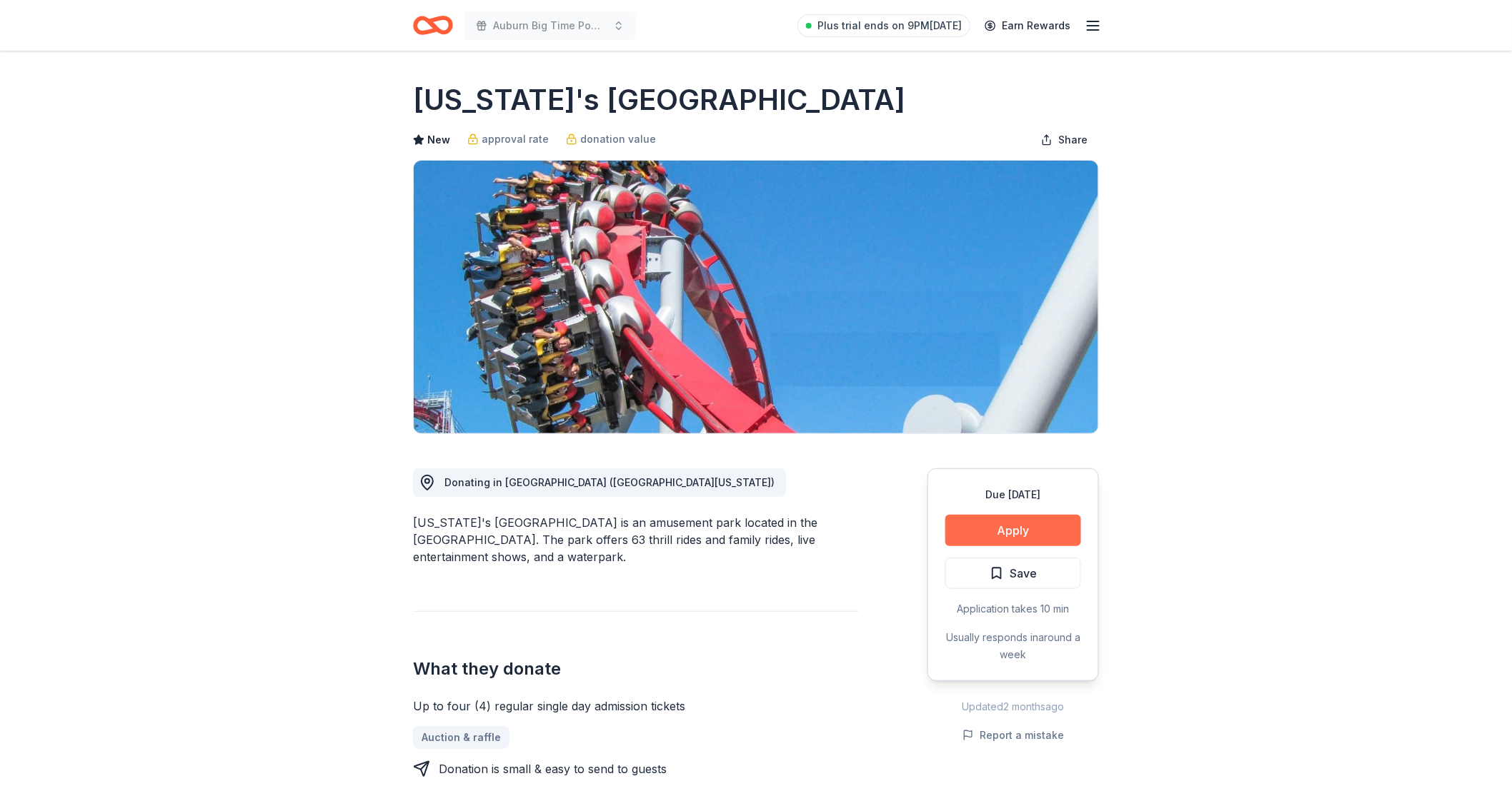
click at [980, 533] on button "Apply" at bounding box center [1013, 530] width 136 height 31
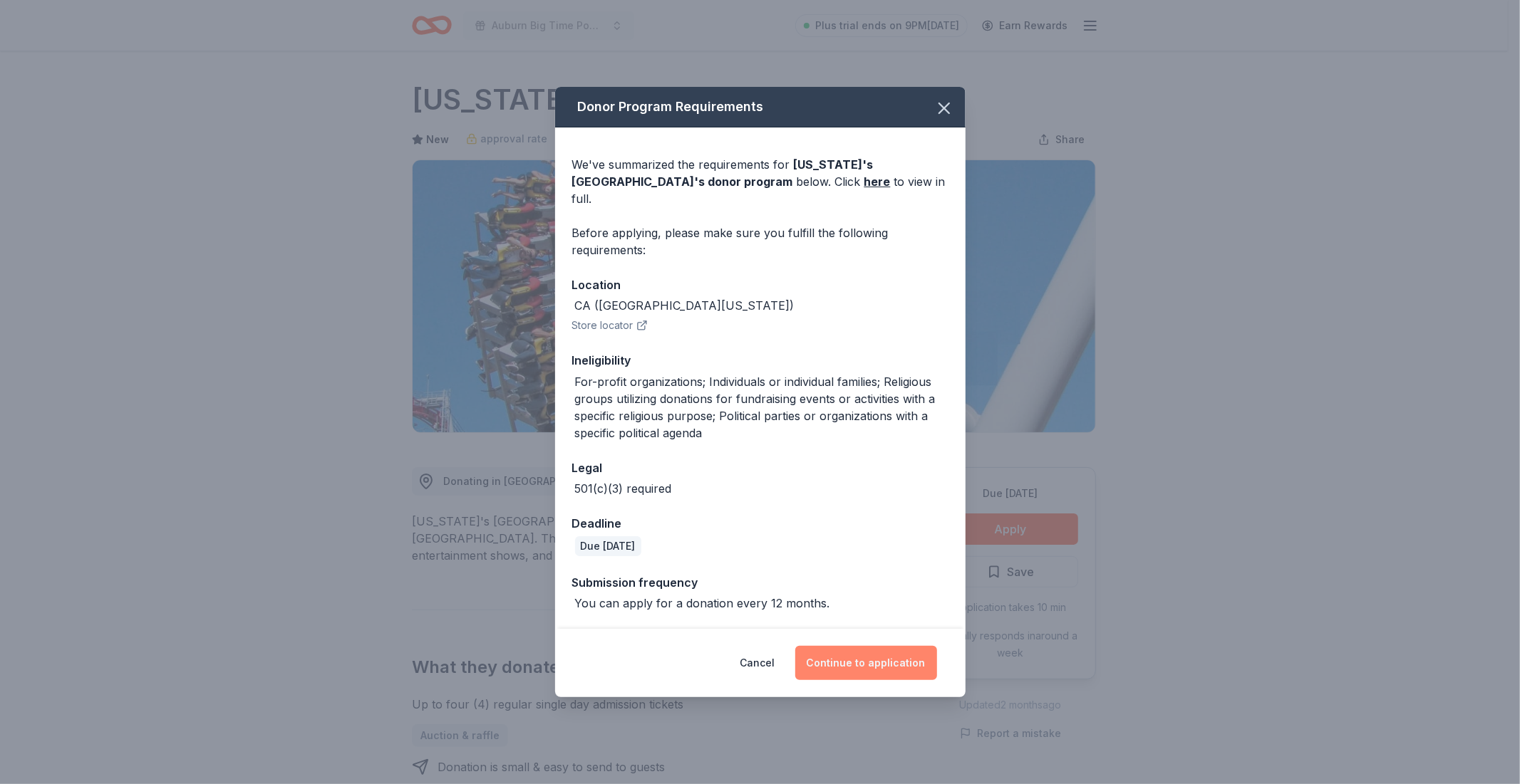
click at [915, 650] on button "Continue to application" at bounding box center [867, 663] width 142 height 34
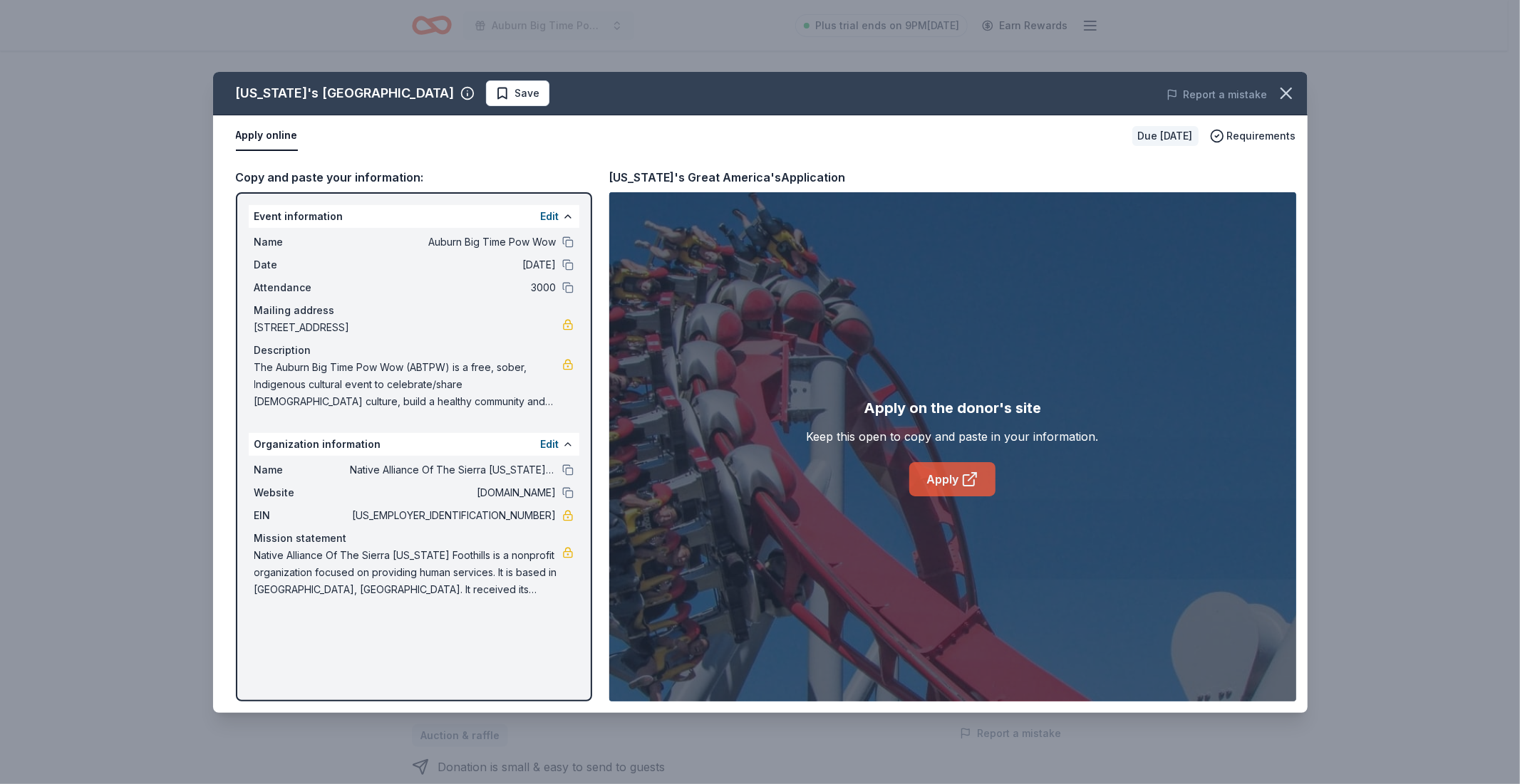
click at [962, 473] on icon at bounding box center [970, 479] width 17 height 17
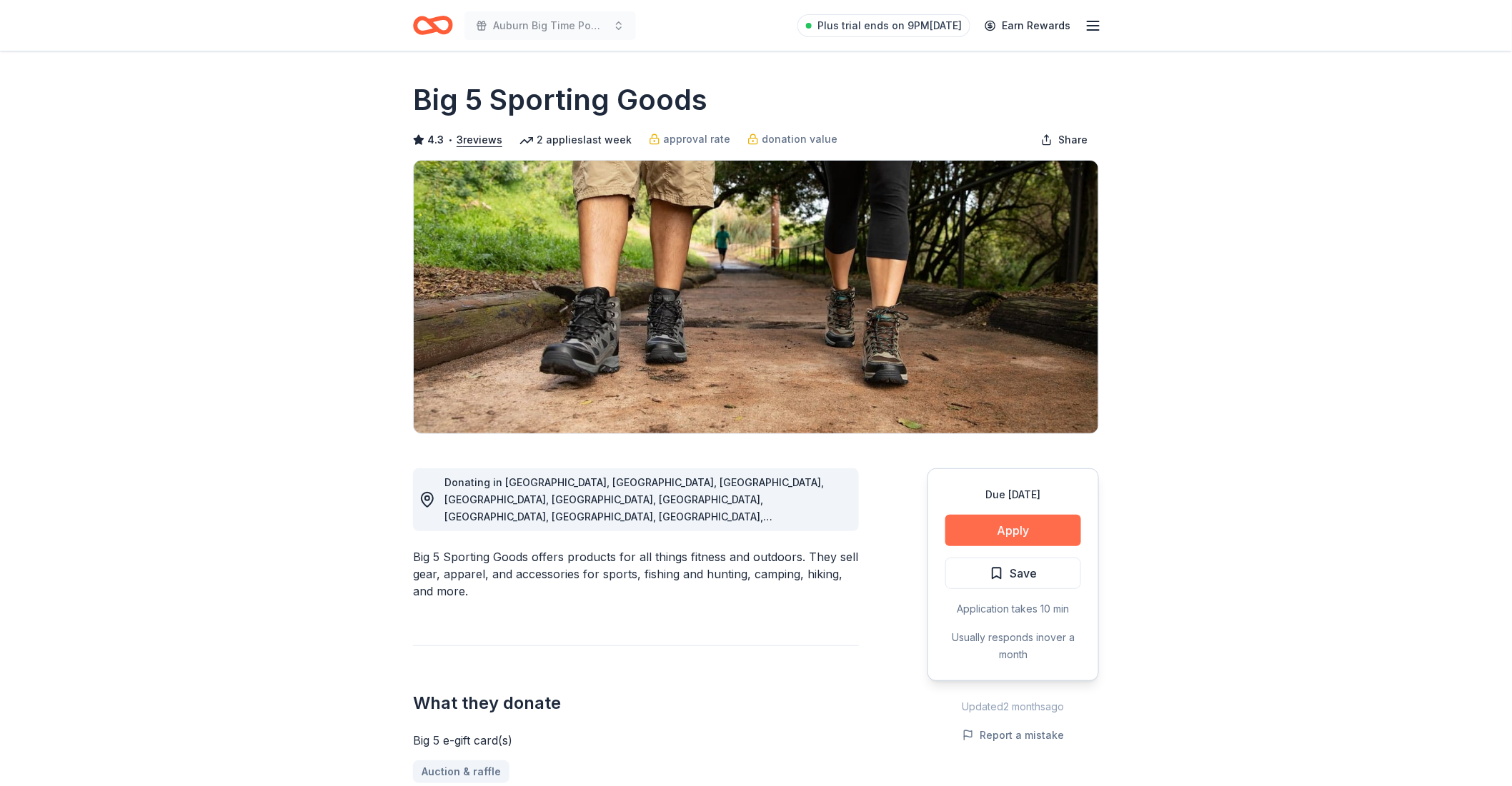
click at [971, 531] on button "Apply" at bounding box center [1013, 530] width 136 height 31
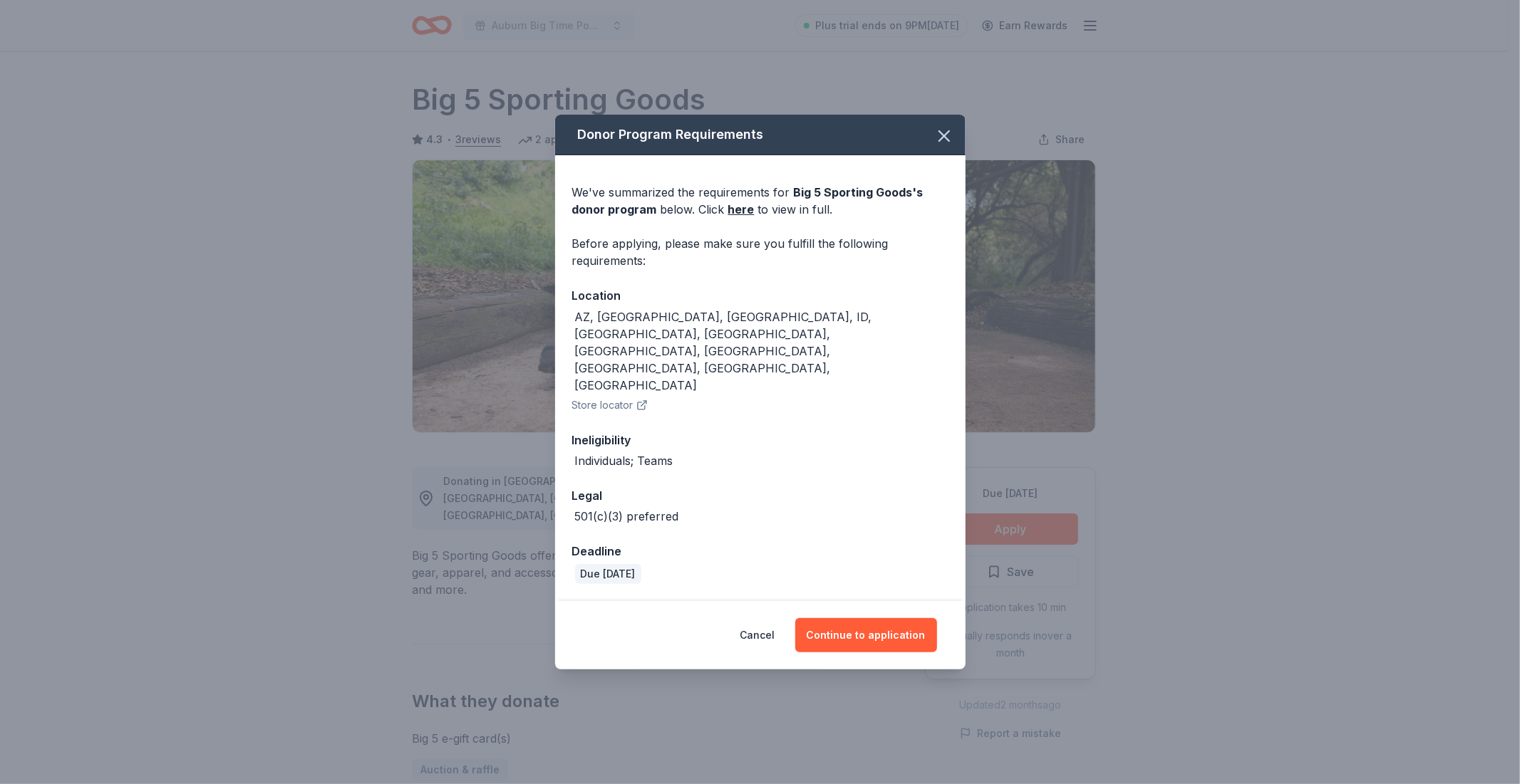
click at [882, 623] on div "Cancel Continue to application" at bounding box center [760, 636] width 411 height 69
click at [882, 618] on button "Continue to application" at bounding box center [867, 635] width 142 height 34
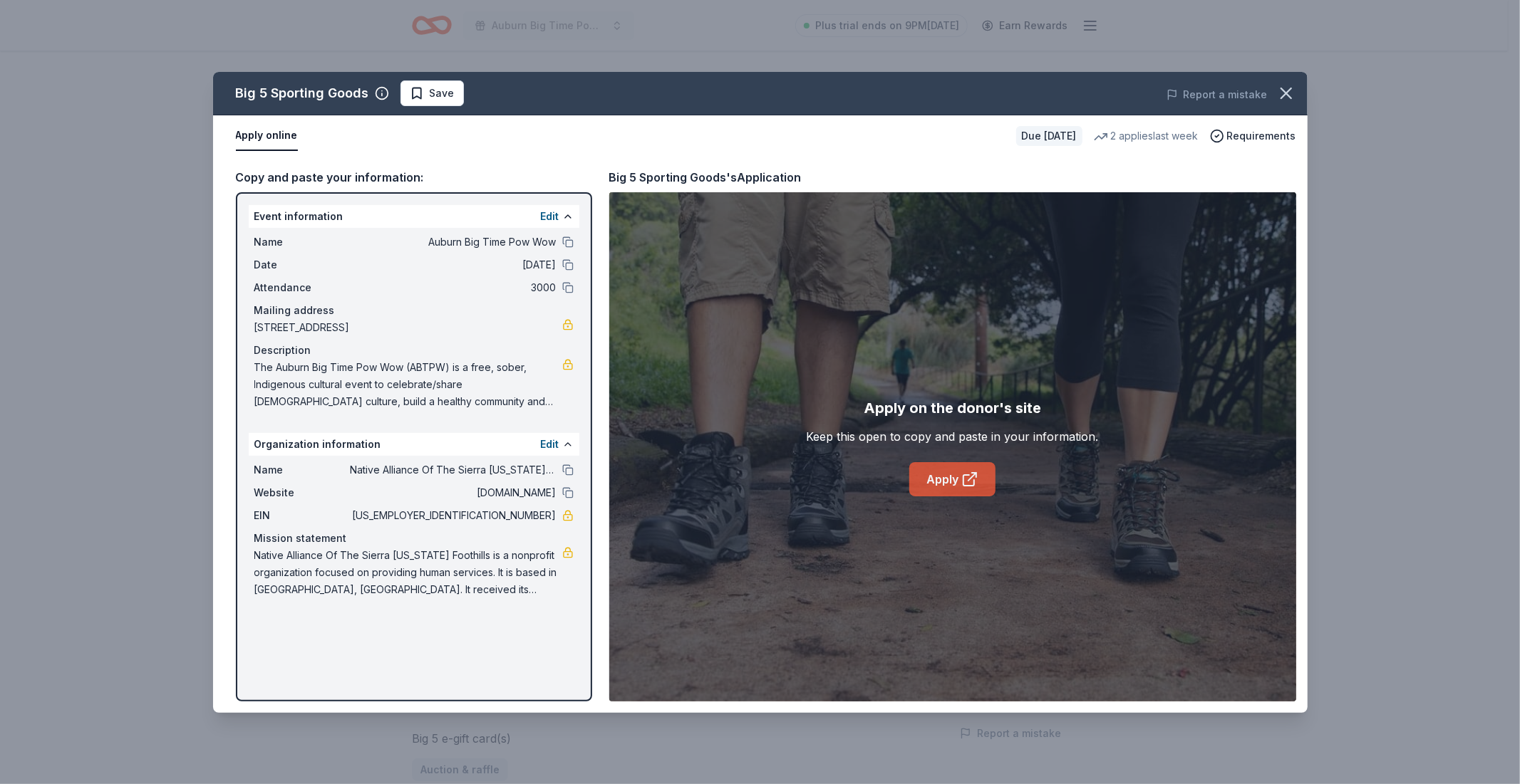
click at [931, 479] on link "Apply" at bounding box center [952, 479] width 86 height 34
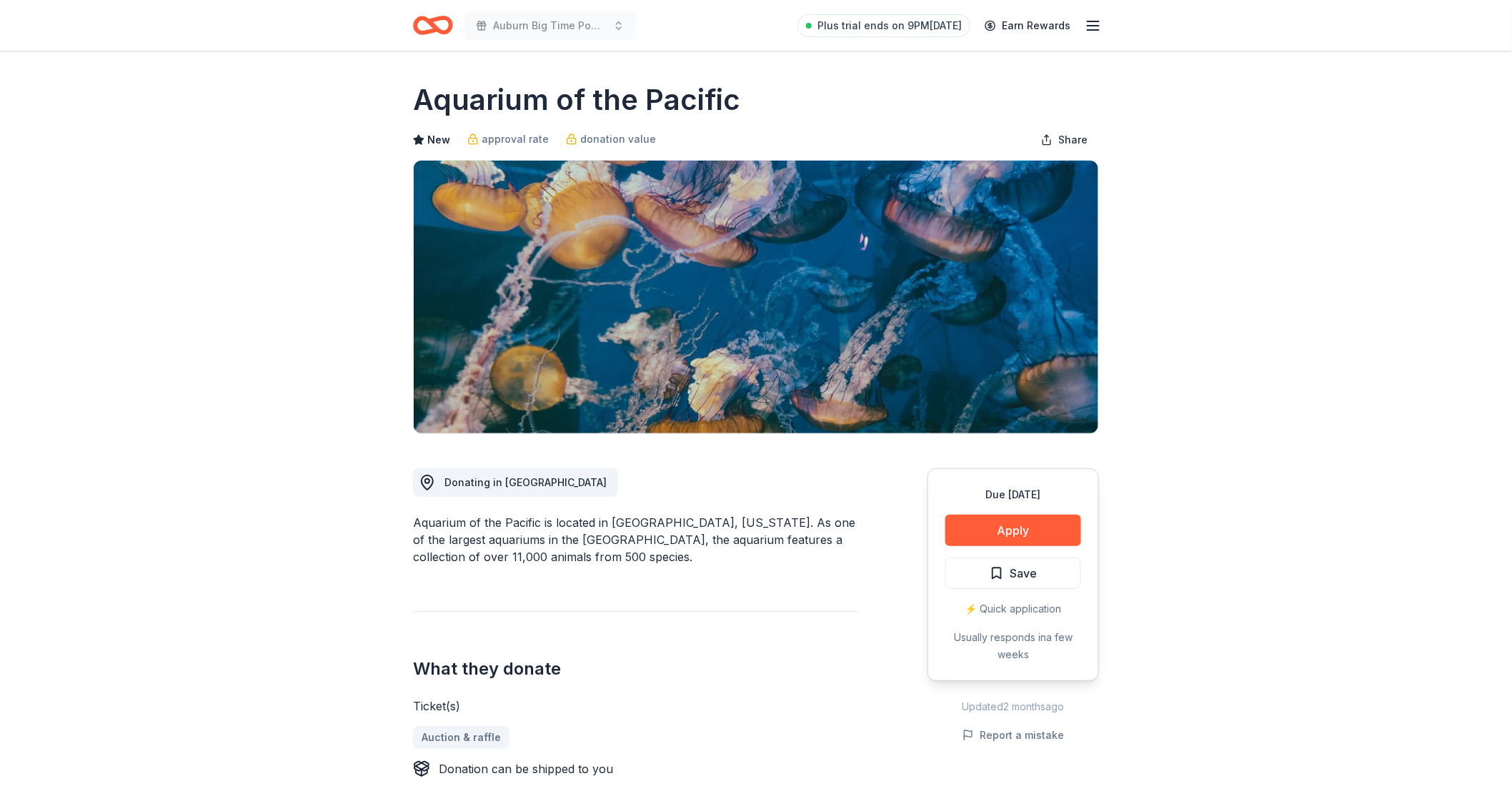
drag, startPoint x: 540, startPoint y: 522, endPoint x: 625, endPoint y: 321, distance: 218.2
click at [430, 510] on div "Donating in CA Aquarium of the Pacific is located in [GEOGRAPHIC_DATA], [US_STA…" at bounding box center [636, 713] width 446 height 559
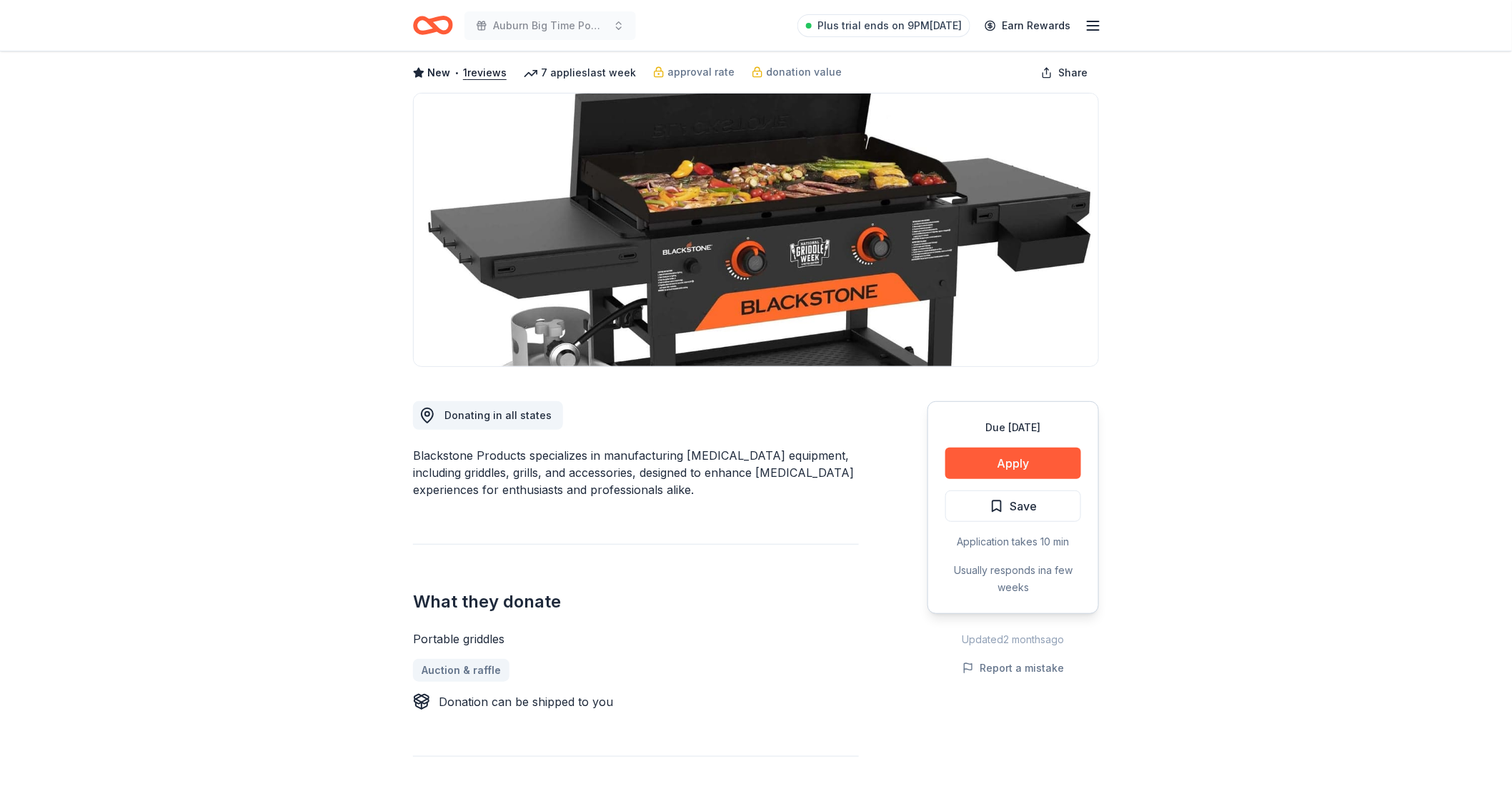
scroll to position [158, 0]
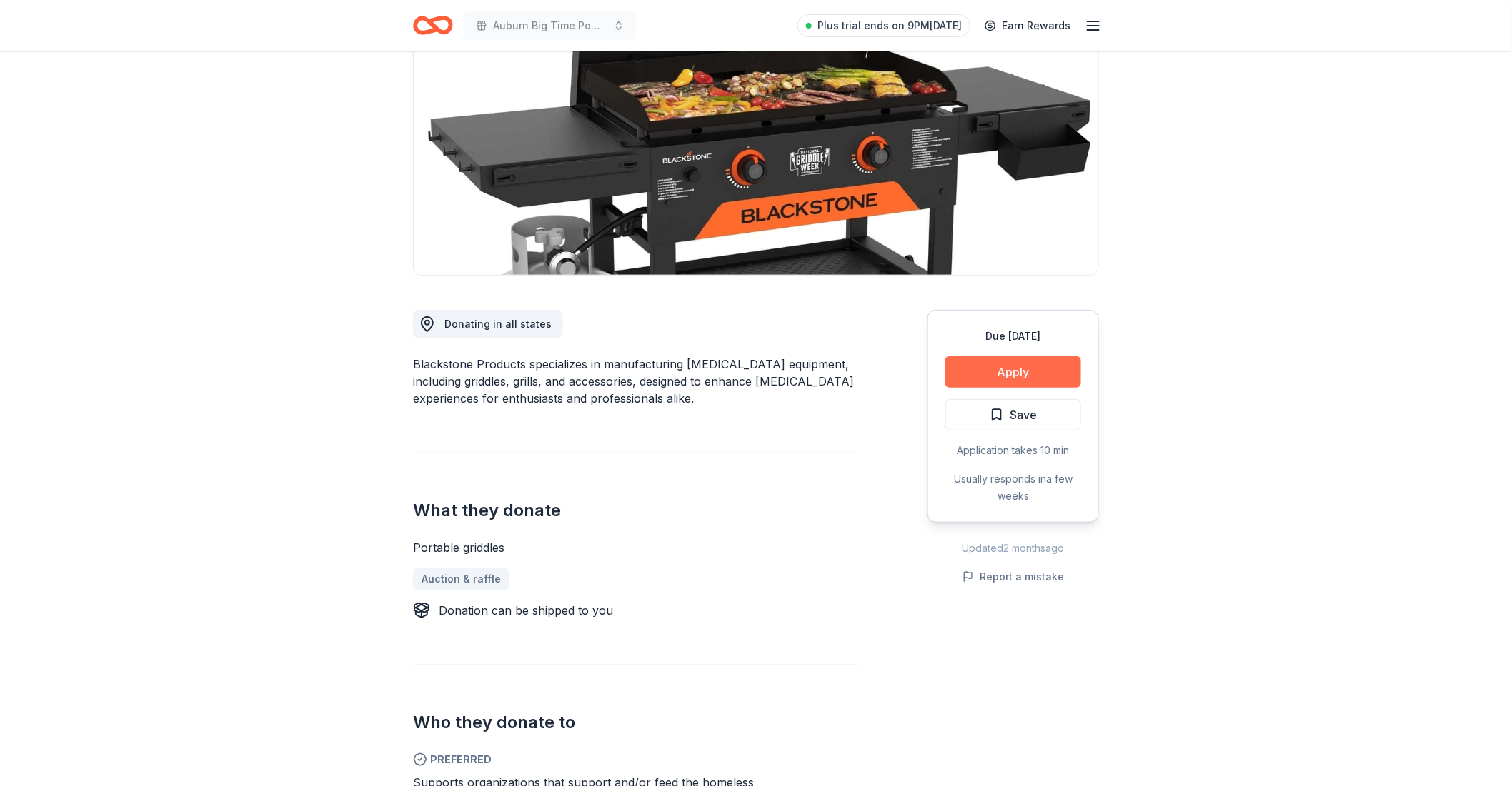
click at [1027, 374] on button "Apply" at bounding box center [1013, 371] width 136 height 31
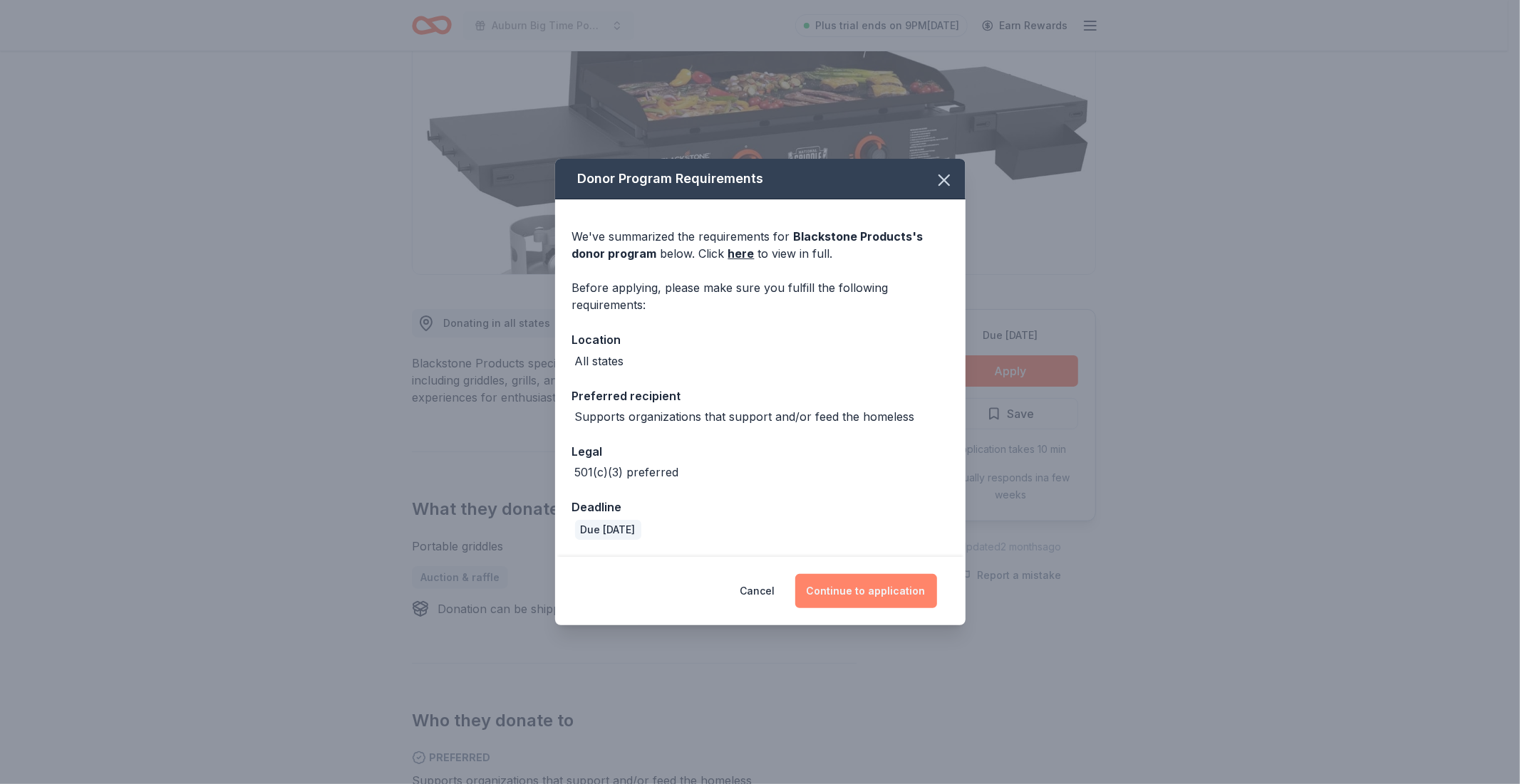
click at [879, 590] on button "Continue to application" at bounding box center [867, 591] width 142 height 34
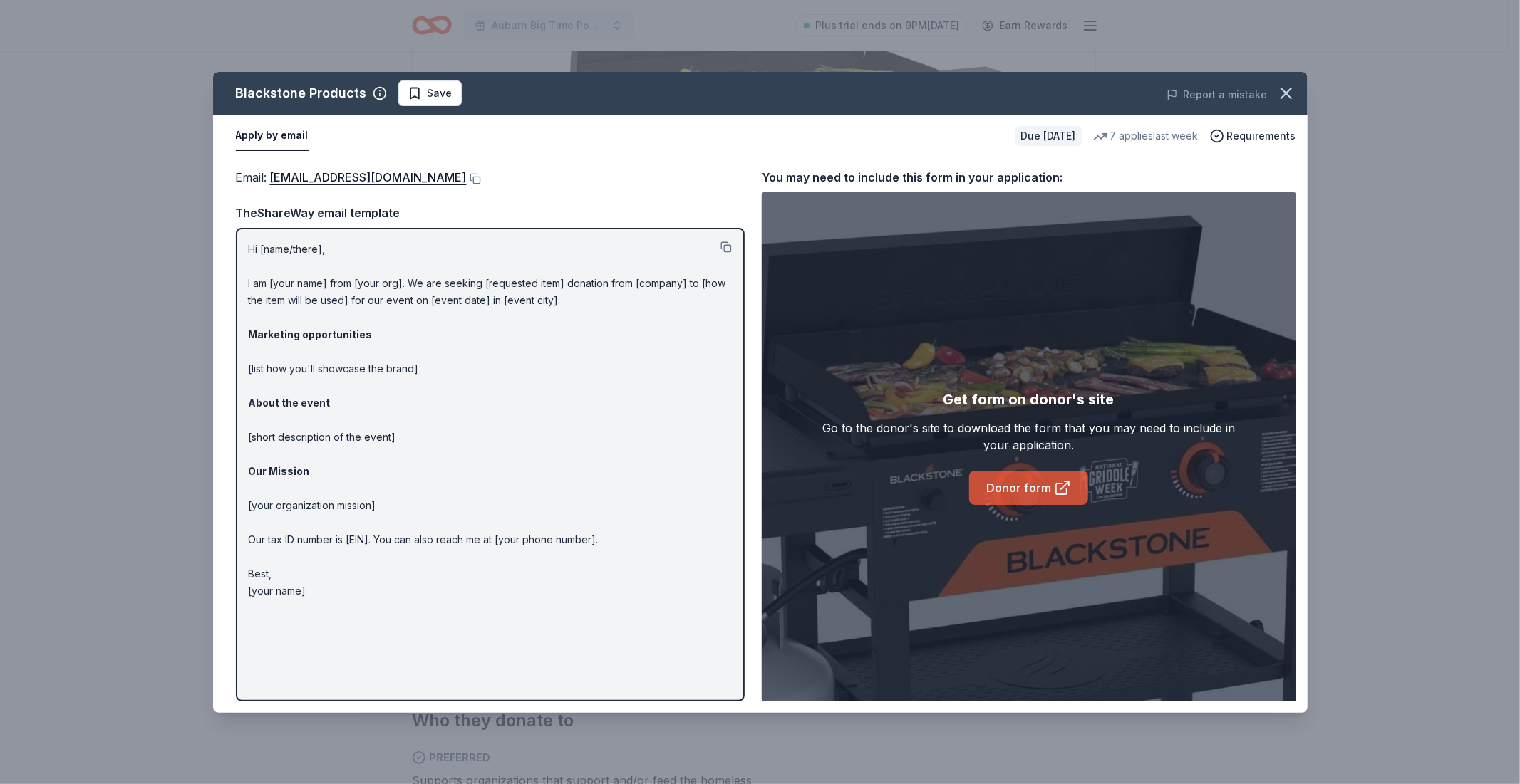
click at [1031, 488] on link "Donor form" at bounding box center [1028, 488] width 119 height 34
click at [1288, 108] on button "button" at bounding box center [1286, 93] width 31 height 31
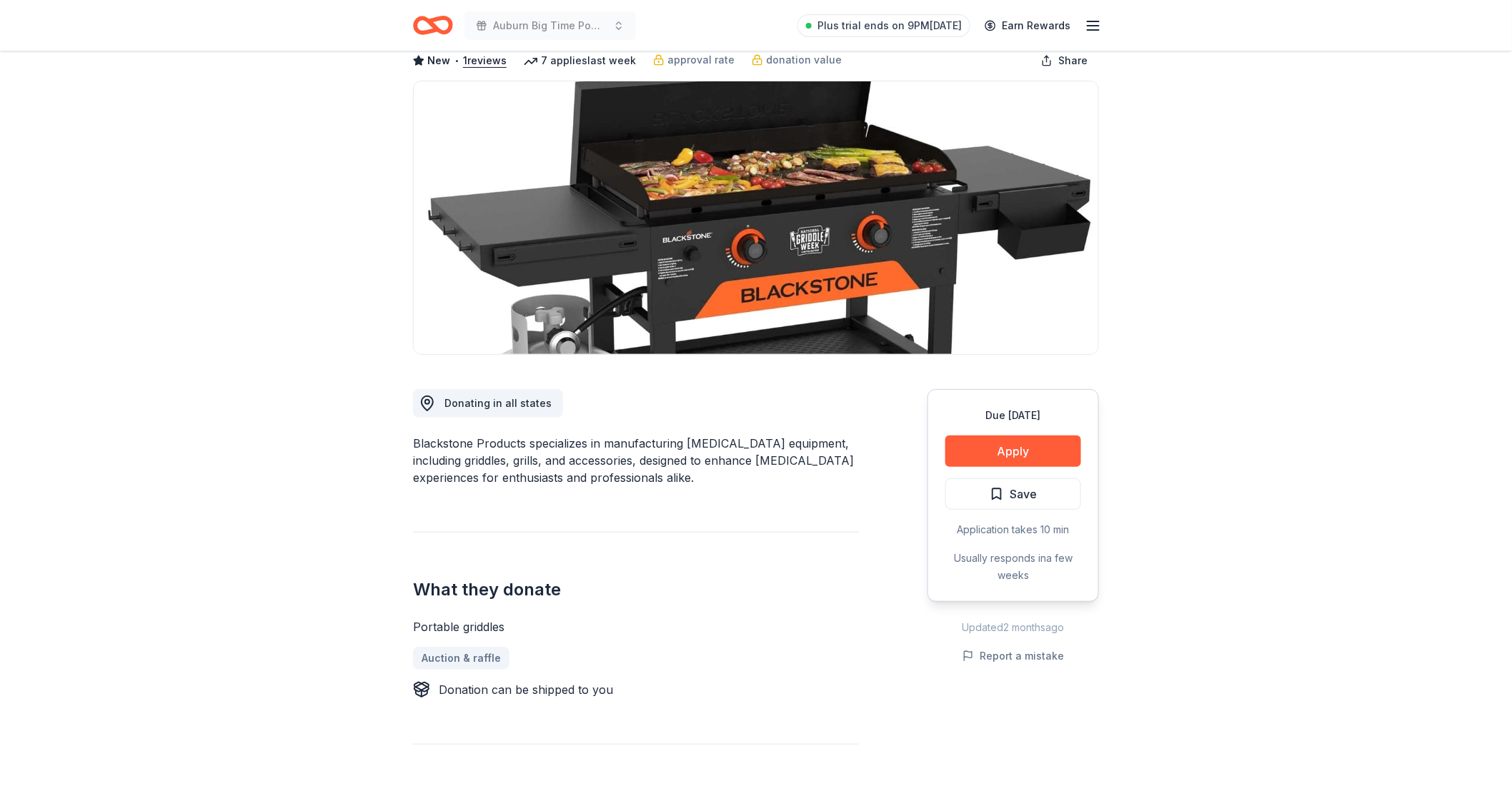
scroll to position [0, 0]
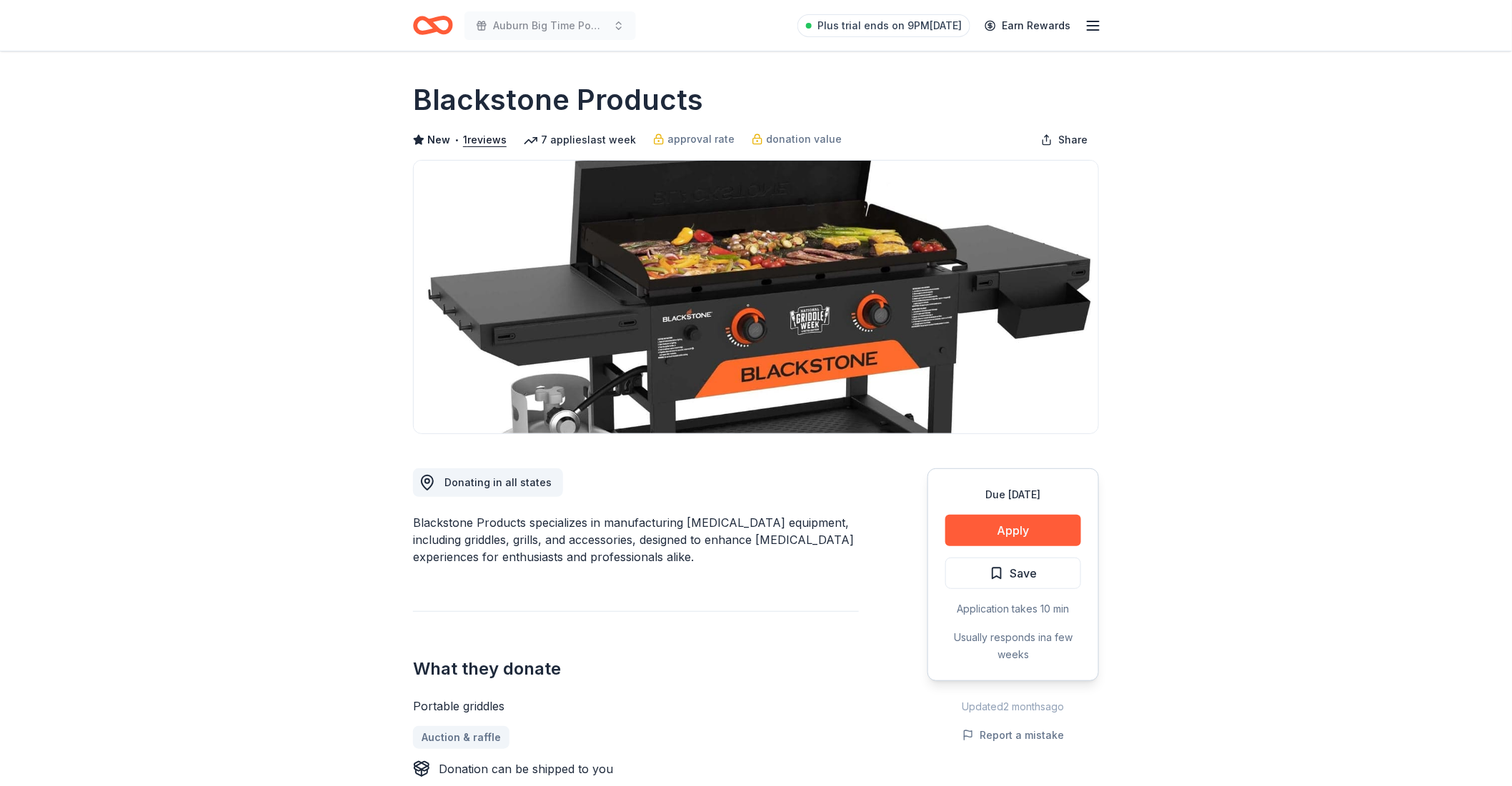
click at [416, 14] on icon "Home" at bounding box center [433, 26] width 40 height 34
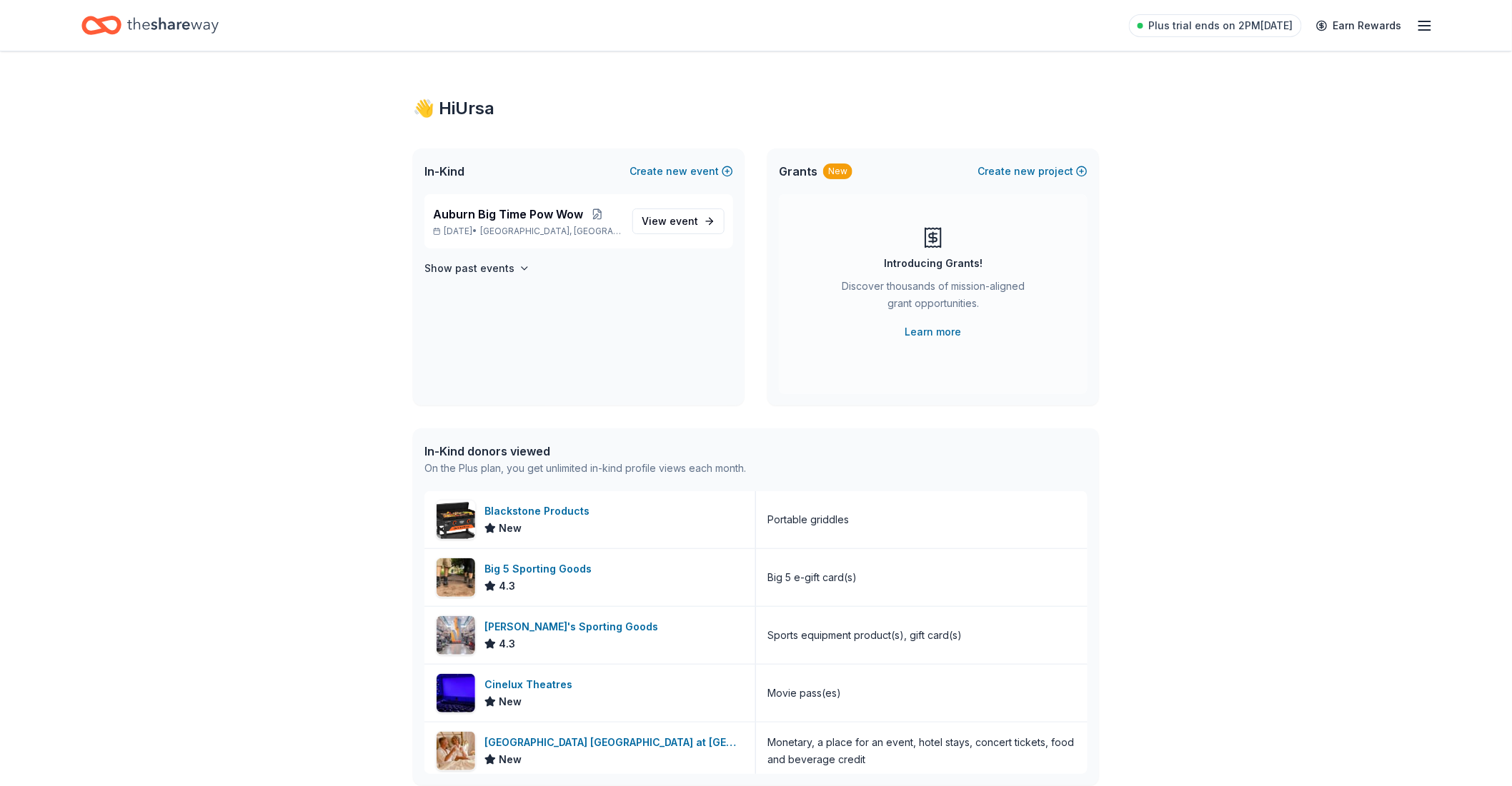
click at [445, 27] on div "Plus trial ends on 2PM, 8/27 Earn Rewards" at bounding box center [756, 26] width 1349 height 34
click at [655, 219] on span "View event" at bounding box center [670, 221] width 56 height 17
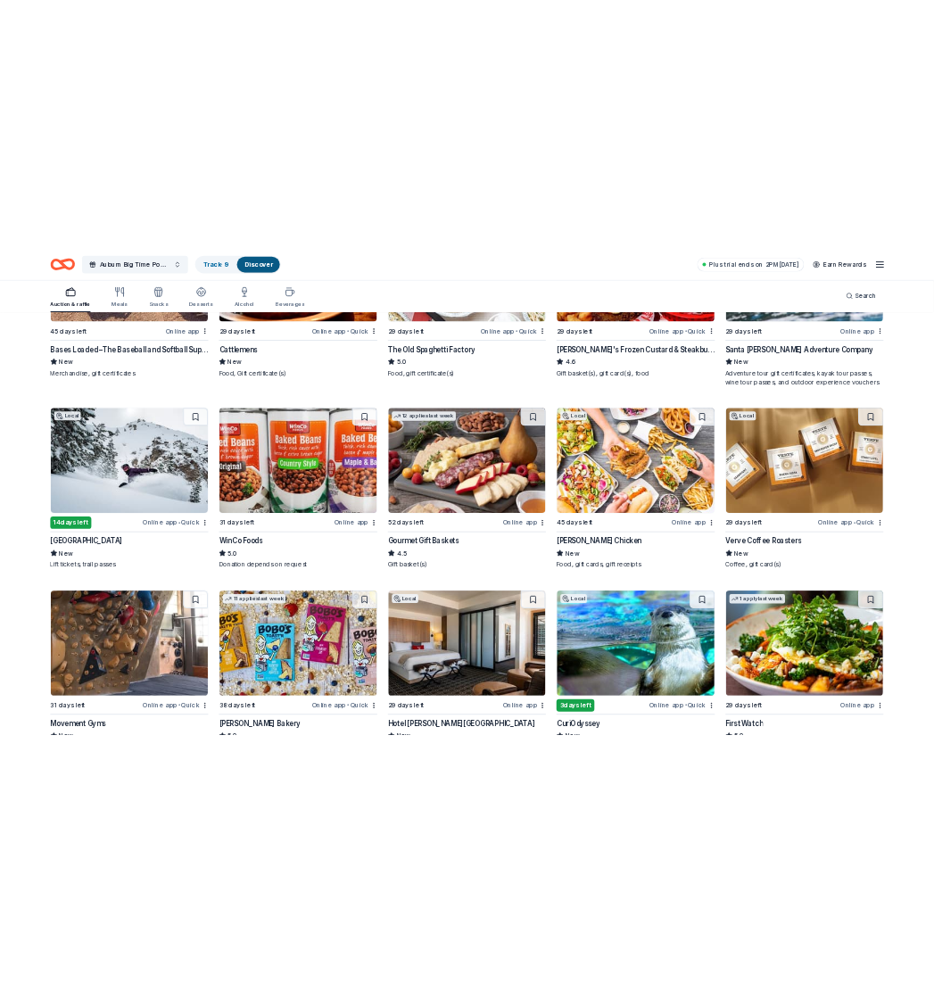
scroll to position [1535, 0]
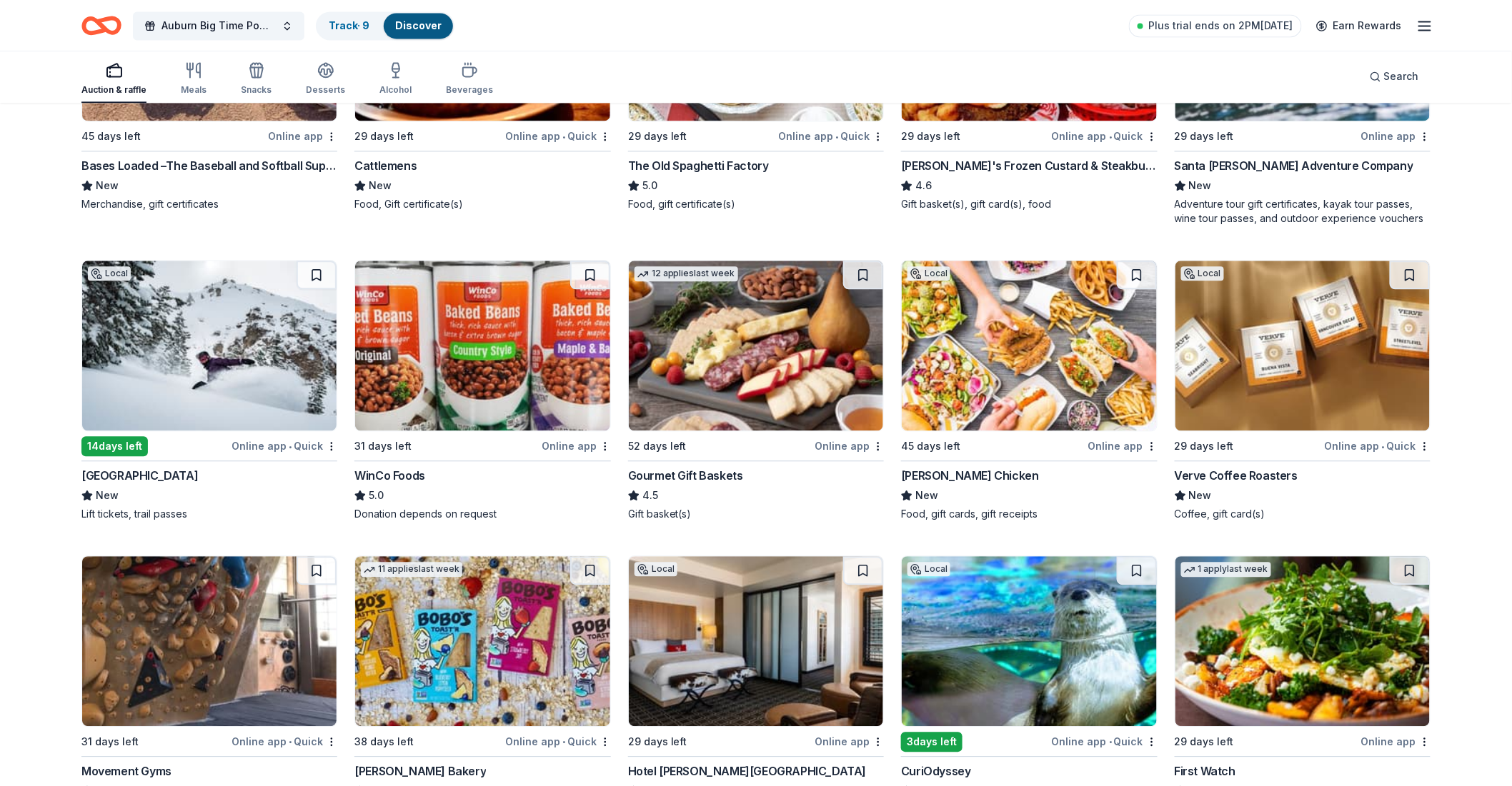
click at [145, 287] on img at bounding box center [210, 346] width 255 height 170
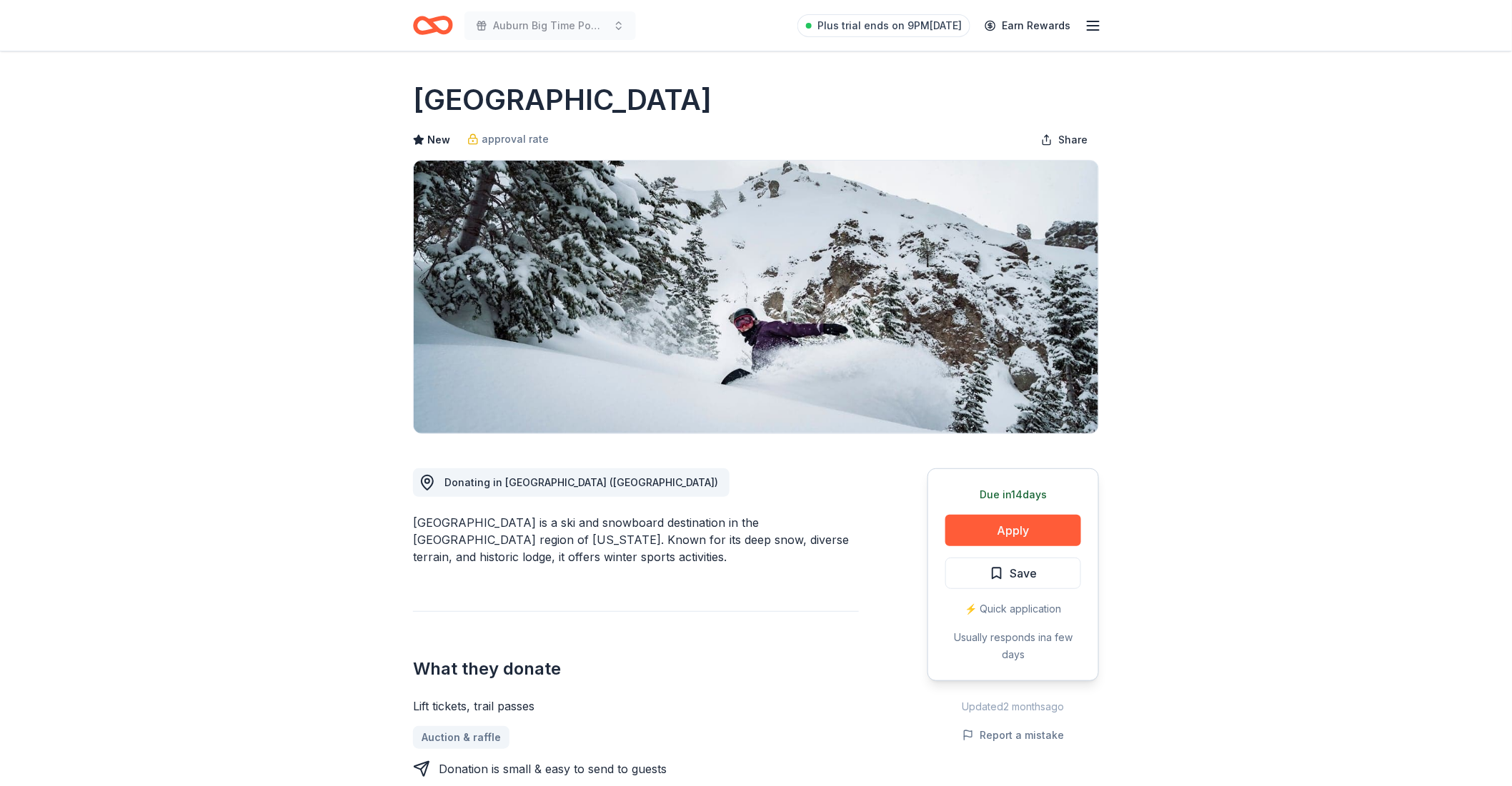
click at [1084, 23] on icon "button" at bounding box center [1092, 25] width 17 height 17
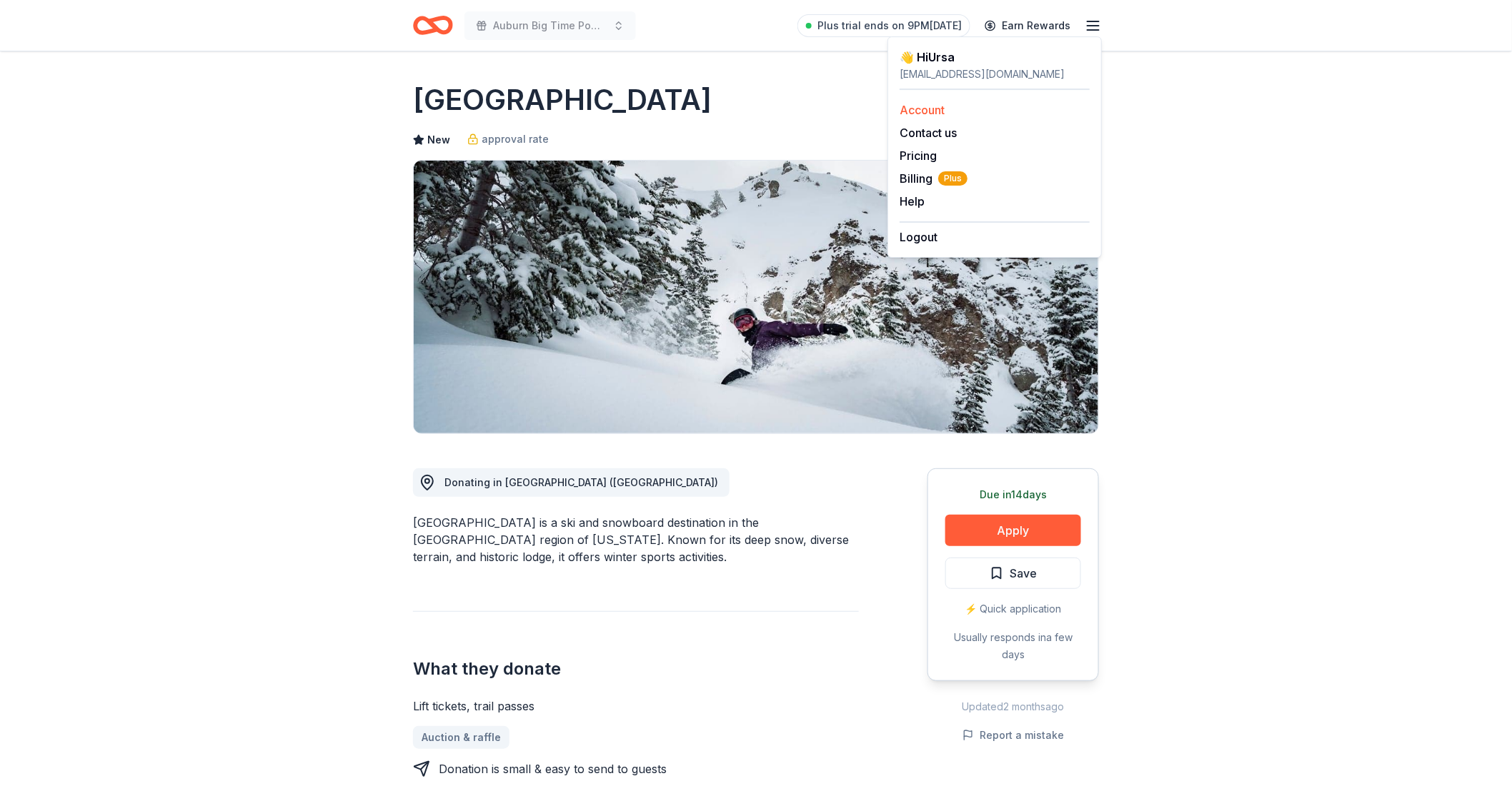
click at [917, 110] on link "Account" at bounding box center [922, 110] width 45 height 14
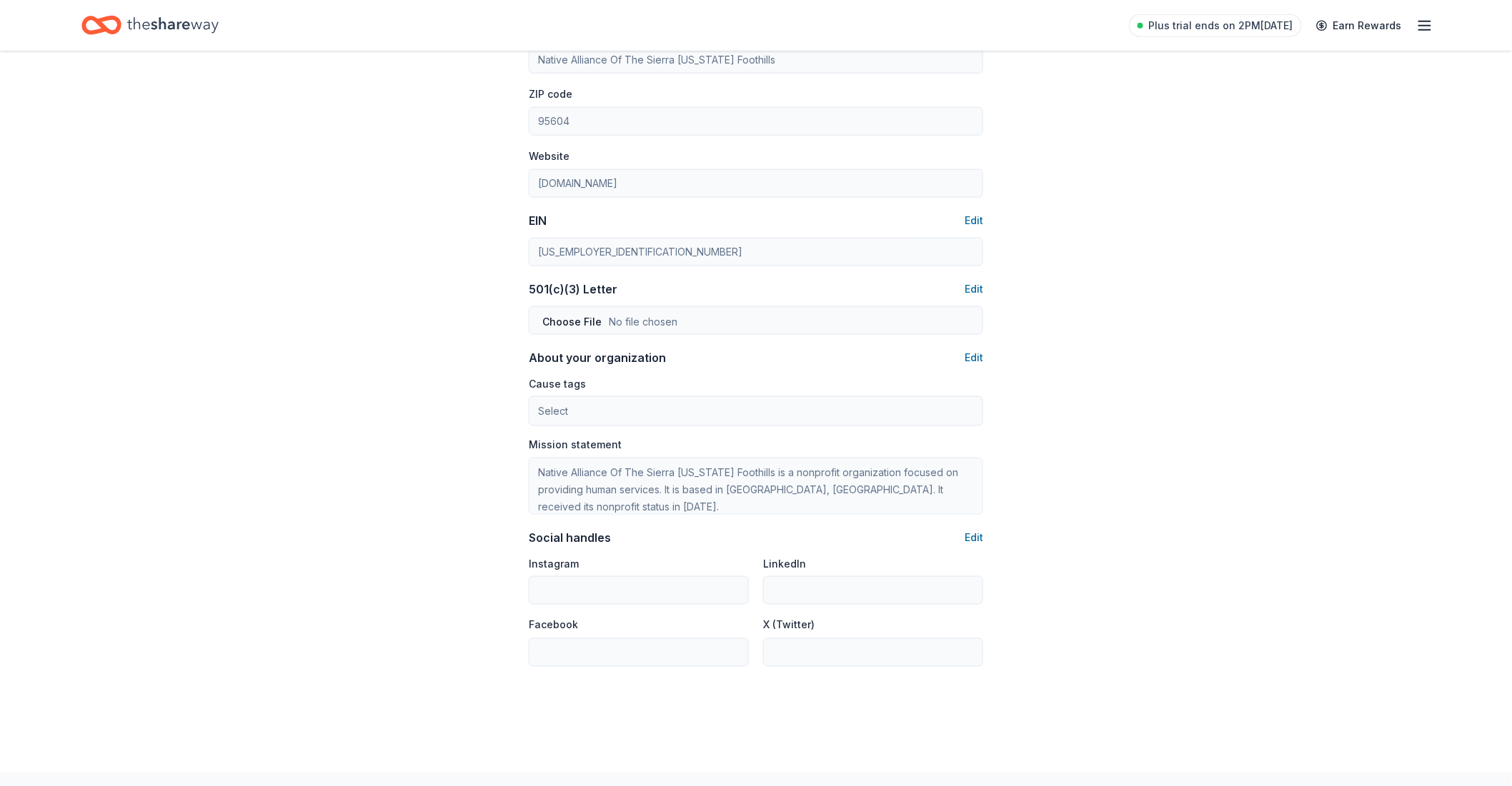
scroll to position [555, 0]
click at [572, 398] on div "Cause tags Select" at bounding box center [755, 399] width 454 height 52
click at [211, 69] on div "Account About me Profile Edit First name Ursa Last name Nakai Role Administrati…" at bounding box center [756, 134] width 1512 height 1275
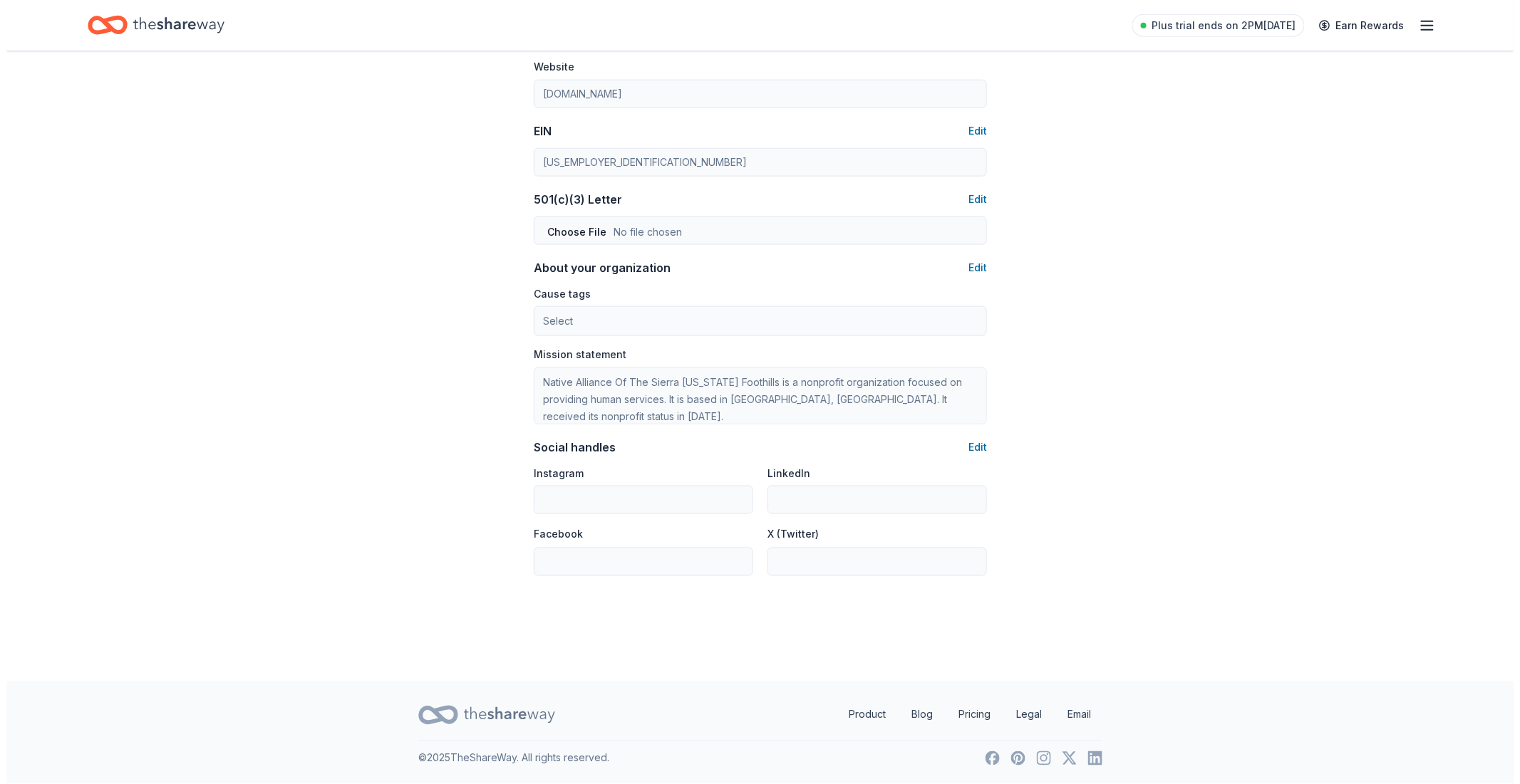
scroll to position [643, 0]
click at [974, 267] on button "Edit" at bounding box center [970, 267] width 18 height 17
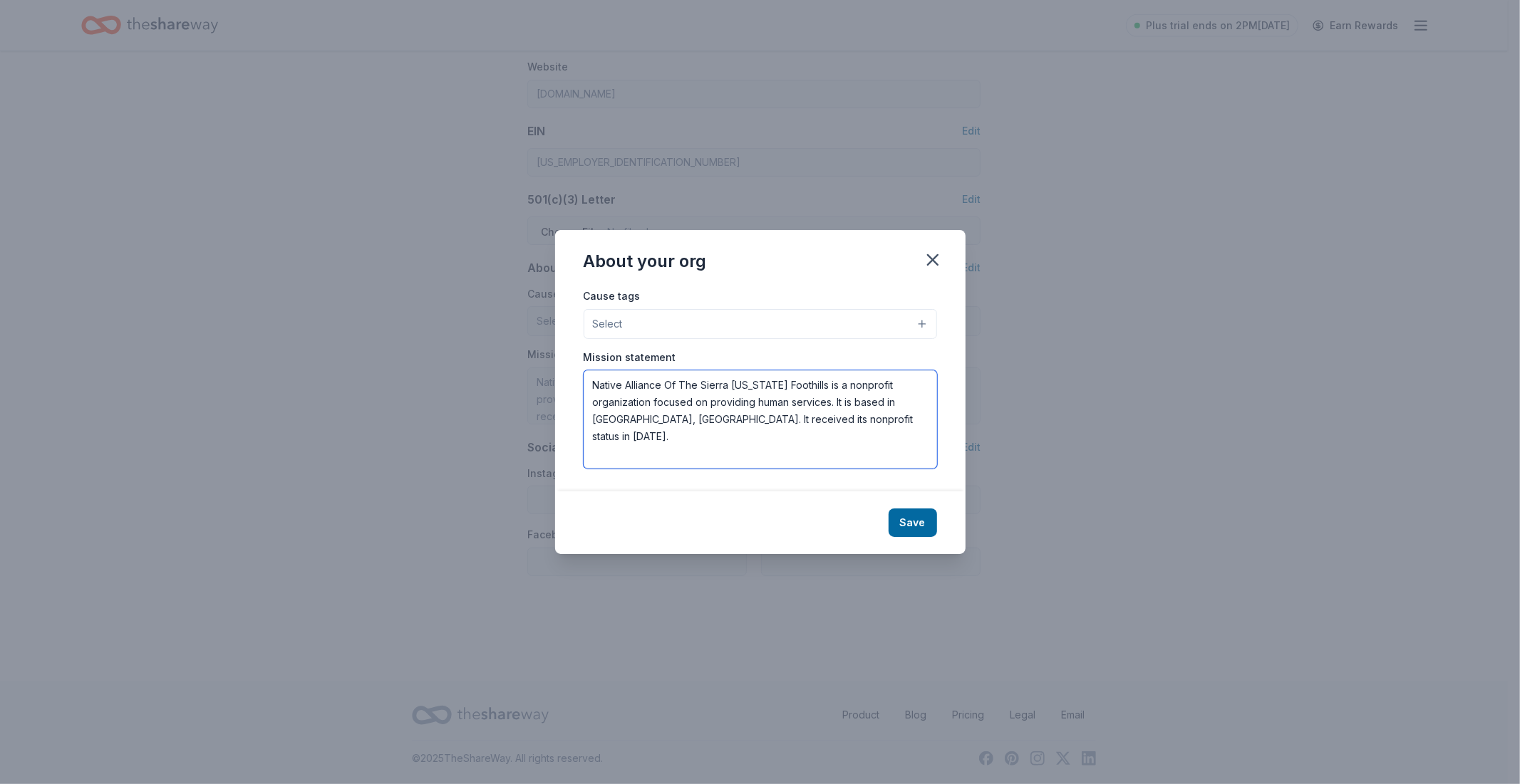
click at [907, 436] on textarea "Native Alliance Of The Sierra Nevada Foothills is a nonprofit organization focu…" at bounding box center [760, 419] width 354 height 98
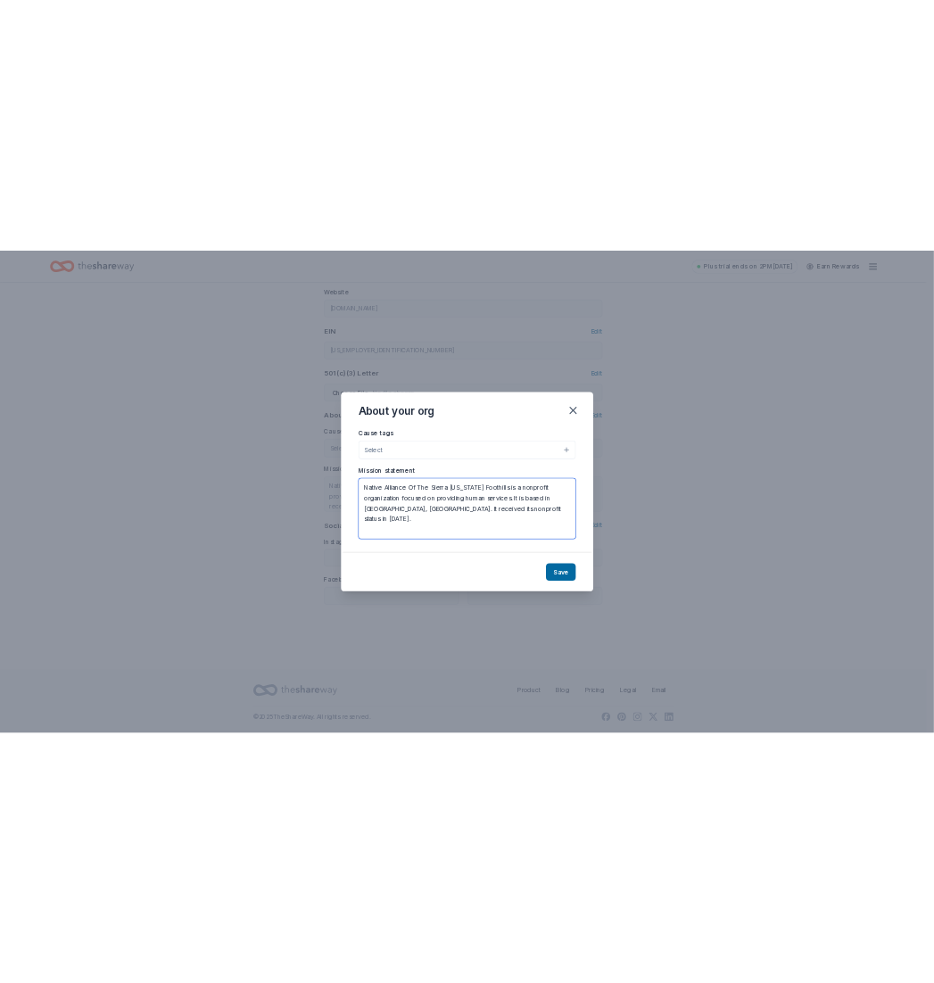
scroll to position [805, 0]
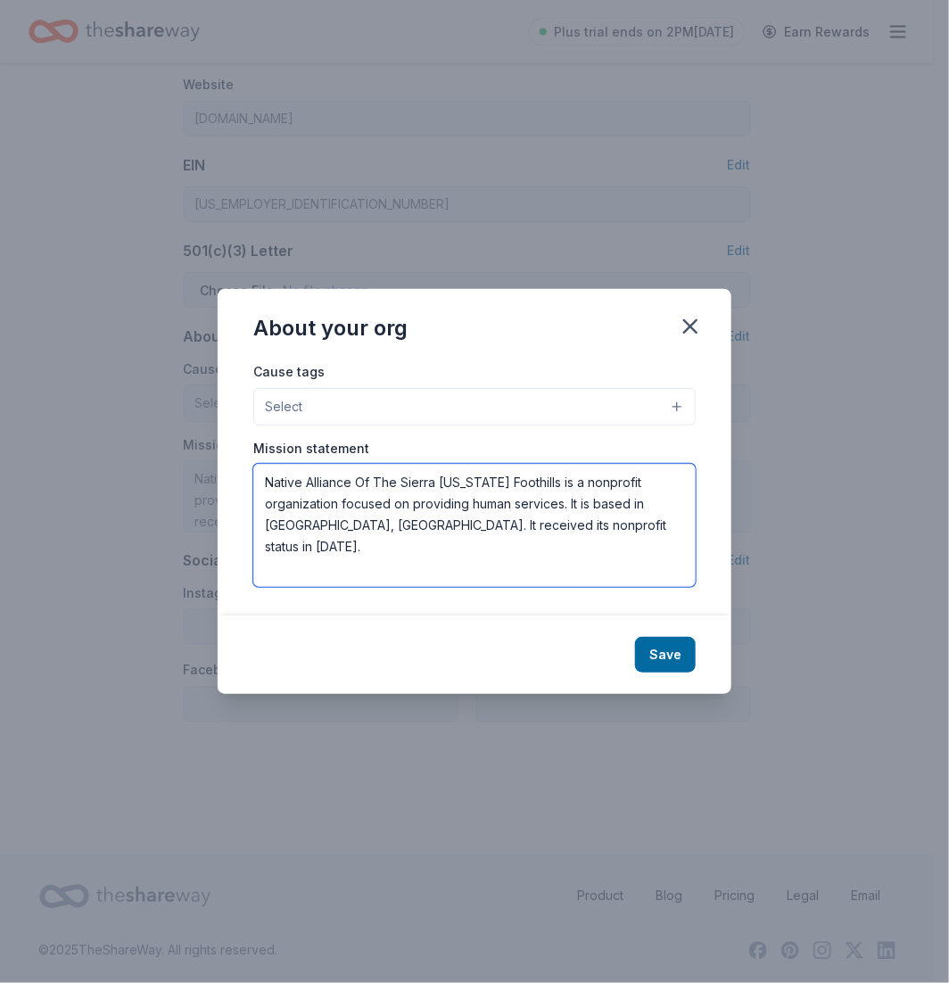
click at [627, 544] on textarea "Native Alliance Of The Sierra Nevada Foothills is a nonprofit organization focu…" at bounding box center [474, 525] width 443 height 123
drag, startPoint x: 622, startPoint y: 532, endPoint x: 229, endPoint y: 477, distance: 396.3
click at [229, 477] on div "Cause tags Select Mission statement Native Alliance Of The Sierra Nevada Foothi…" at bounding box center [475, 487] width 514 height 255
paste textarea "Sierra Native Alliance (SNA) is a 501 (c)(3) non-profit based in Auburn, CA est…"
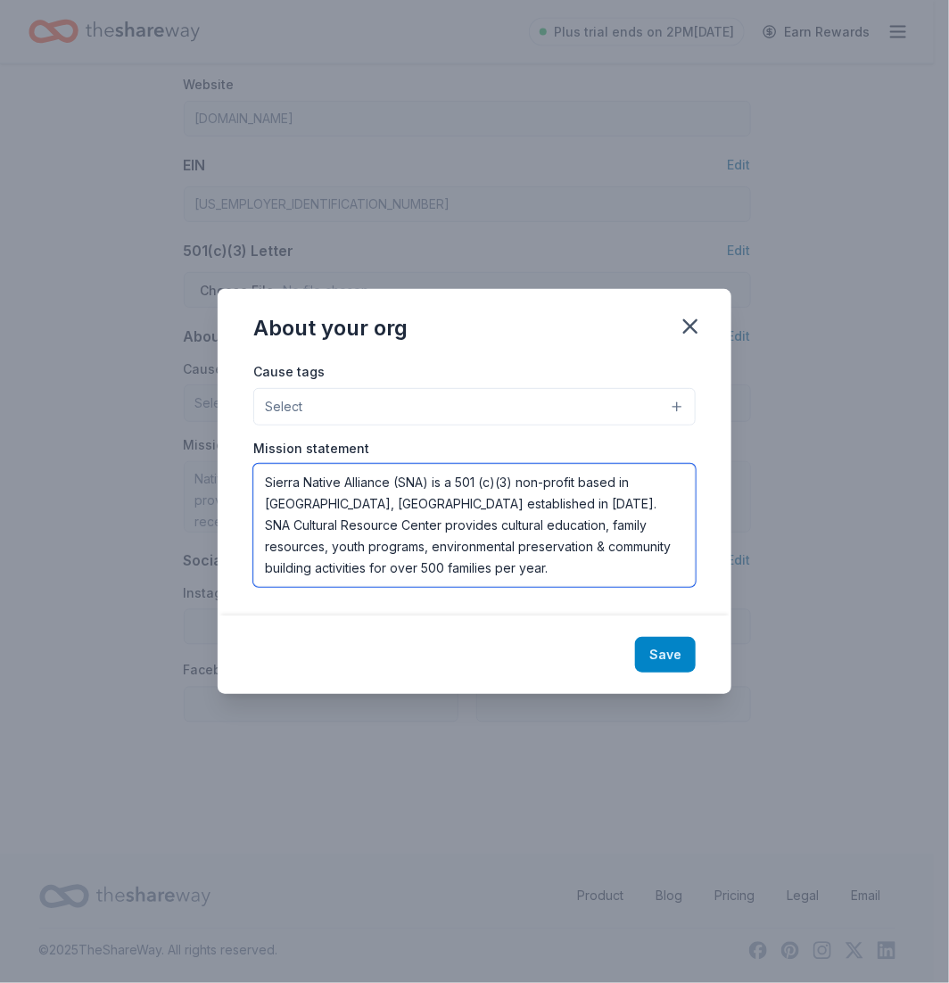
type textarea "Sierra Native Alliance (SNA) is a 501 (c)(3) non-profit based in Auburn, CA est…"
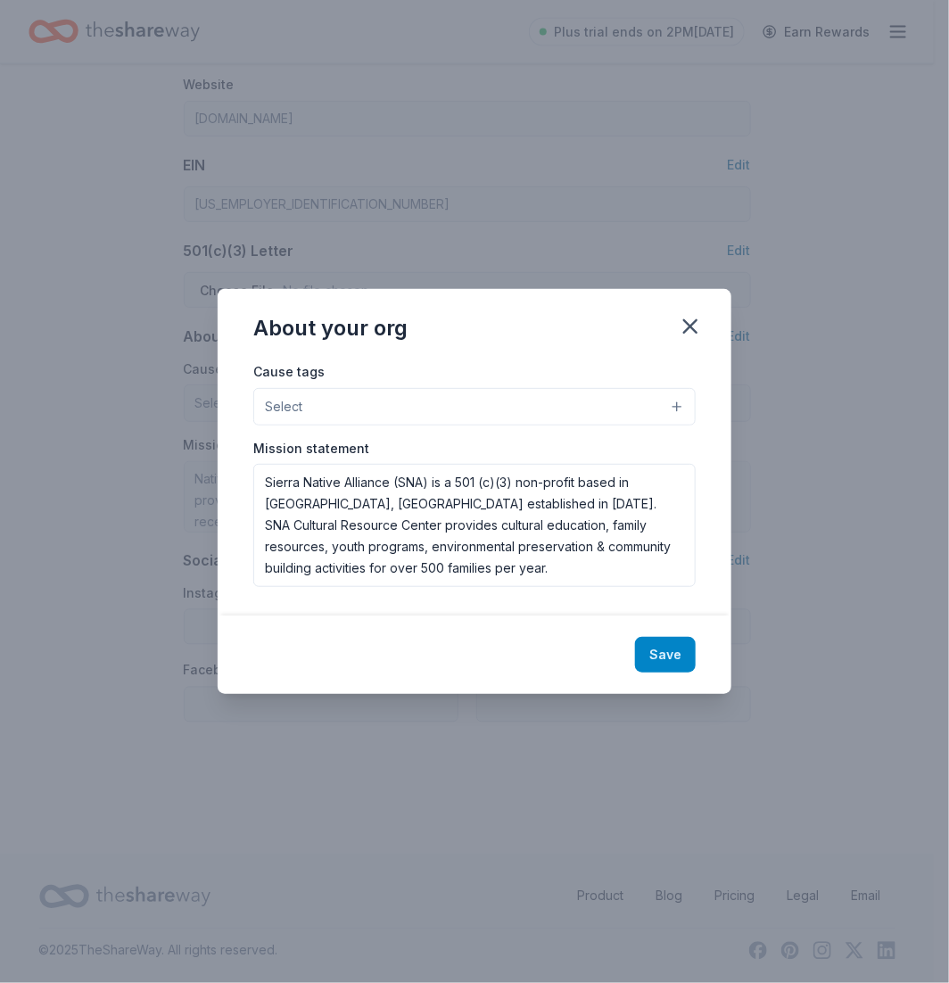
click at [649, 652] on button "Save" at bounding box center [665, 655] width 61 height 36
type textarea "Sierra Native Alliance (SNA) is a 501 (c)(3) non-profit based in Auburn, CA est…"
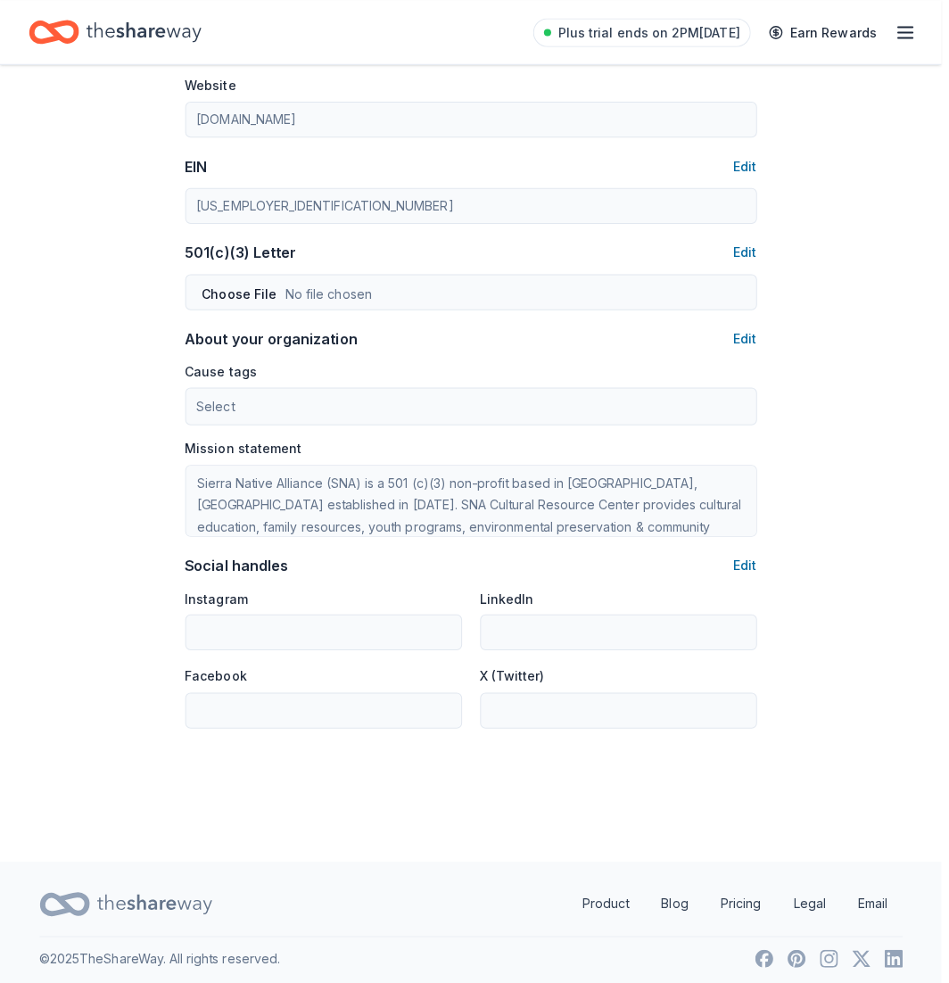
click at [589, 400] on button "Select" at bounding box center [474, 411] width 420 height 36
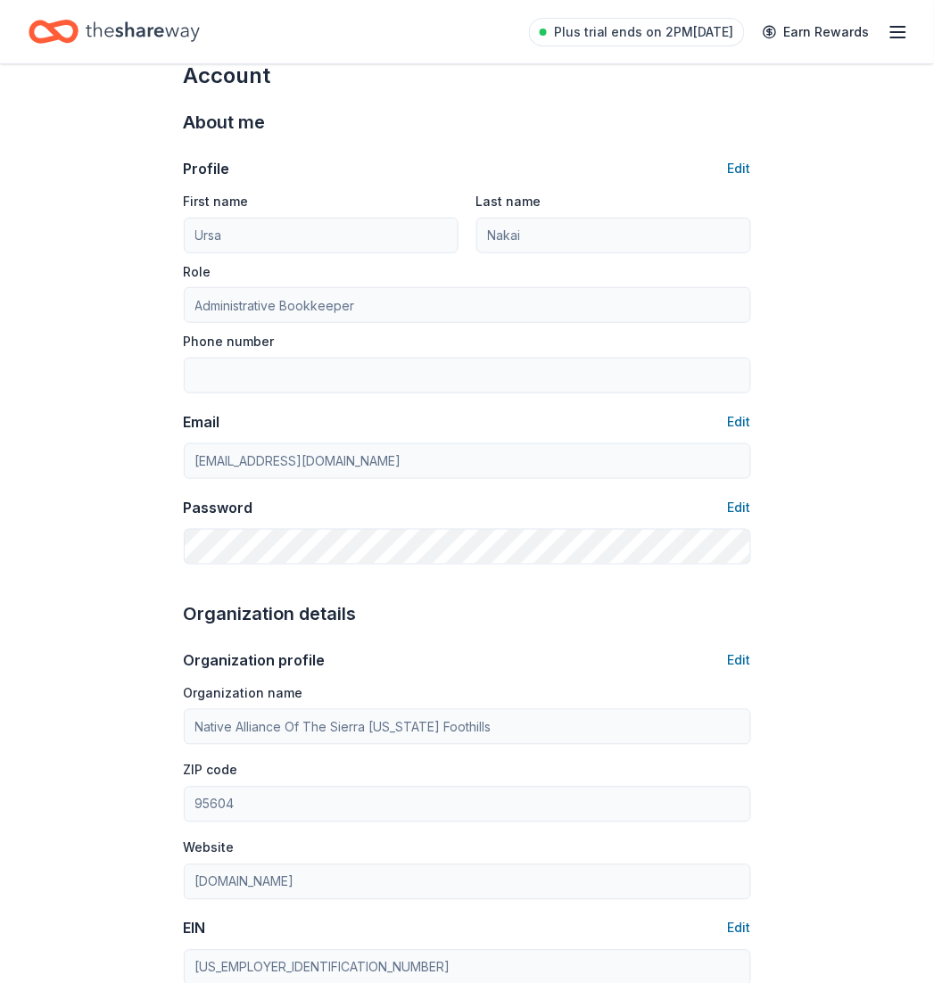
scroll to position [0, 0]
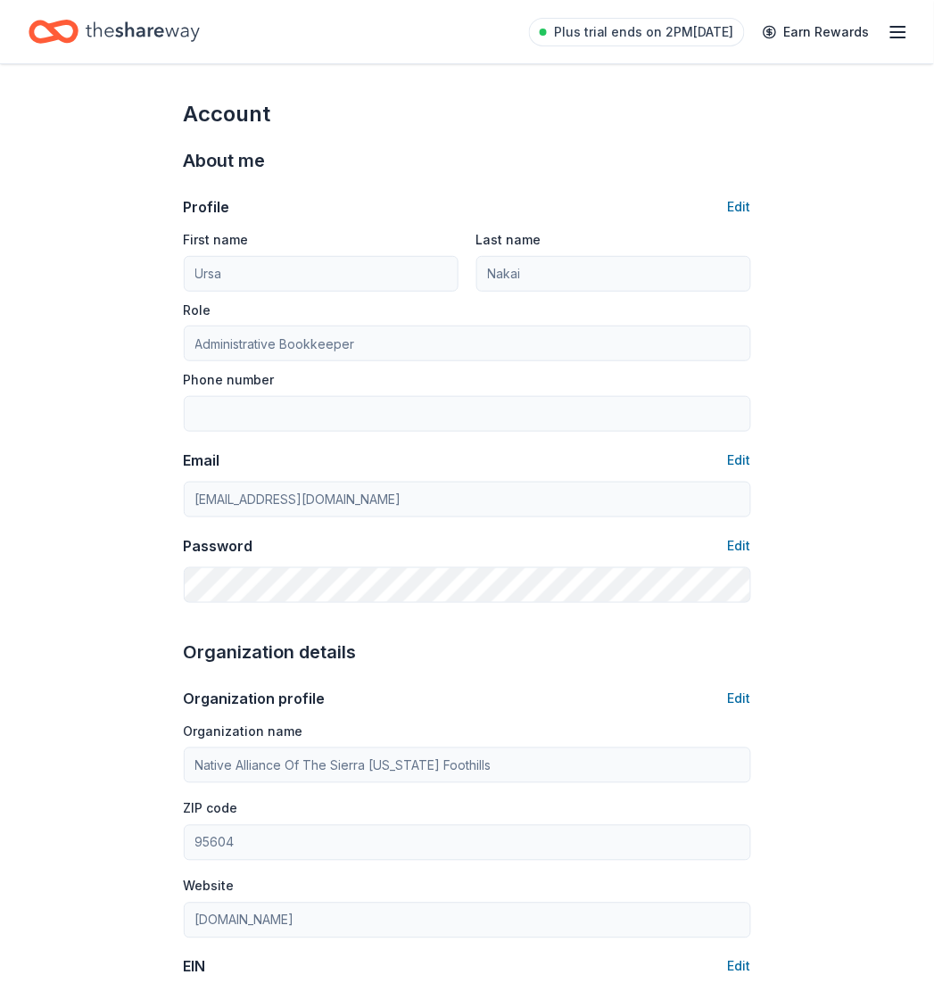
click at [136, 31] on icon "Home" at bounding box center [143, 31] width 114 height 37
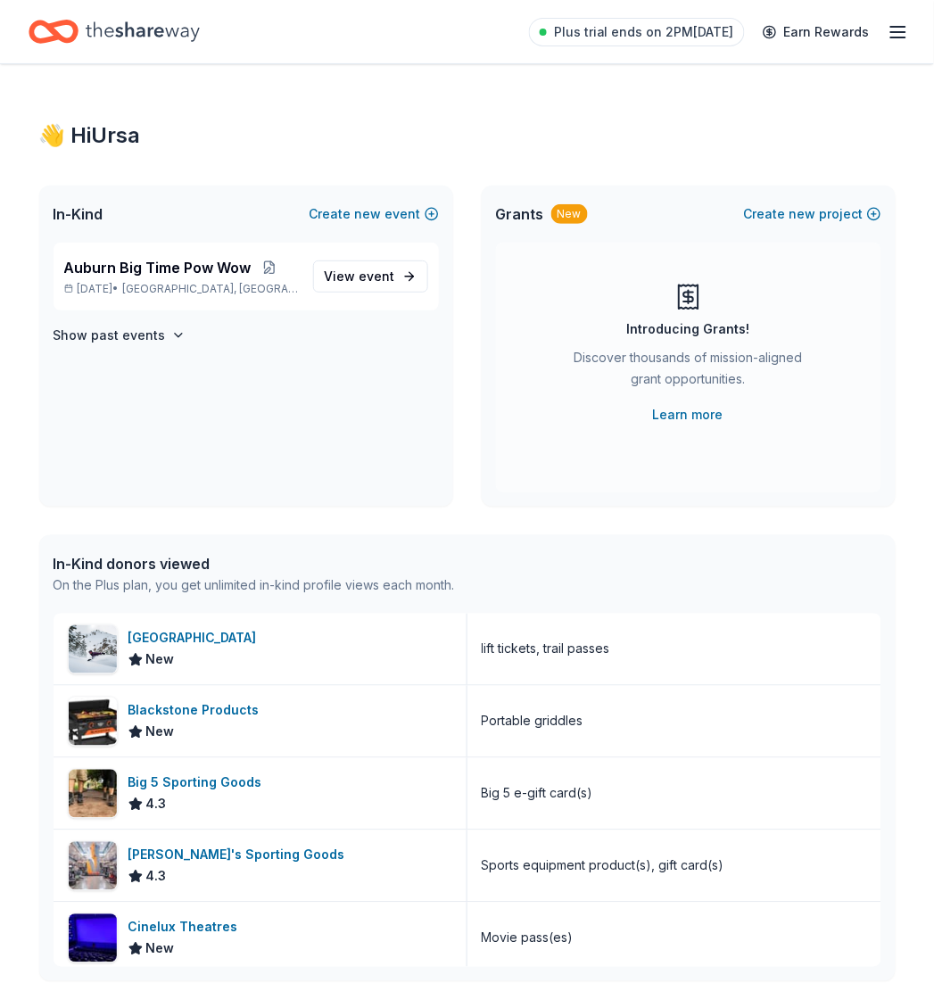
click at [122, 15] on icon "Home" at bounding box center [143, 31] width 114 height 37
